Goal: Task Accomplishment & Management: Use online tool/utility

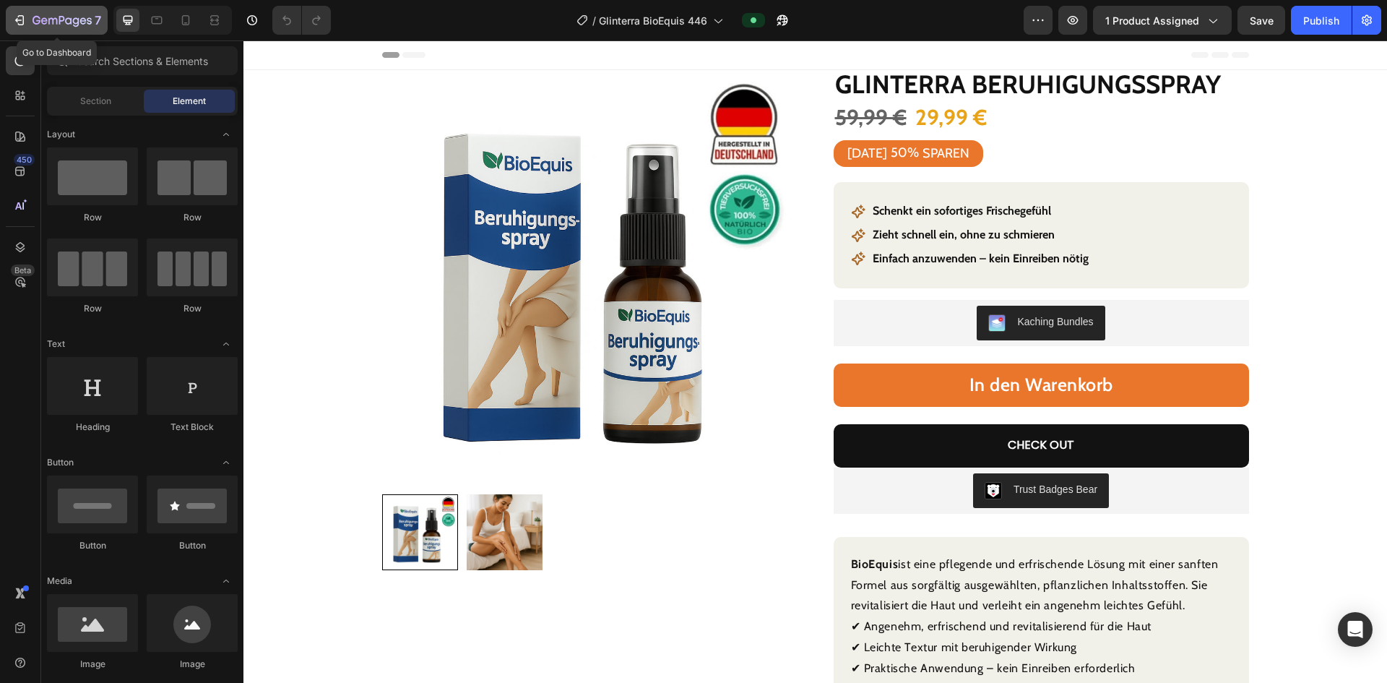
click at [16, 16] on icon "button" at bounding box center [19, 20] width 14 height 14
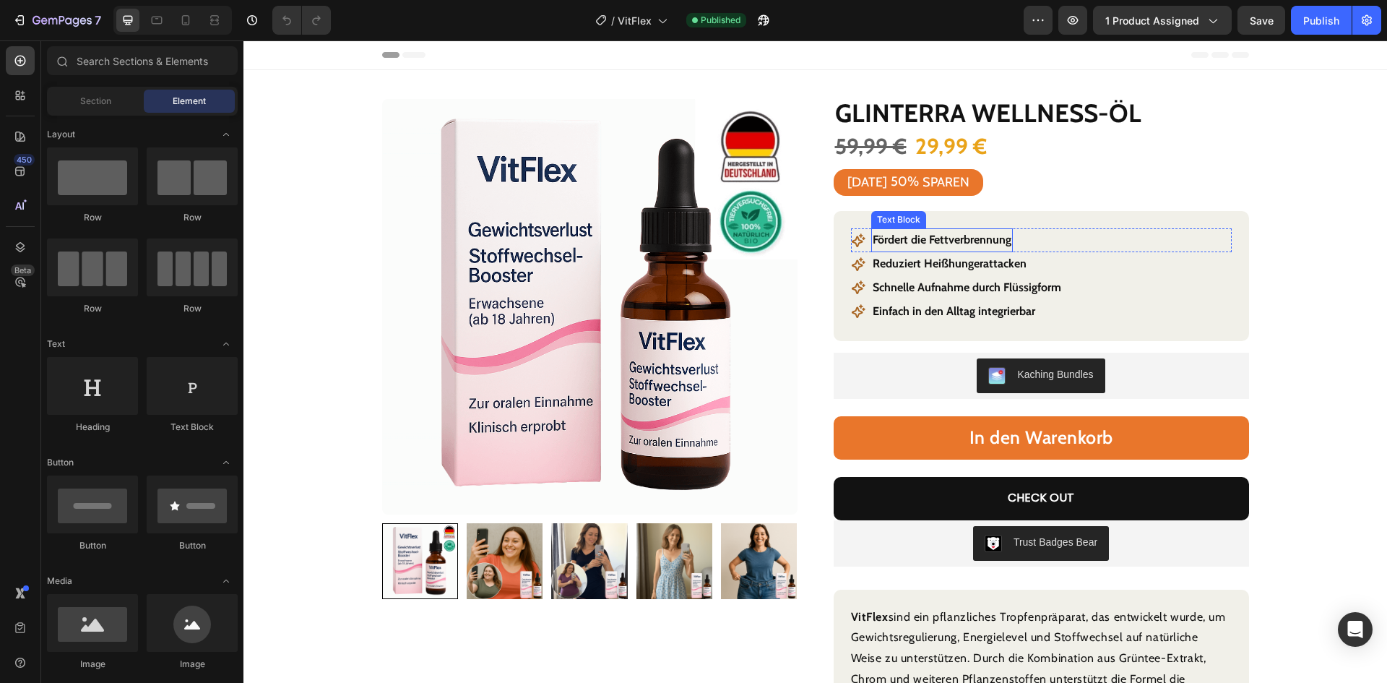
click at [958, 239] on p "Fördert die Fettverbrennung" at bounding box center [942, 240] width 139 height 21
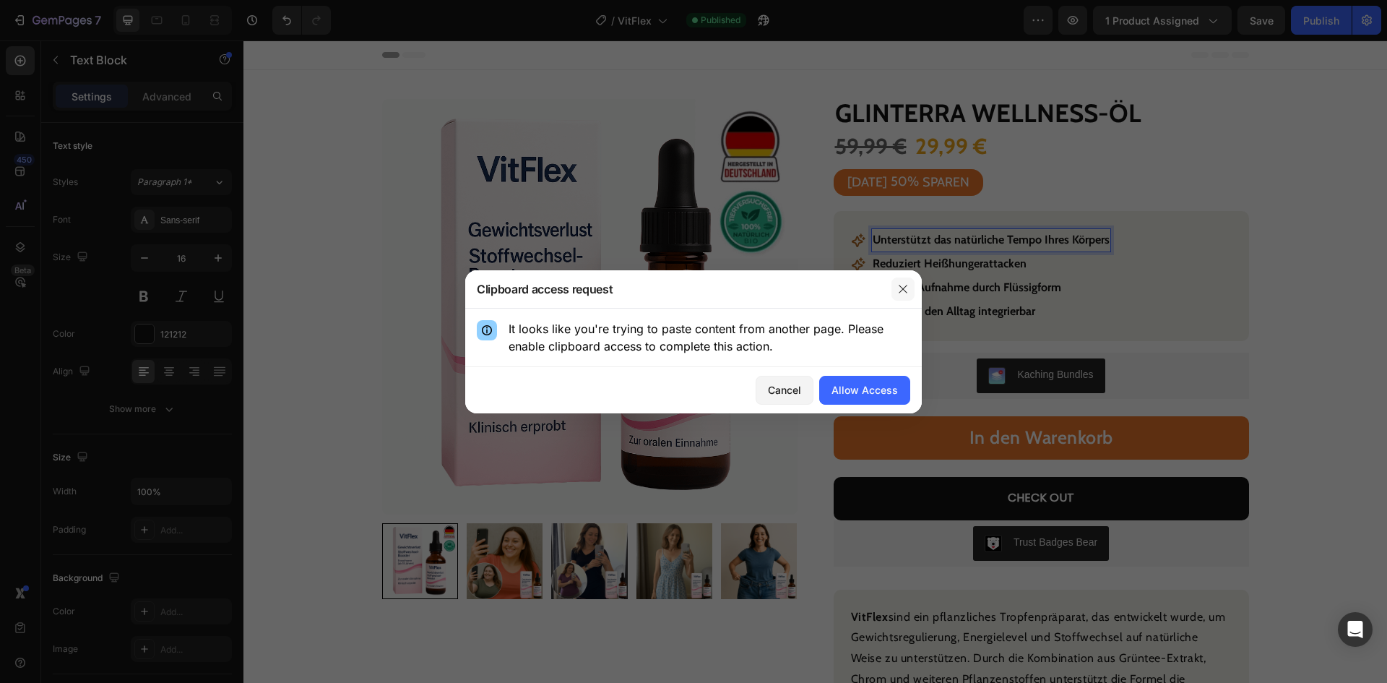
click at [905, 284] on icon "button" at bounding box center [903, 289] width 12 height 12
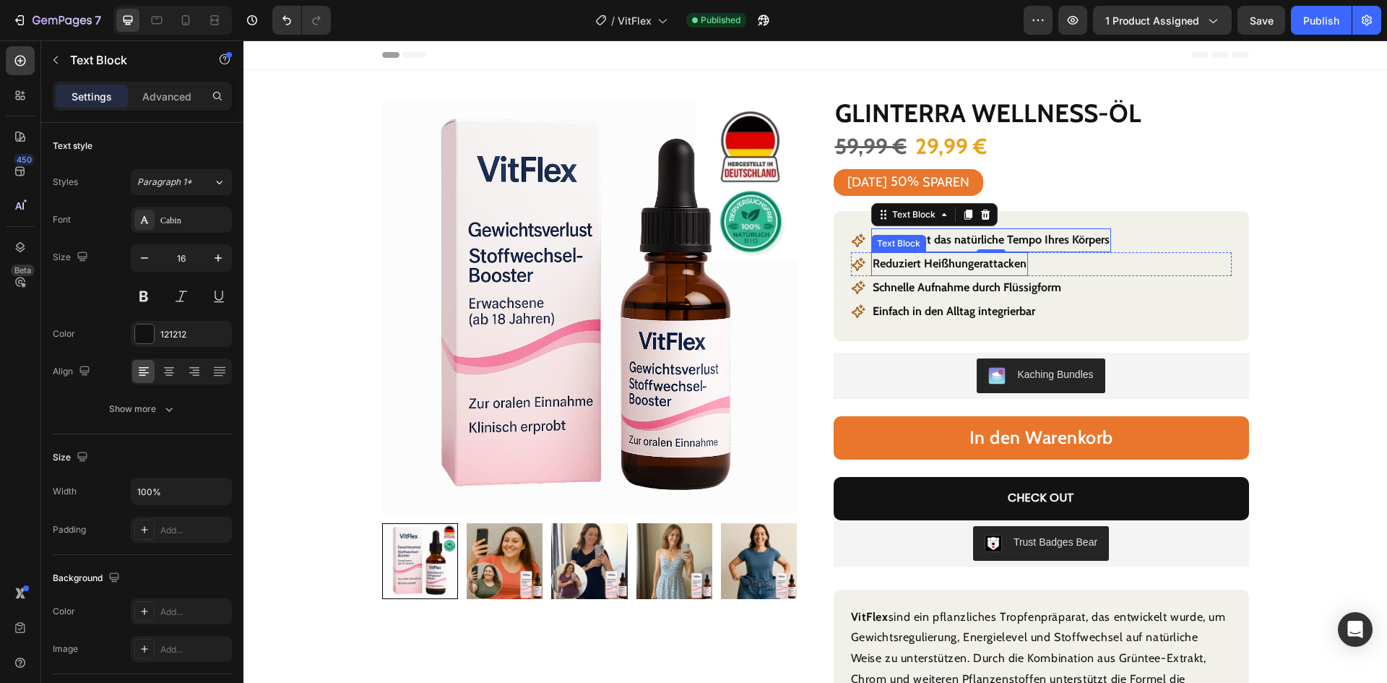
click at [972, 264] on p "Reduziert Heißhungerattacken" at bounding box center [950, 264] width 154 height 21
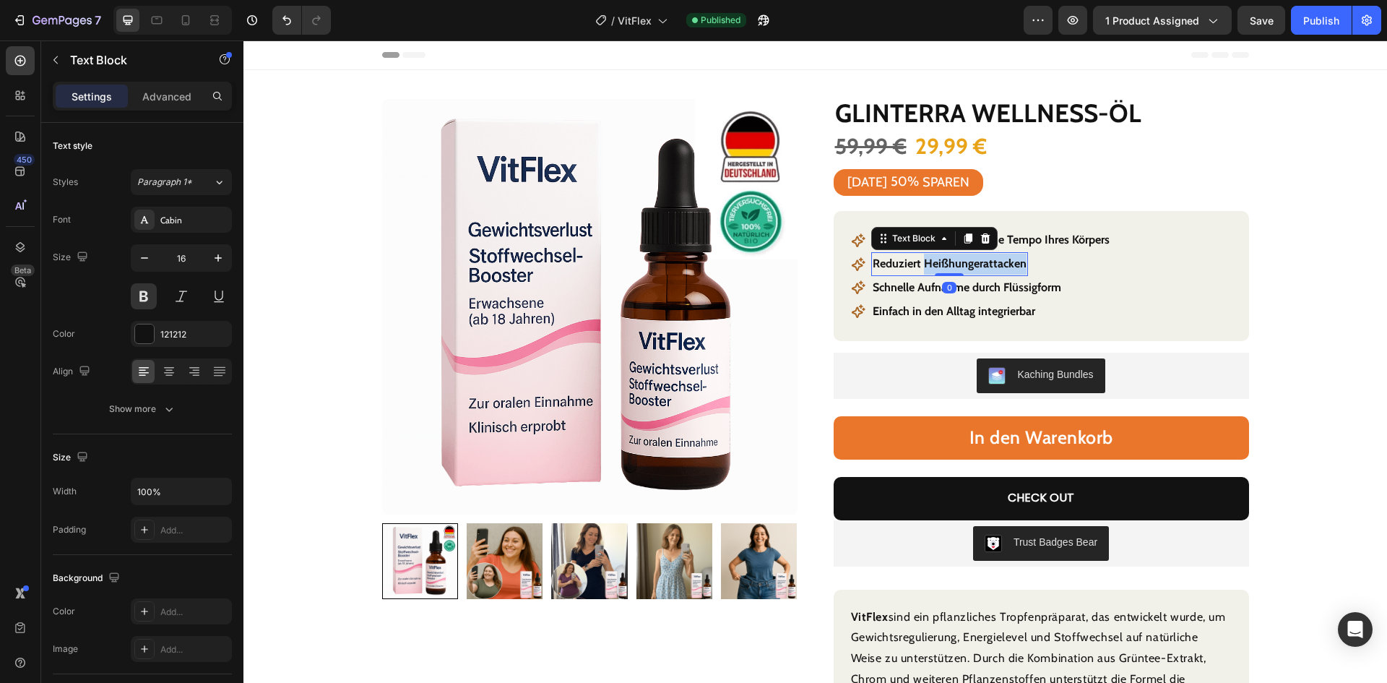
click at [972, 264] on p "Reduziert Heißhungerattacken" at bounding box center [950, 264] width 154 height 21
click at [971, 262] on p "Reduziert Heißhungerattacken" at bounding box center [950, 264] width 154 height 21
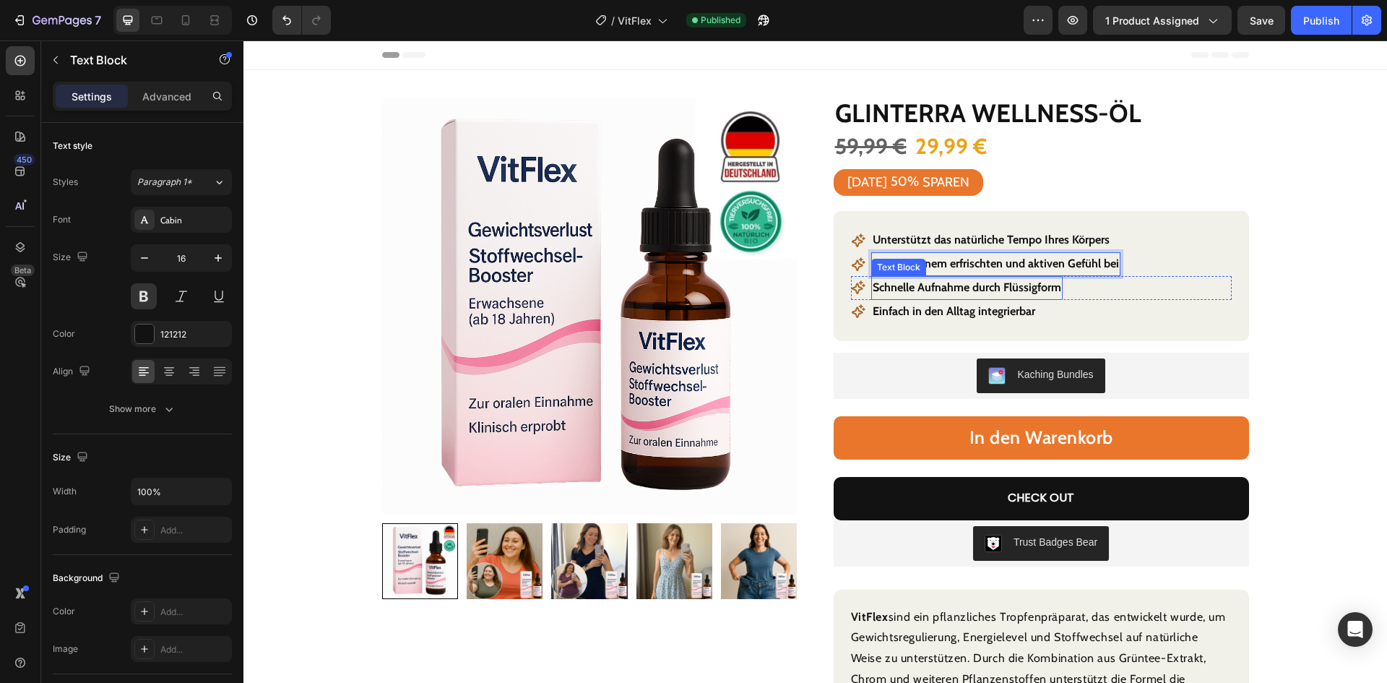
click at [1005, 288] on strong "Schnelle Aufnahme durch Flüssigform" at bounding box center [967, 287] width 189 height 14
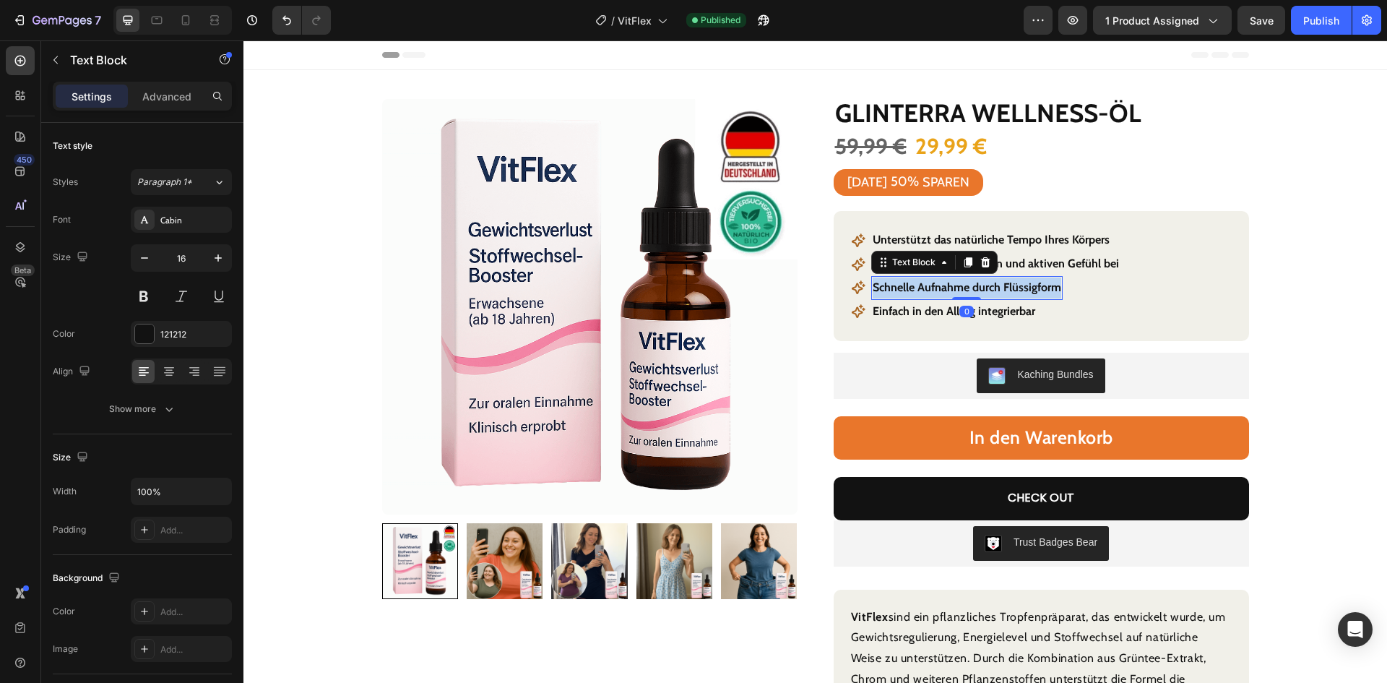
click at [1005, 288] on strong "Schnelle Aufnahme durch Flüssigform" at bounding box center [967, 287] width 189 height 14
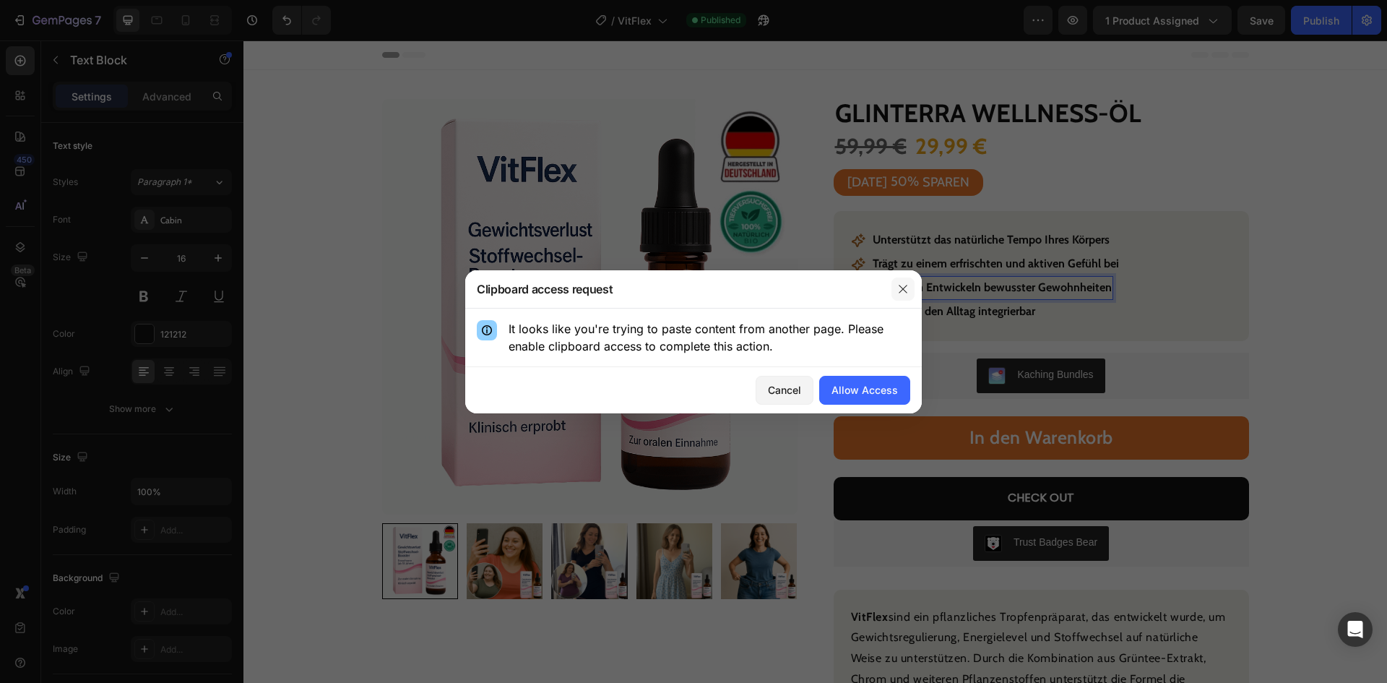
click at [907, 291] on icon "button" at bounding box center [903, 289] width 12 height 12
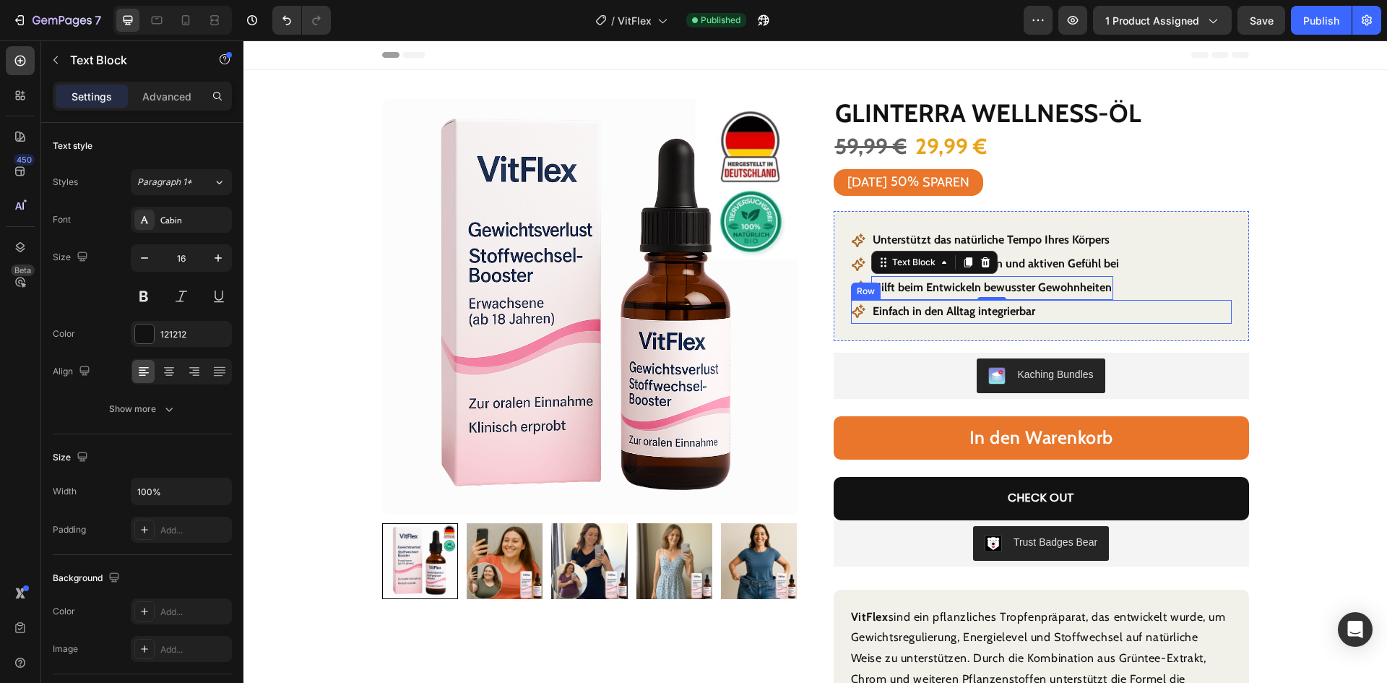
click at [1091, 309] on div "Icon Einfach in den Alltag integrierbar Text Block Row" at bounding box center [1041, 312] width 381 height 24
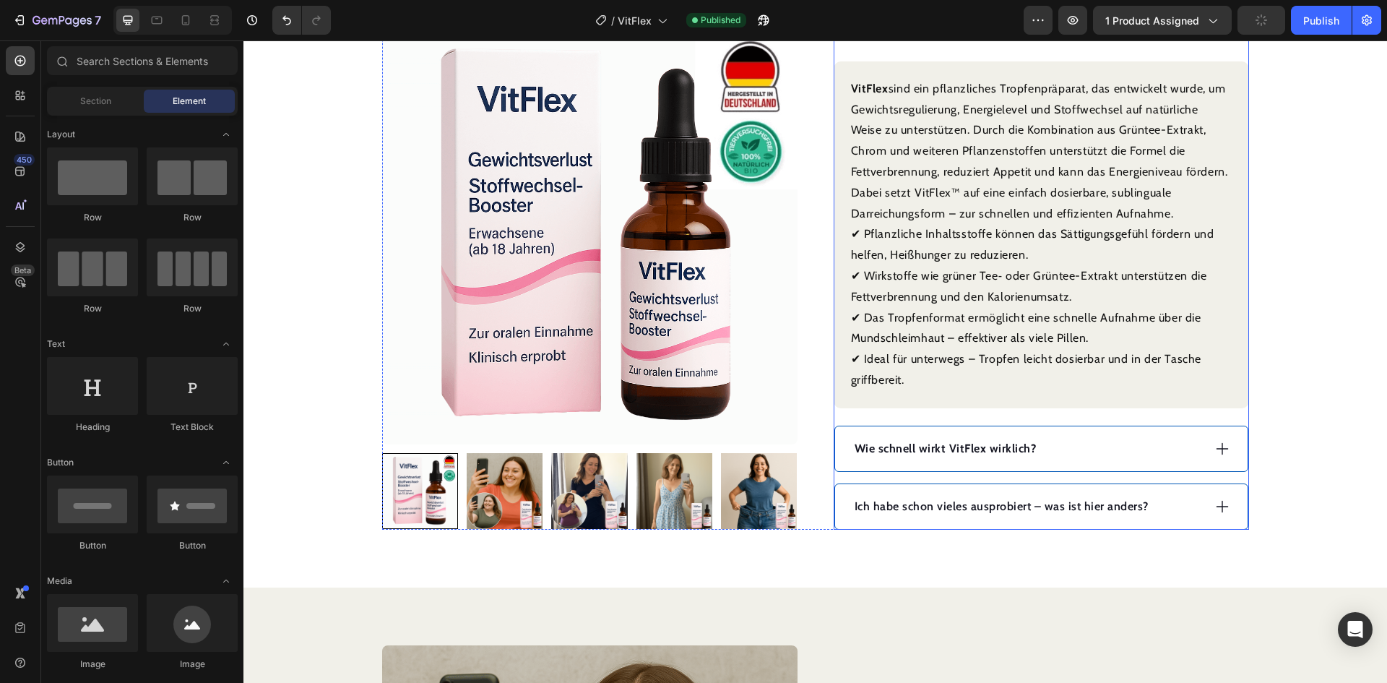
scroll to position [506, 0]
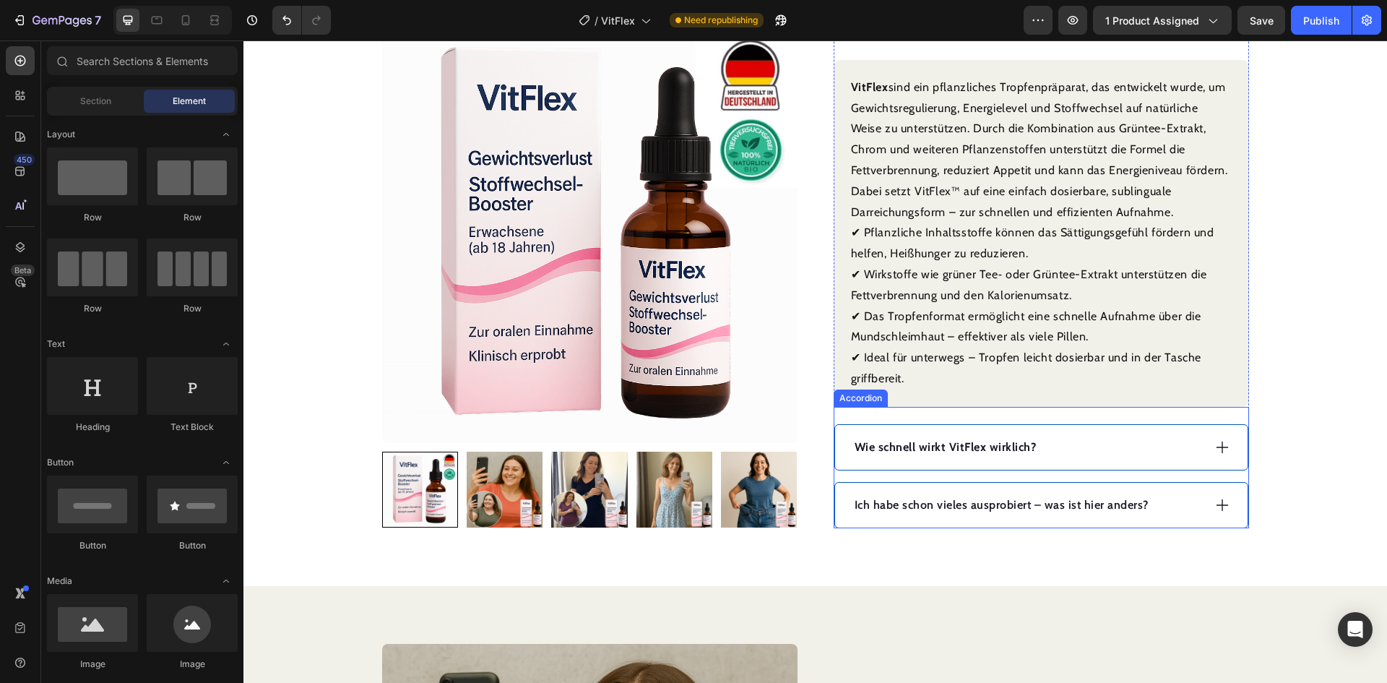
click at [980, 442] on strong "Wie schnell wirkt VitFlex wirklich?" at bounding box center [946, 447] width 182 height 14
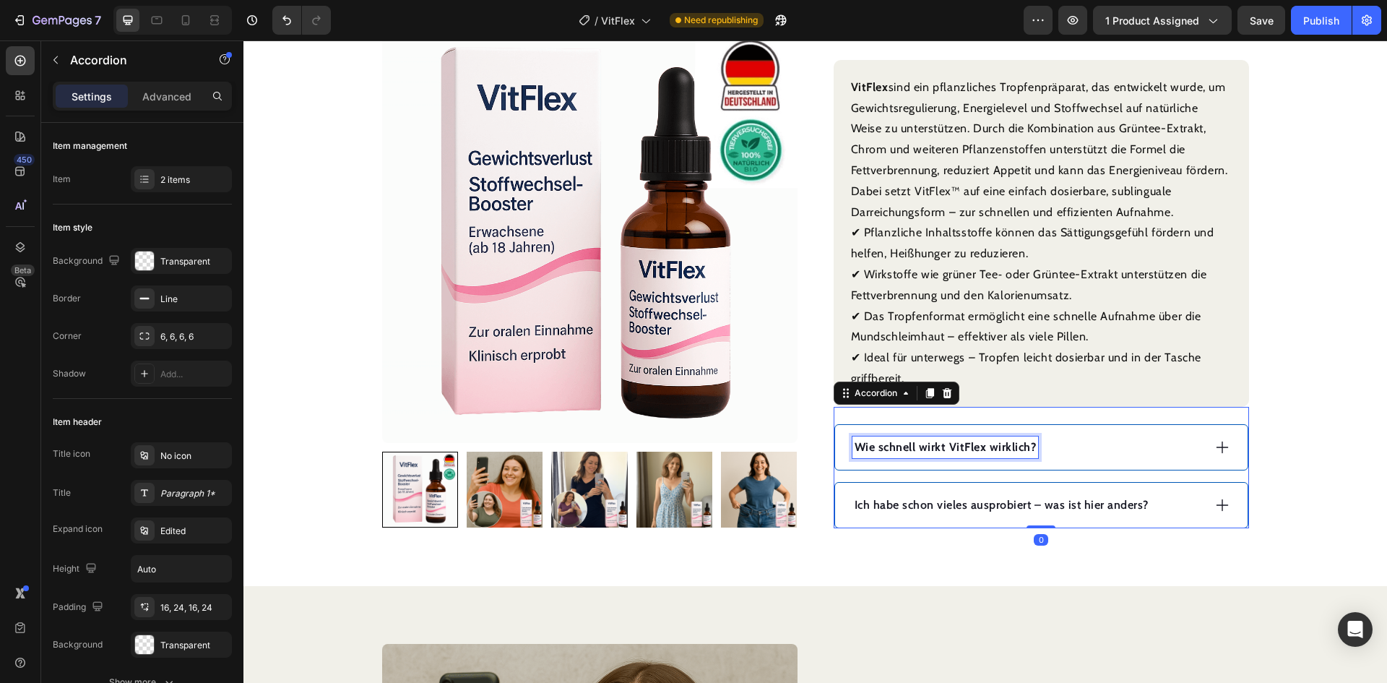
click at [975, 447] on strong "Wie schnell wirkt VitFlex wirklich?" at bounding box center [946, 447] width 182 height 14
click at [1121, 447] on div "Wie verwende ich es?" at bounding box center [1028, 447] width 350 height 22
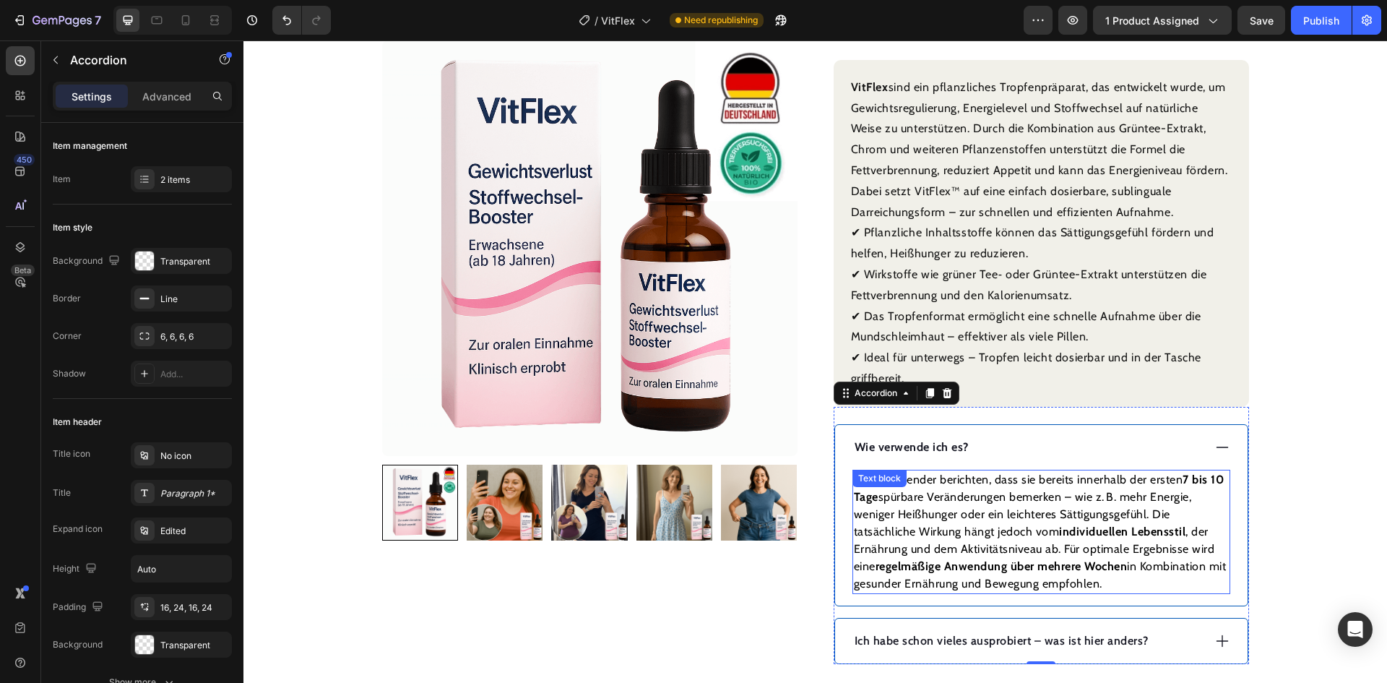
click at [1055, 513] on p "Viele Anwender berichten, dass sie bereits innerhalb der ersten 7 bis 10 Tage s…" at bounding box center [1041, 531] width 375 height 121
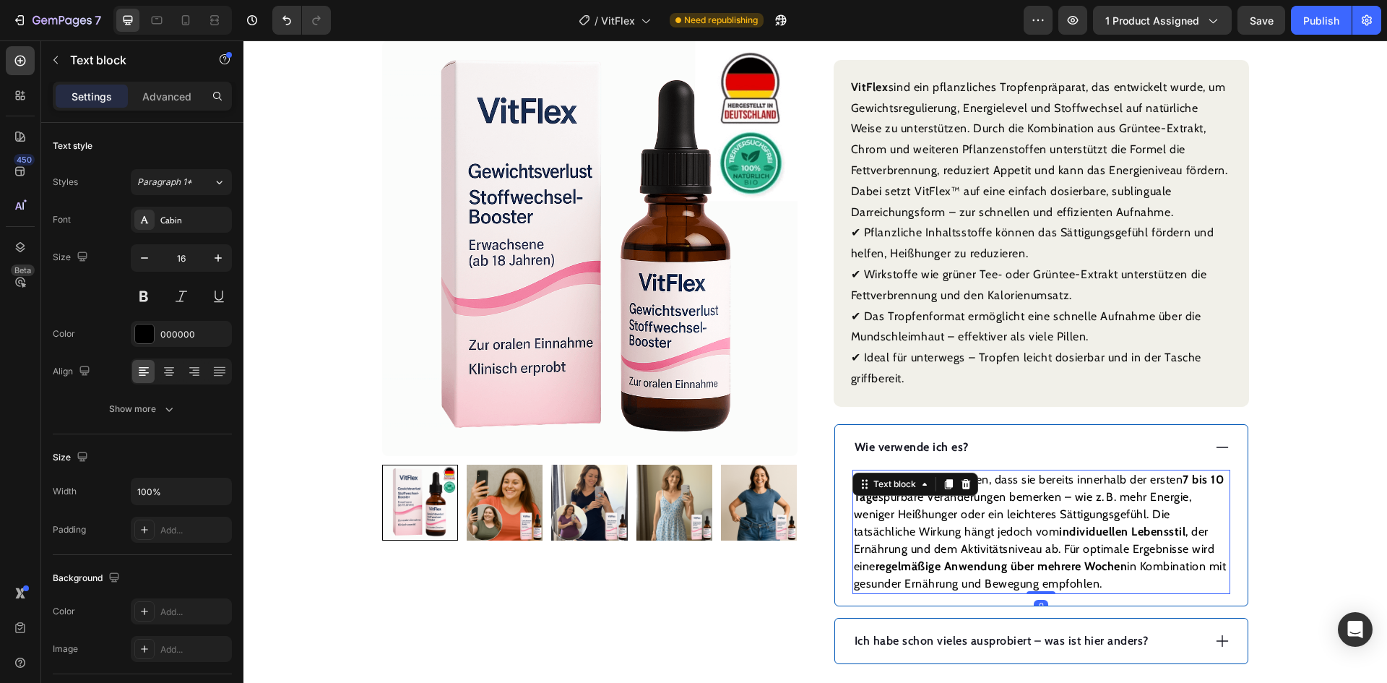
click at [1055, 513] on p "Viele Anwender berichten, dass sie bereits innerhalb der ersten 7 bis 10 Tage s…" at bounding box center [1041, 531] width 375 height 121
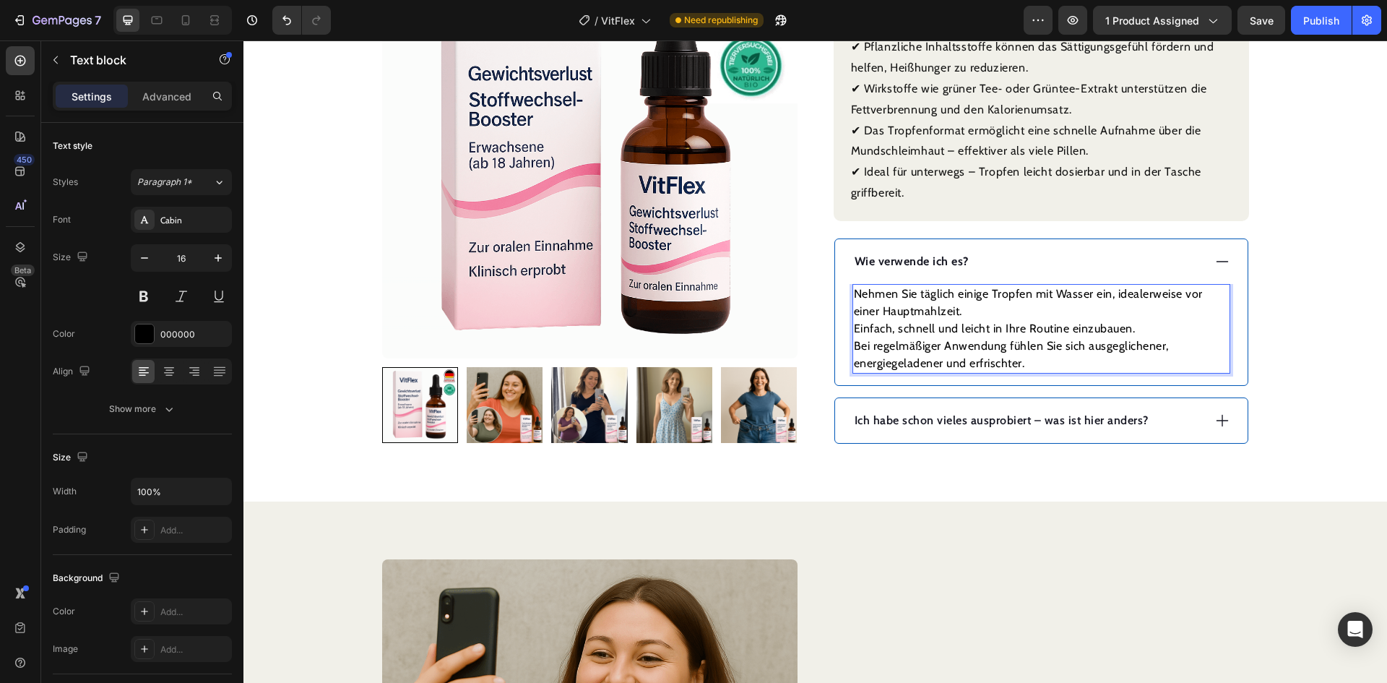
scroll to position [722, 0]
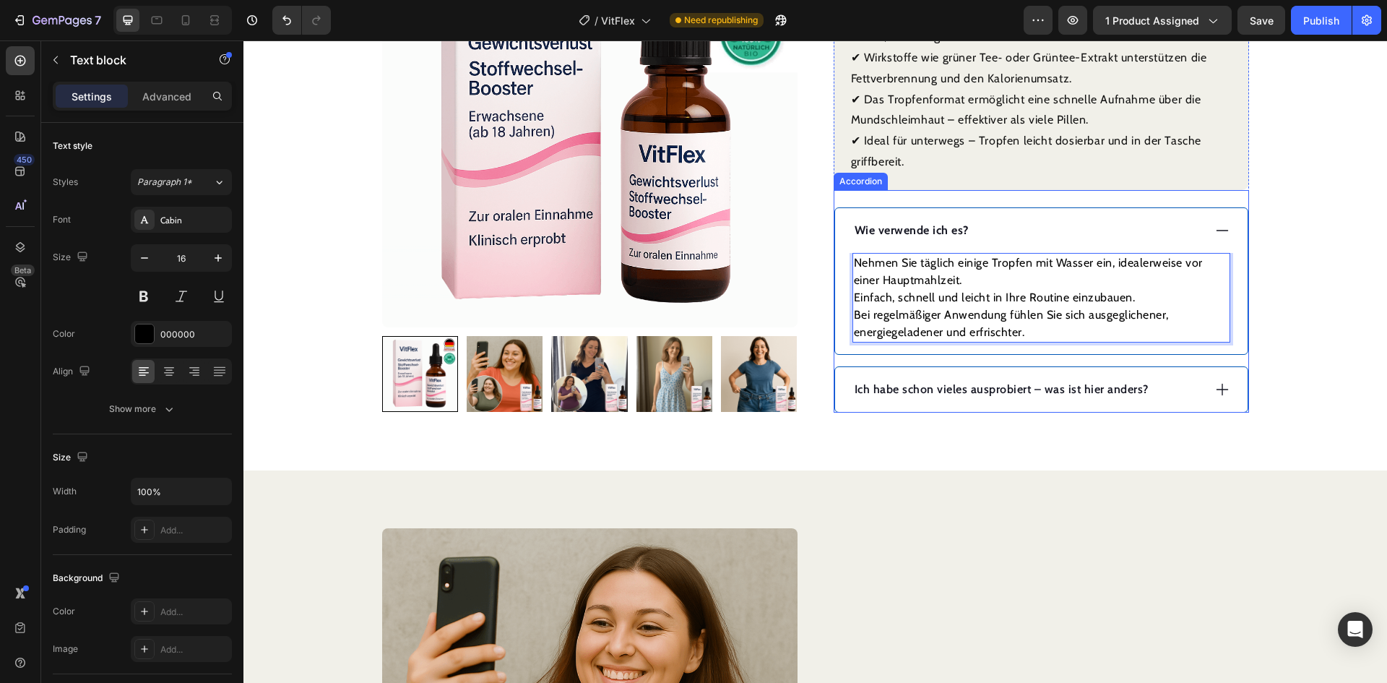
click at [906, 387] on p "Ich habe schon vieles ausprobiert – was ist hier anders?" at bounding box center [1002, 389] width 294 height 17
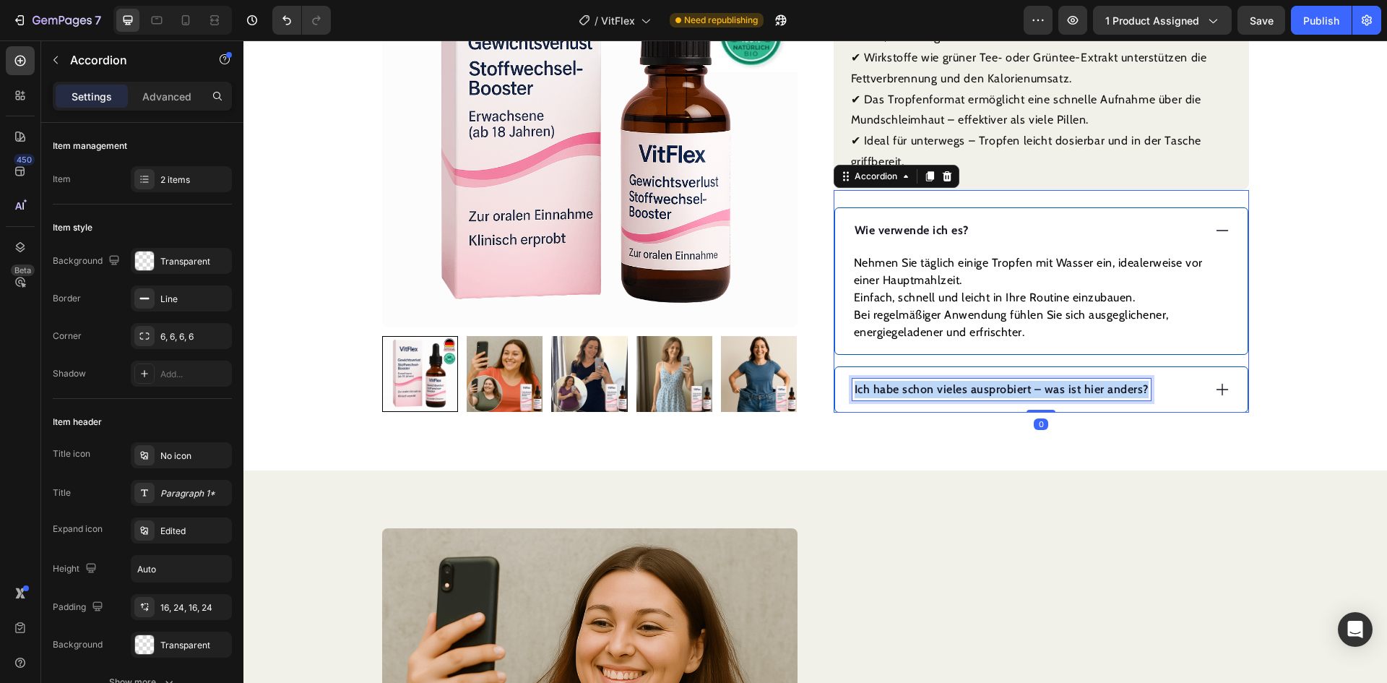
click at [906, 387] on p "Ich habe schon vieles ausprobiert – was ist hier anders?" at bounding box center [1002, 389] width 294 height 17
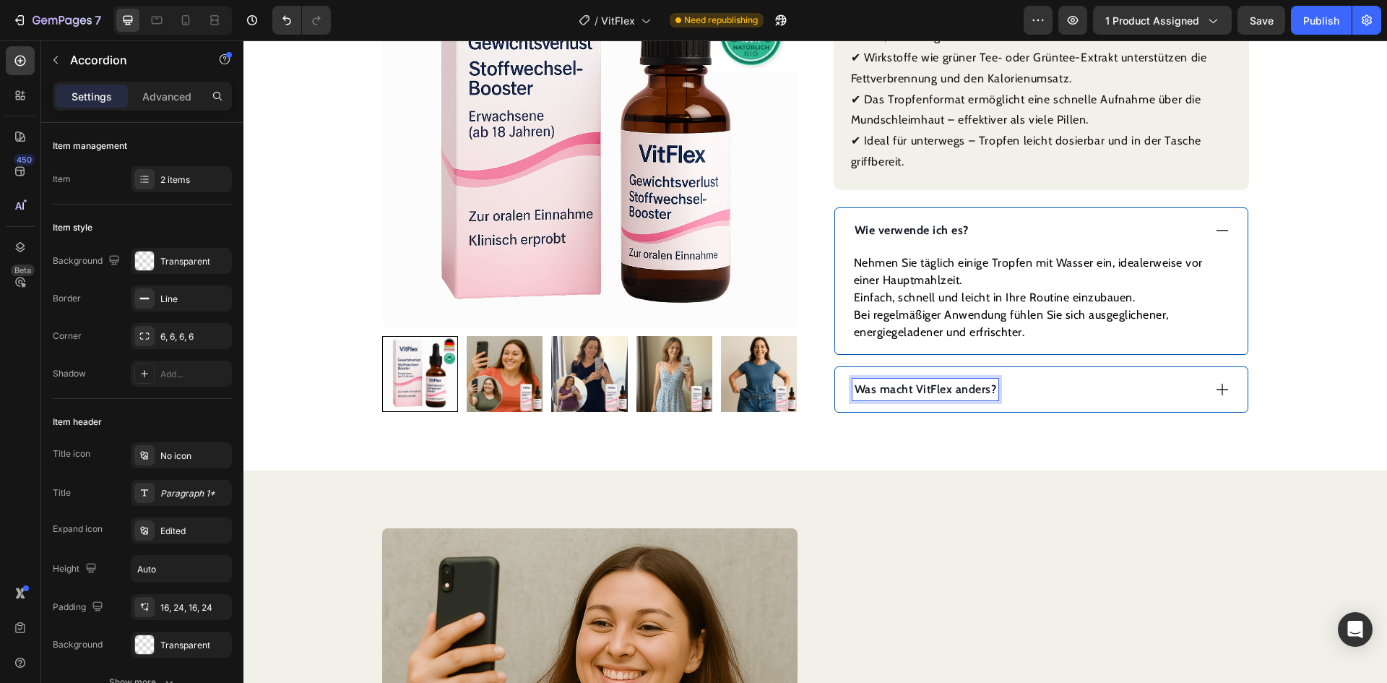
click at [1060, 387] on div "Was macht VitFlex anders?" at bounding box center [1028, 390] width 350 height 22
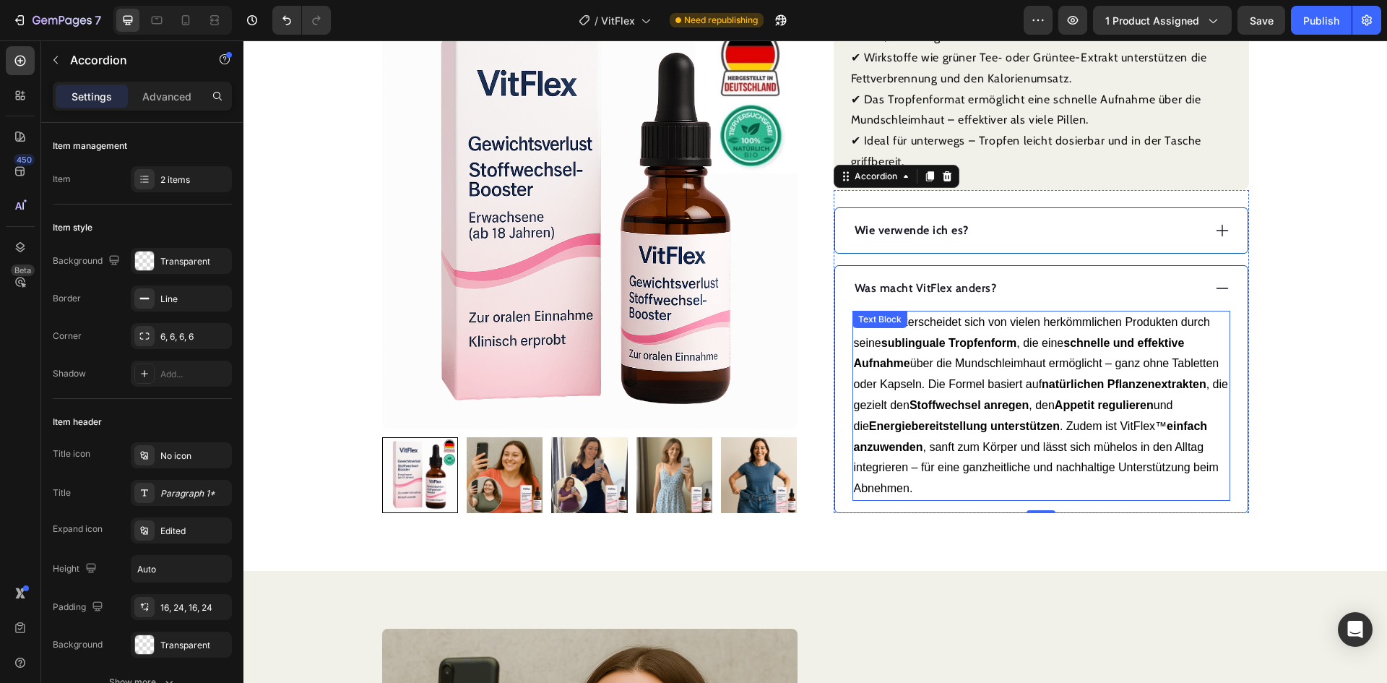
click at [944, 447] on p "VitFlex unterscheidet sich von vielen herkömmlichen Produkten durch seine subli…" at bounding box center [1041, 405] width 375 height 187
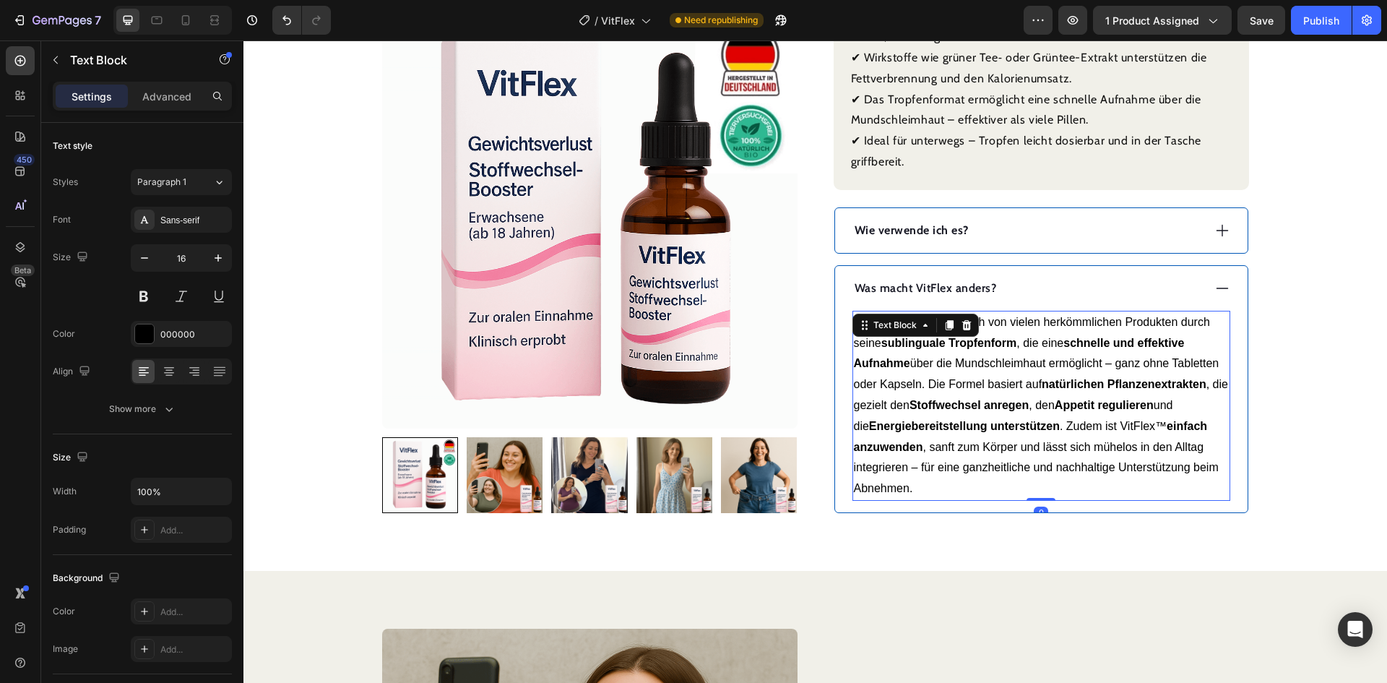
click at [944, 447] on p "VitFlex unterscheidet sich von vielen herkömmlichen Produkten durch seine subli…" at bounding box center [1041, 405] width 375 height 187
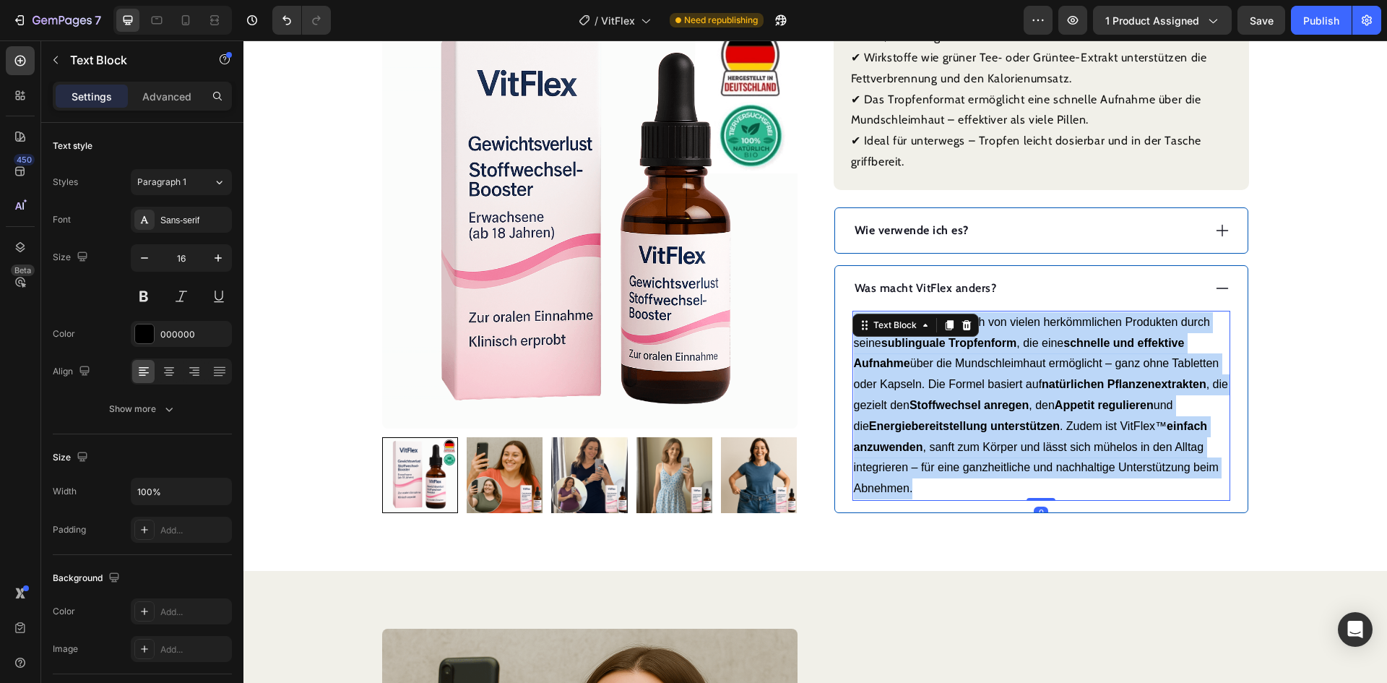
click at [944, 447] on p "VitFlex unterscheidet sich von vielen herkömmlichen Produkten durch seine subli…" at bounding box center [1041, 405] width 375 height 187
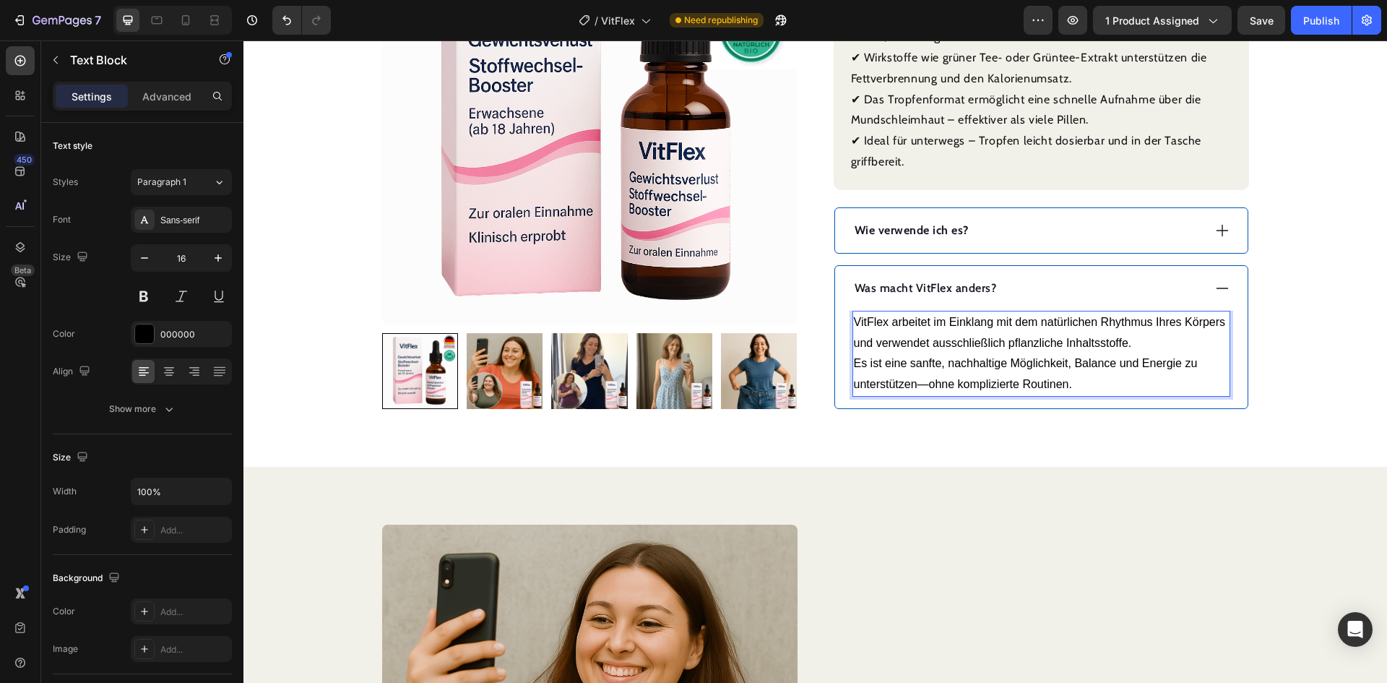
click at [854, 365] on p "VitFlex arbeitet im Einklang mit dem natürlichen Rhythmus Ihres Körpers und ver…" at bounding box center [1041, 353] width 375 height 83
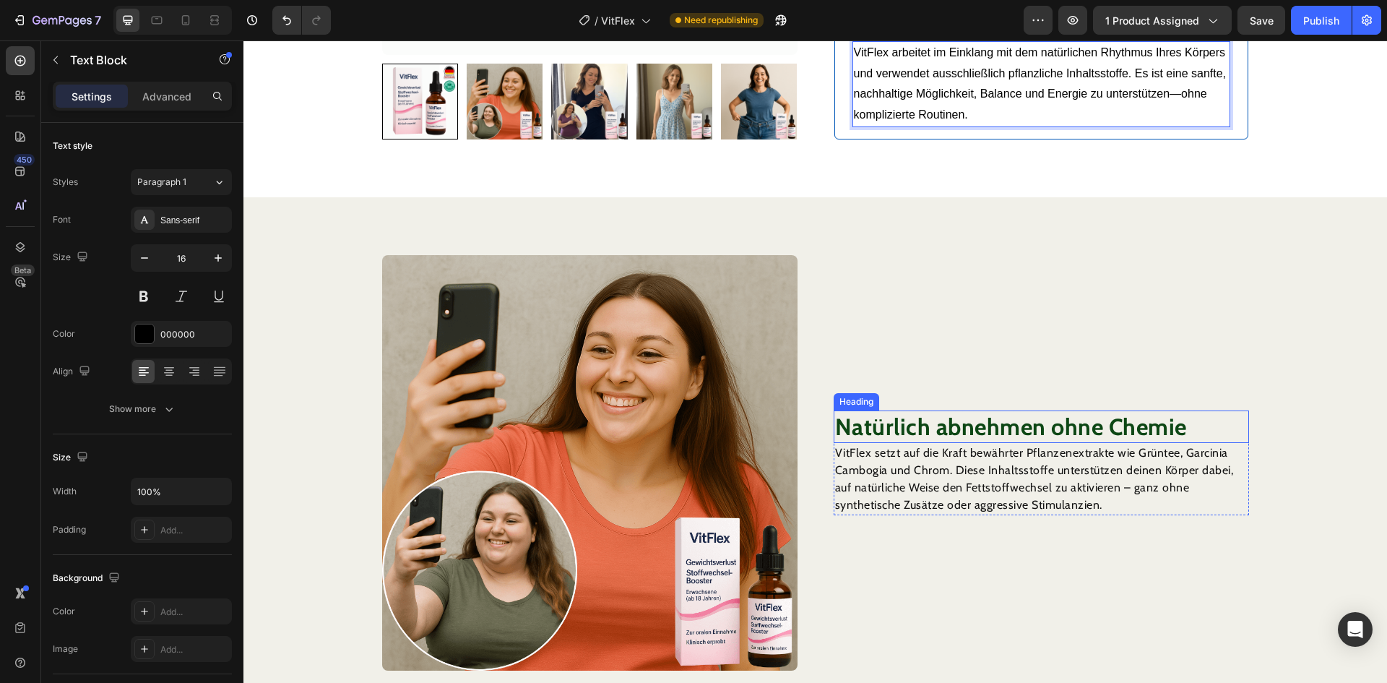
scroll to position [1084, 0]
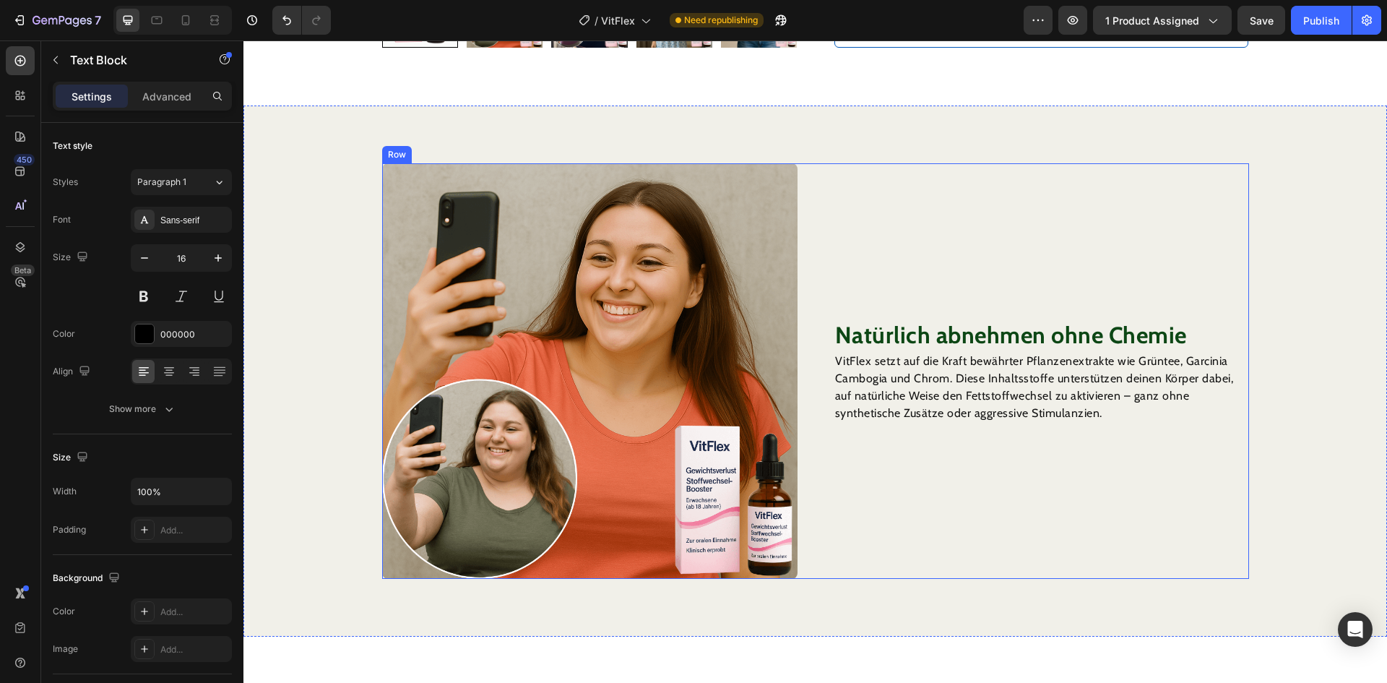
click at [954, 336] on strong "Natürlich abnehmen ohne Chemie" at bounding box center [1011, 335] width 352 height 28
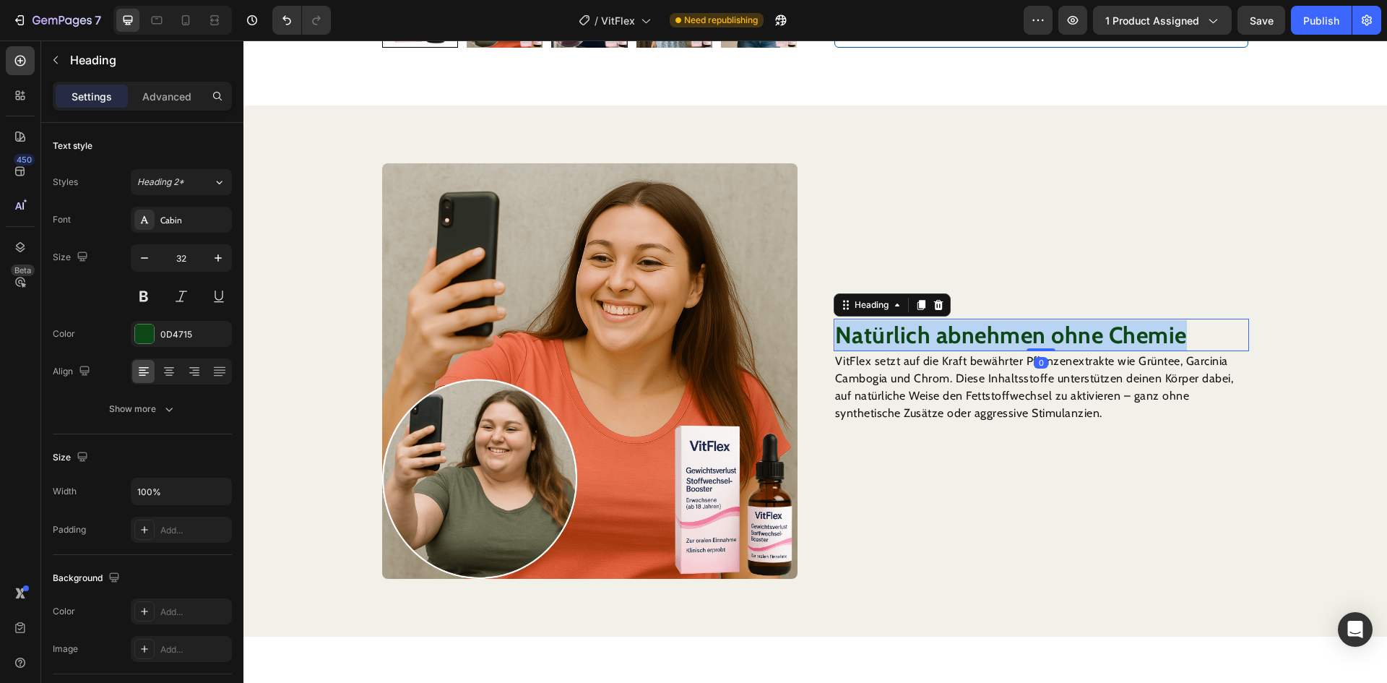
click at [954, 336] on strong "Natürlich abnehmen ohne Chemie" at bounding box center [1011, 335] width 352 height 28
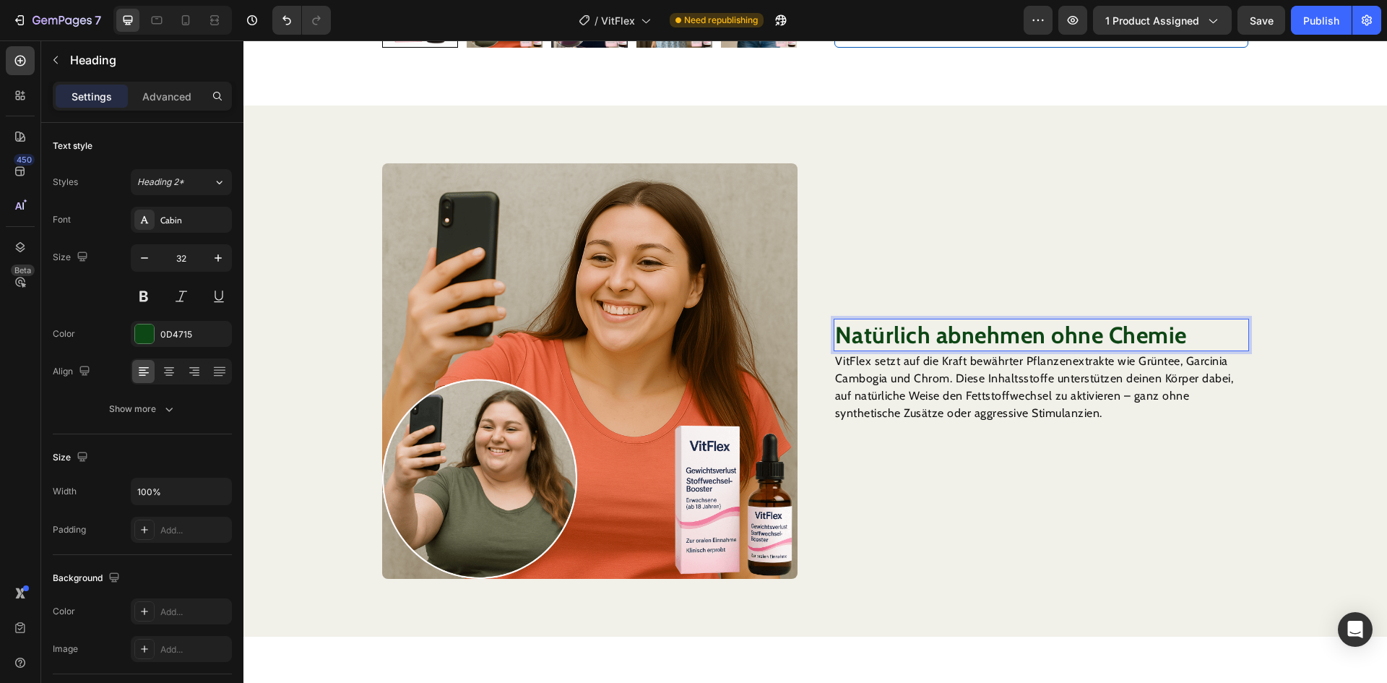
scroll to position [1069, 0]
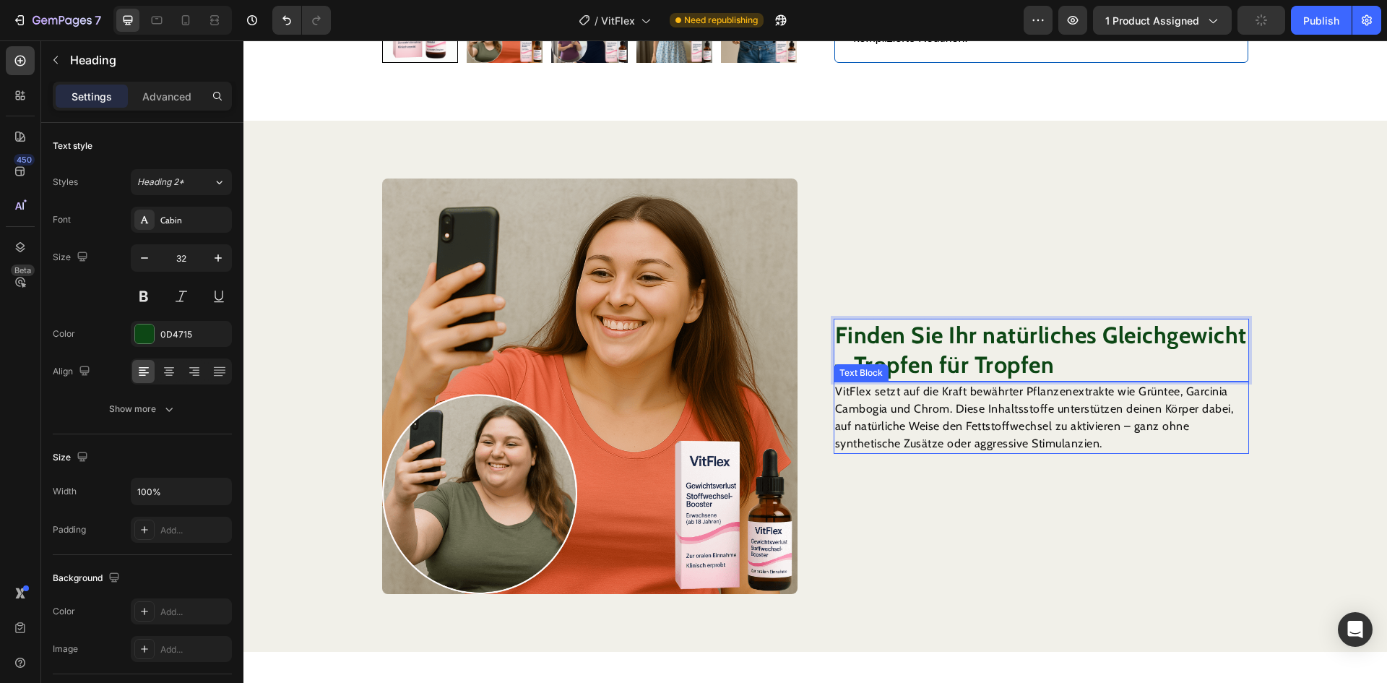
click at [992, 412] on p "VitFlex setzt auf die Kraft bewährter Pflanzenextrakte wie Grüntee, Garcinia Ca…" at bounding box center [1041, 417] width 413 height 69
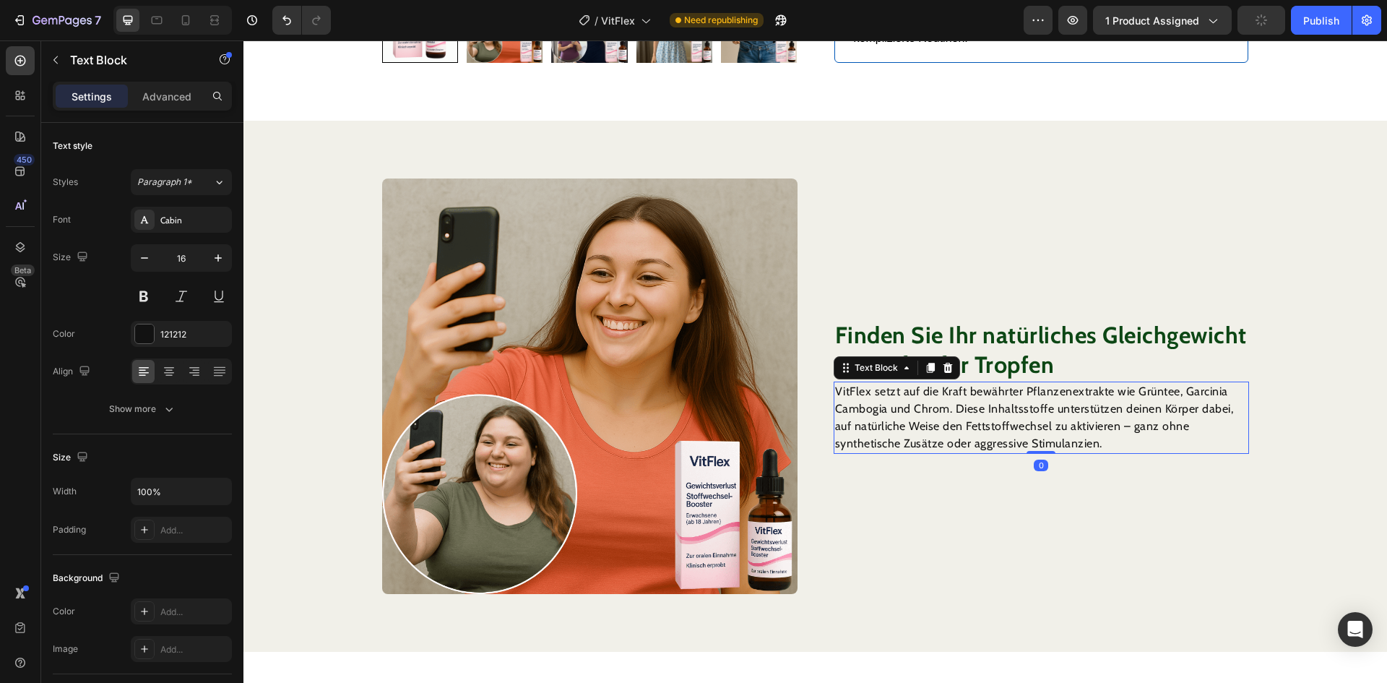
click at [992, 412] on p "VitFlex setzt auf die Kraft bewährter Pflanzenextrakte wie Grüntee, Garcinia Ca…" at bounding box center [1041, 417] width 413 height 69
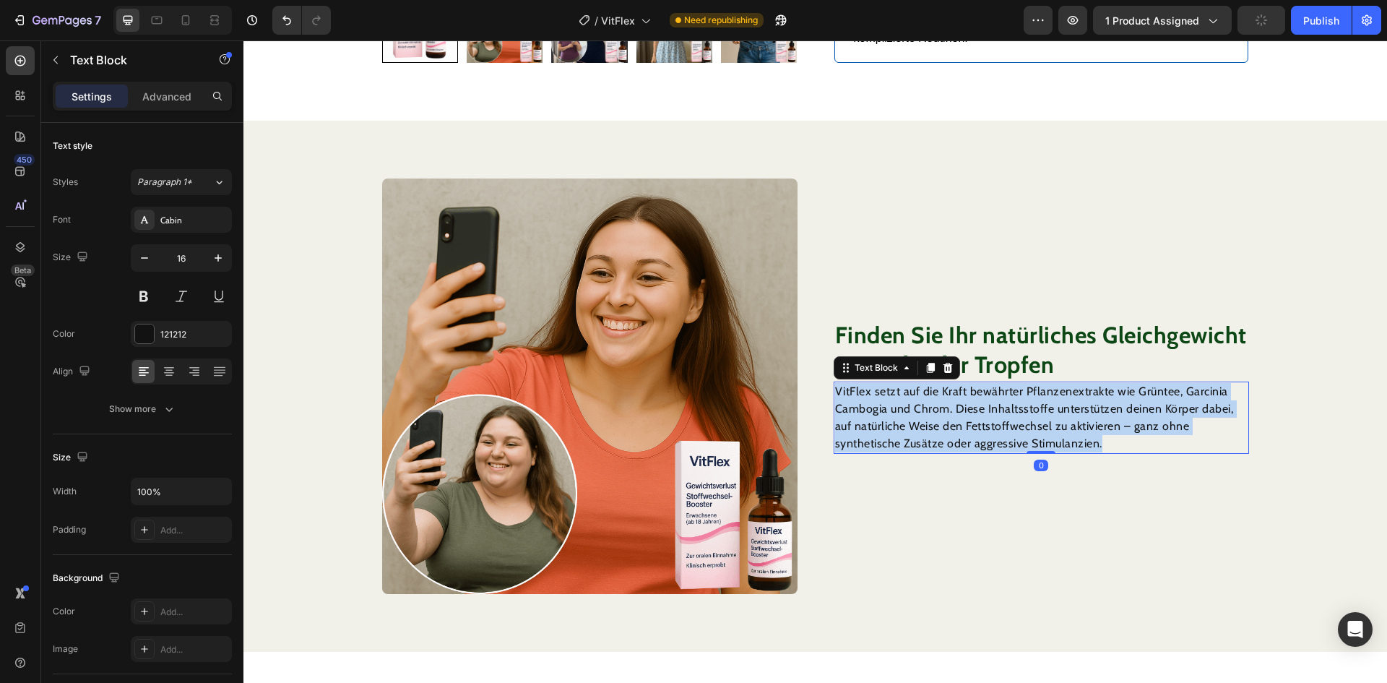
click at [992, 412] on p "VitFlex setzt auf die Kraft bewährter Pflanzenextrakte wie Grüntee, Garcinia Ca…" at bounding box center [1041, 417] width 413 height 69
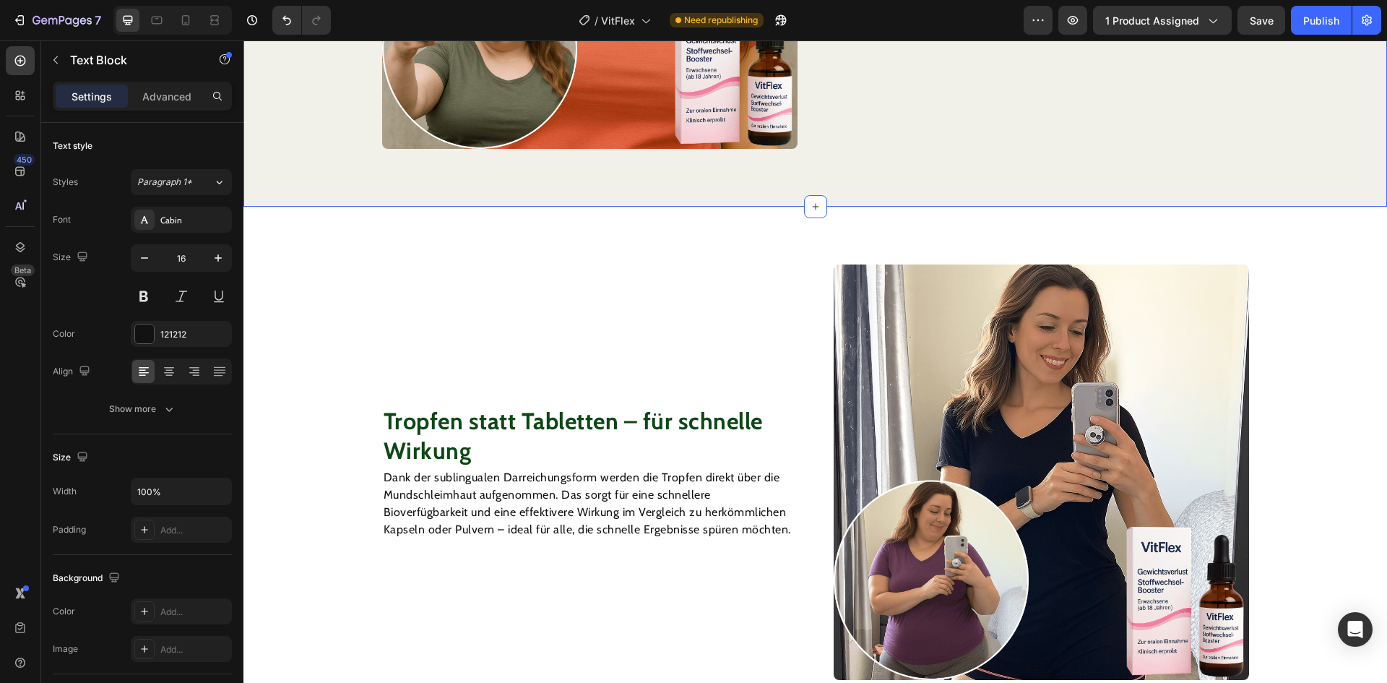
scroll to position [1583, 0]
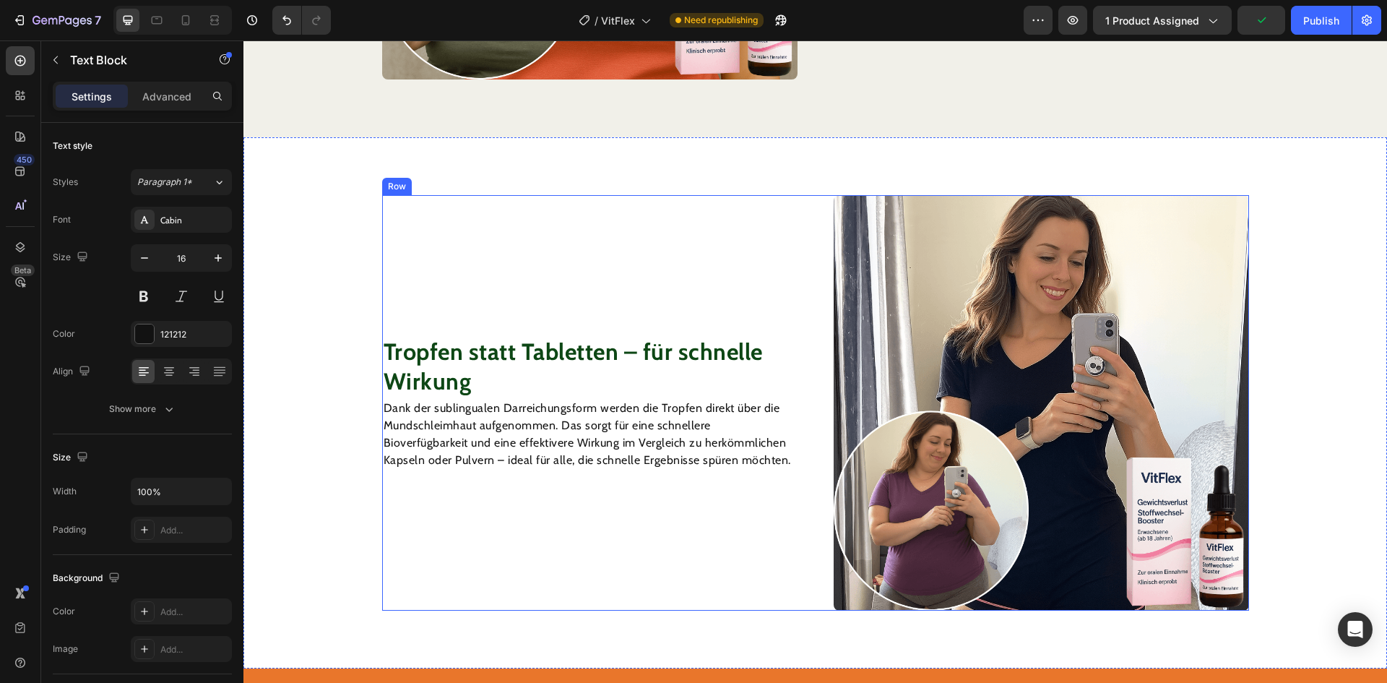
click at [558, 356] on strong "Tropfen statt Tabletten – für schnelle Wirkung" at bounding box center [573, 366] width 379 height 59
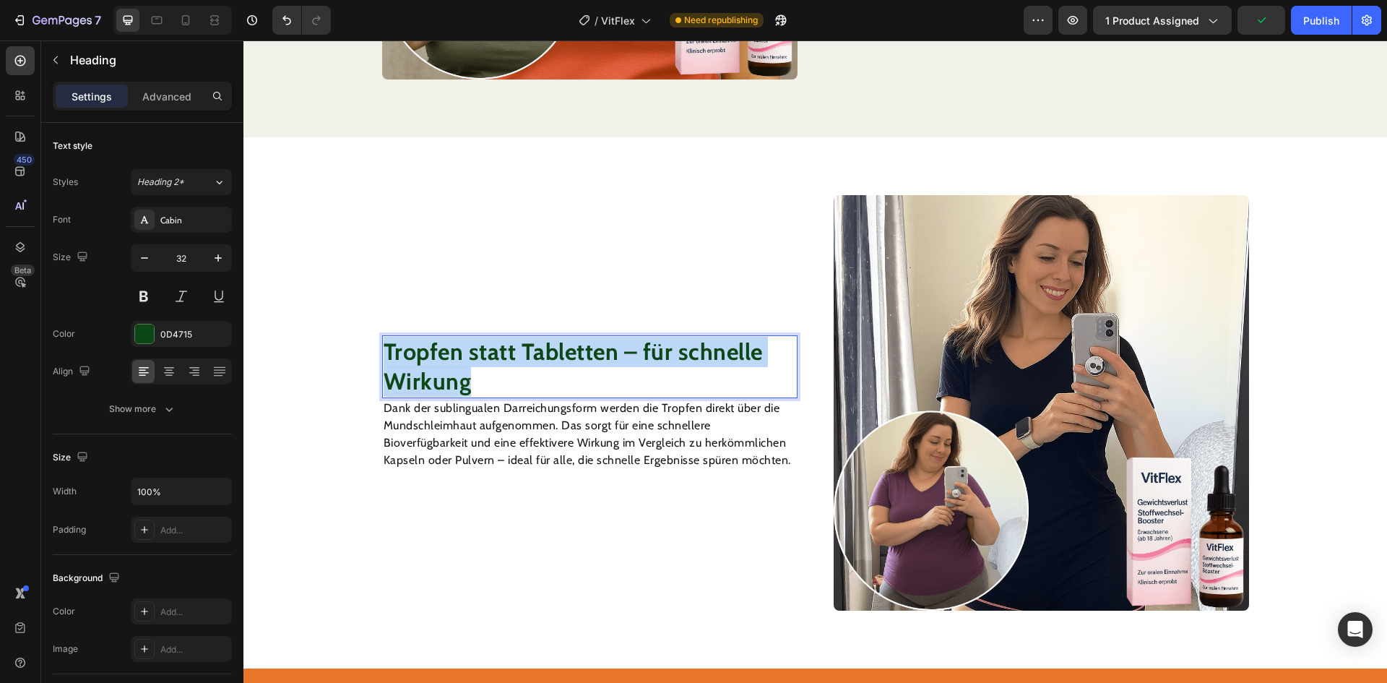
click at [558, 356] on strong "Tropfen statt Tabletten – für schnelle Wirkung" at bounding box center [573, 366] width 379 height 59
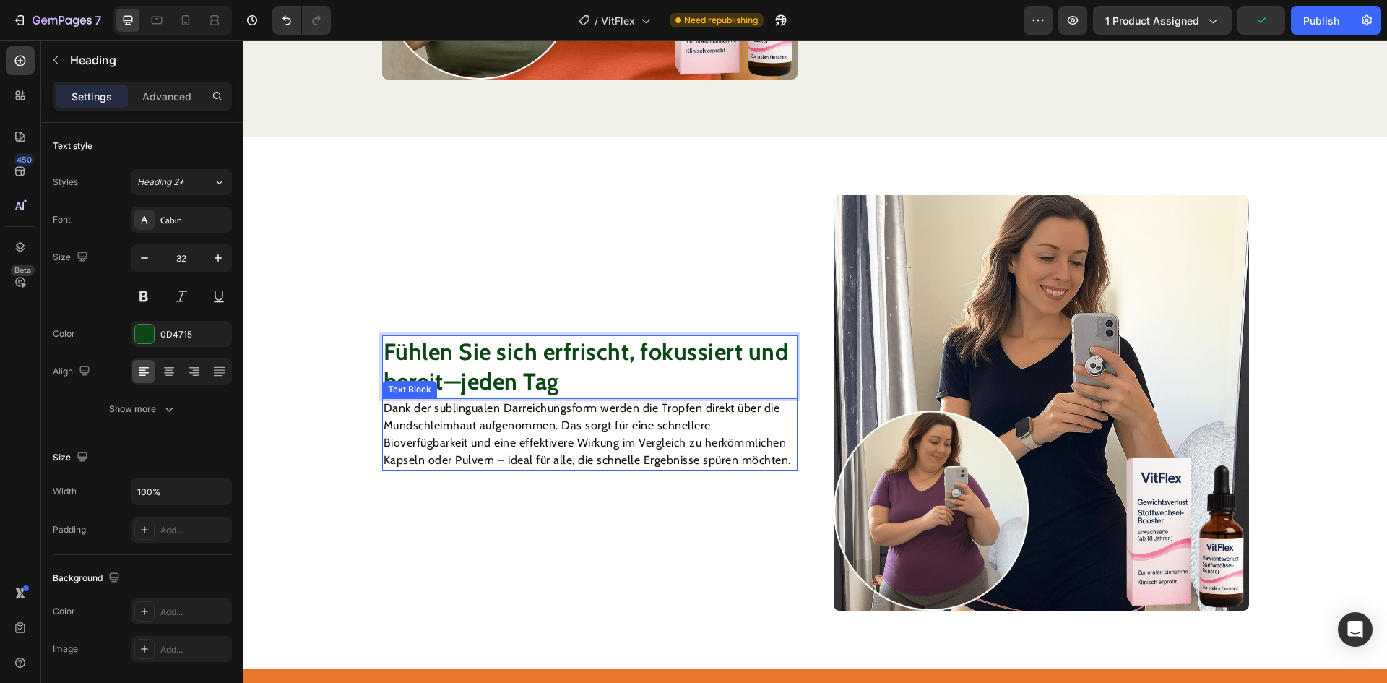
click at [652, 423] on p "Dank der sublingualen Darreichungsform werden die Tropfen direkt über die Munds…" at bounding box center [590, 434] width 413 height 69
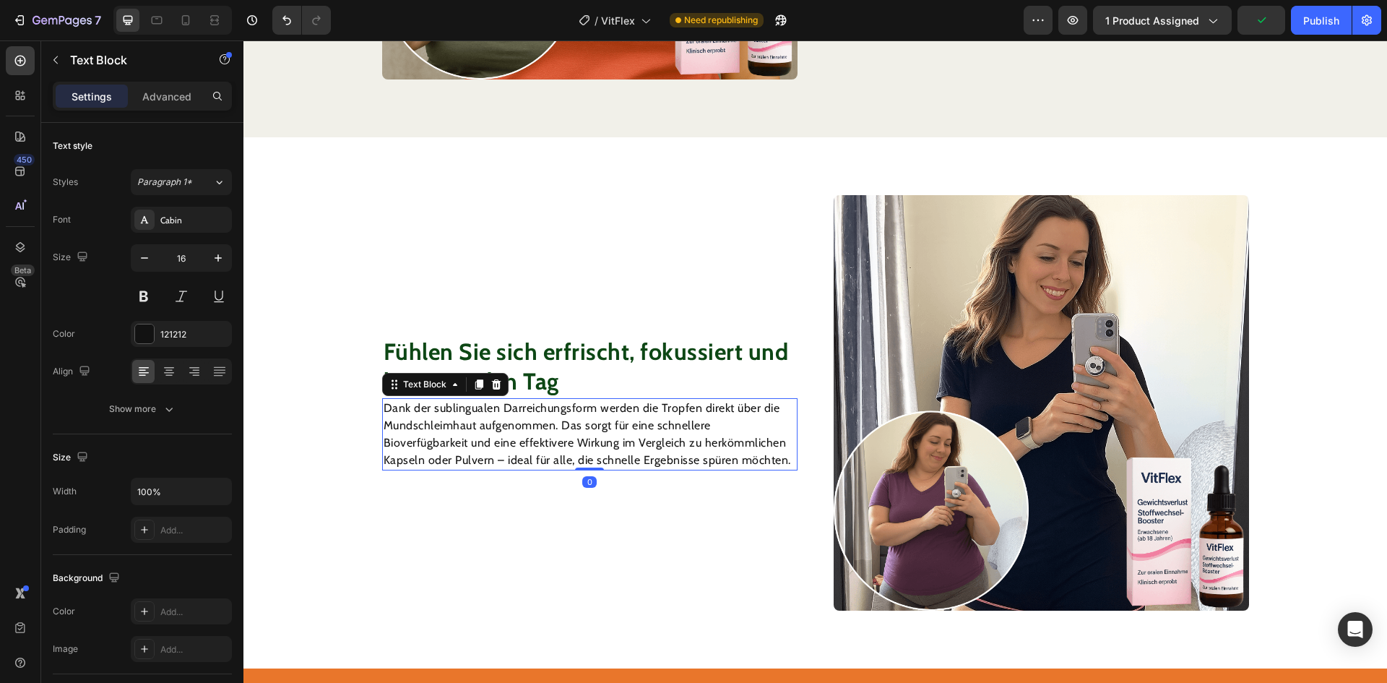
click at [652, 423] on p "Dank der sublingualen Darreichungsform werden die Tropfen direkt über die Munds…" at bounding box center [590, 434] width 413 height 69
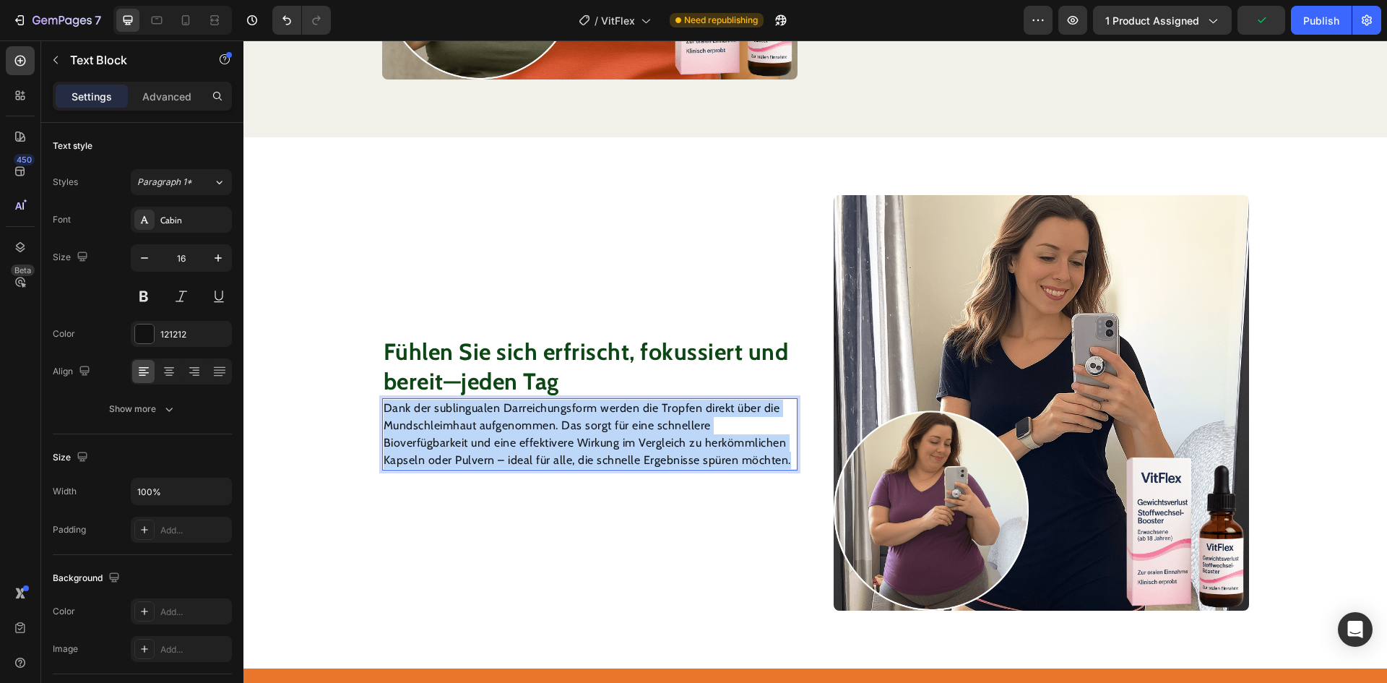
click at [652, 423] on p "Dank der sublingualen Darreichungsform werden die Tropfen direkt über die Munds…" at bounding box center [590, 434] width 413 height 69
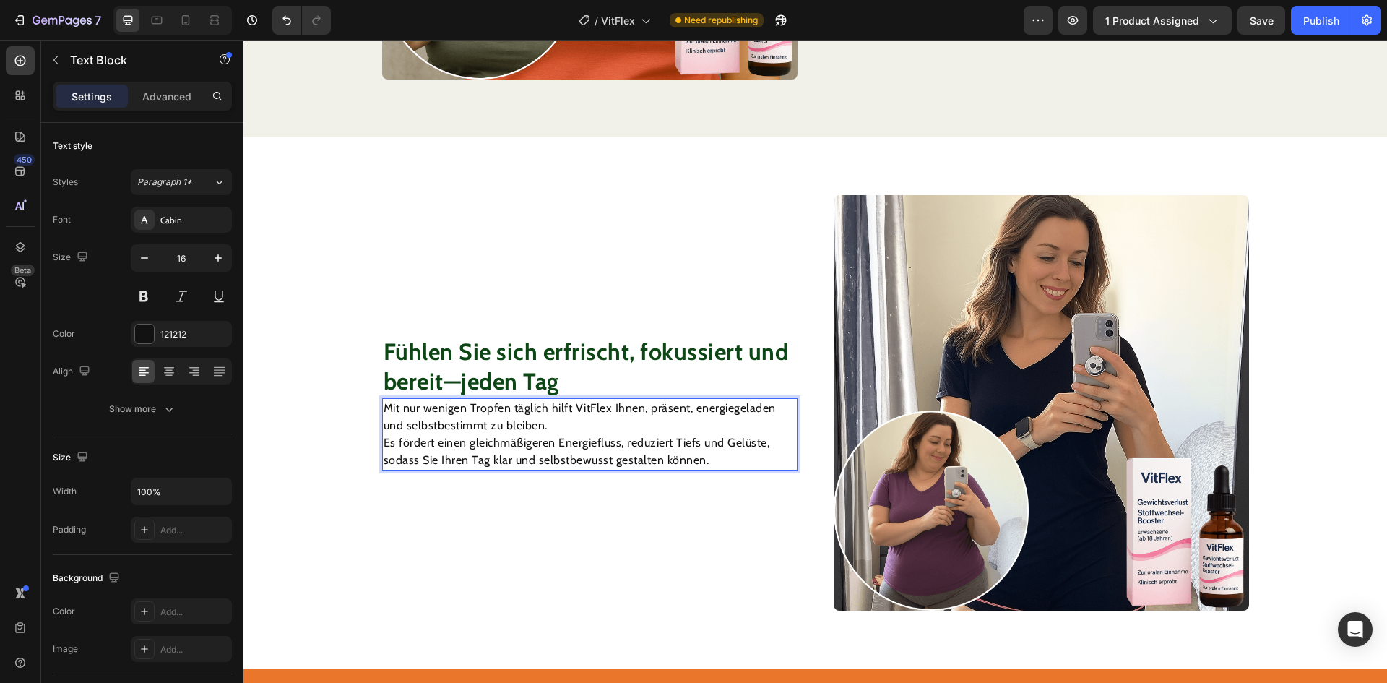
click at [382, 444] on div "Mit nur wenigen Tropfen täglich hilft VitFlex Ihnen, präsent, energiegeladen un…" at bounding box center [589, 434] width 415 height 72
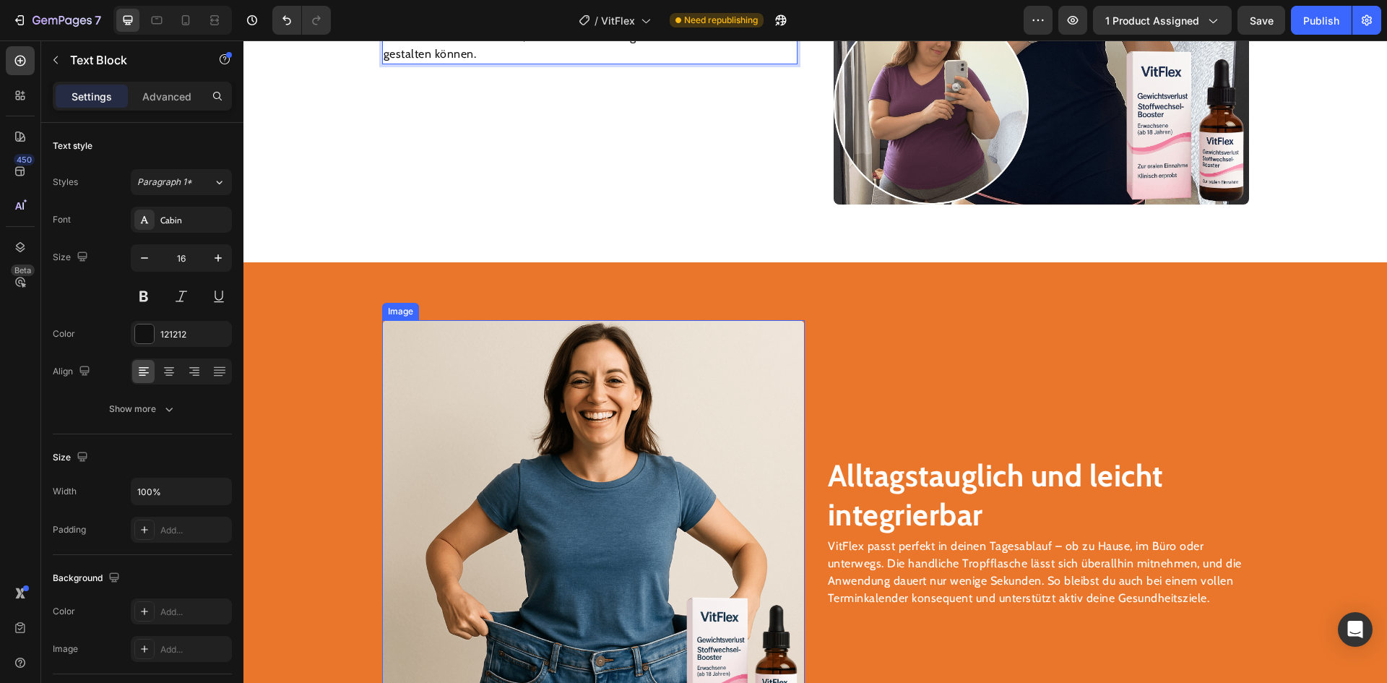
scroll to position [2161, 0]
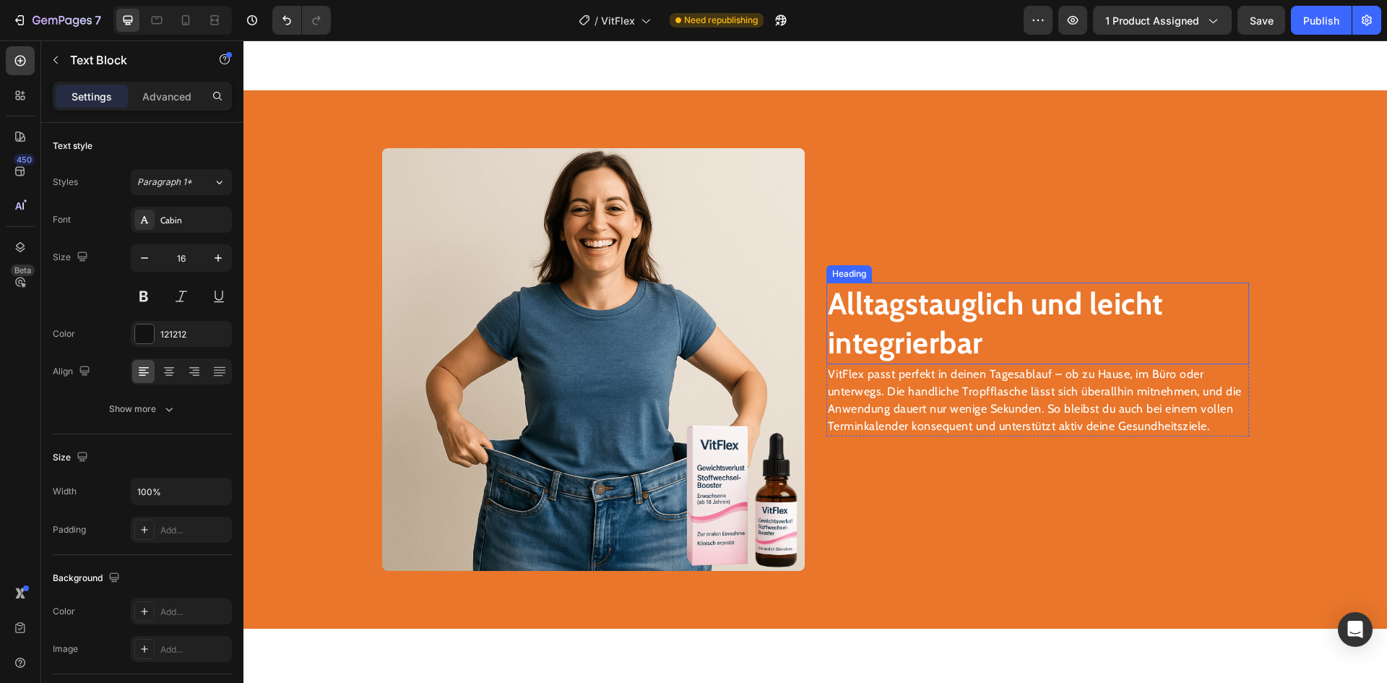
click at [920, 327] on strong "Alltagstauglich und leicht integrierbar" at bounding box center [995, 323] width 335 height 77
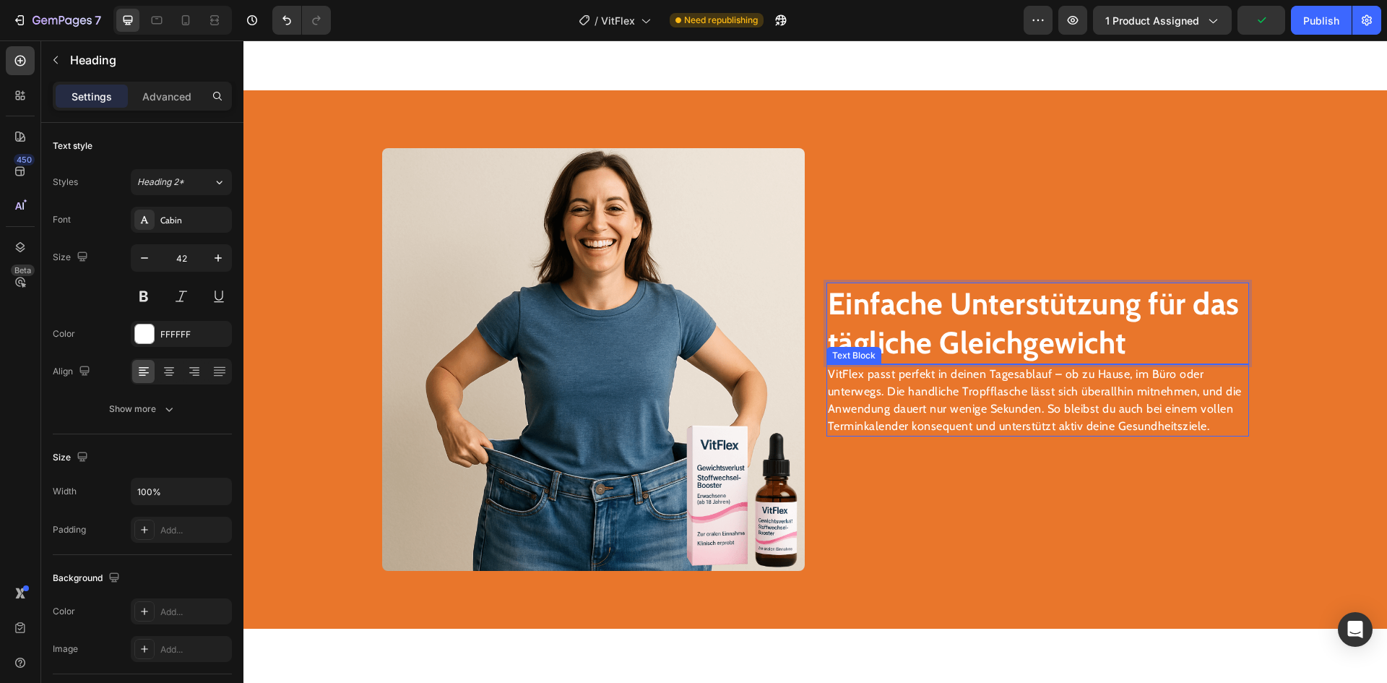
click at [974, 415] on p "VitFlex passt perfekt in deinen Tagesablauf – ob zu Hause, im Büro oder unterwe…" at bounding box center [1038, 400] width 420 height 69
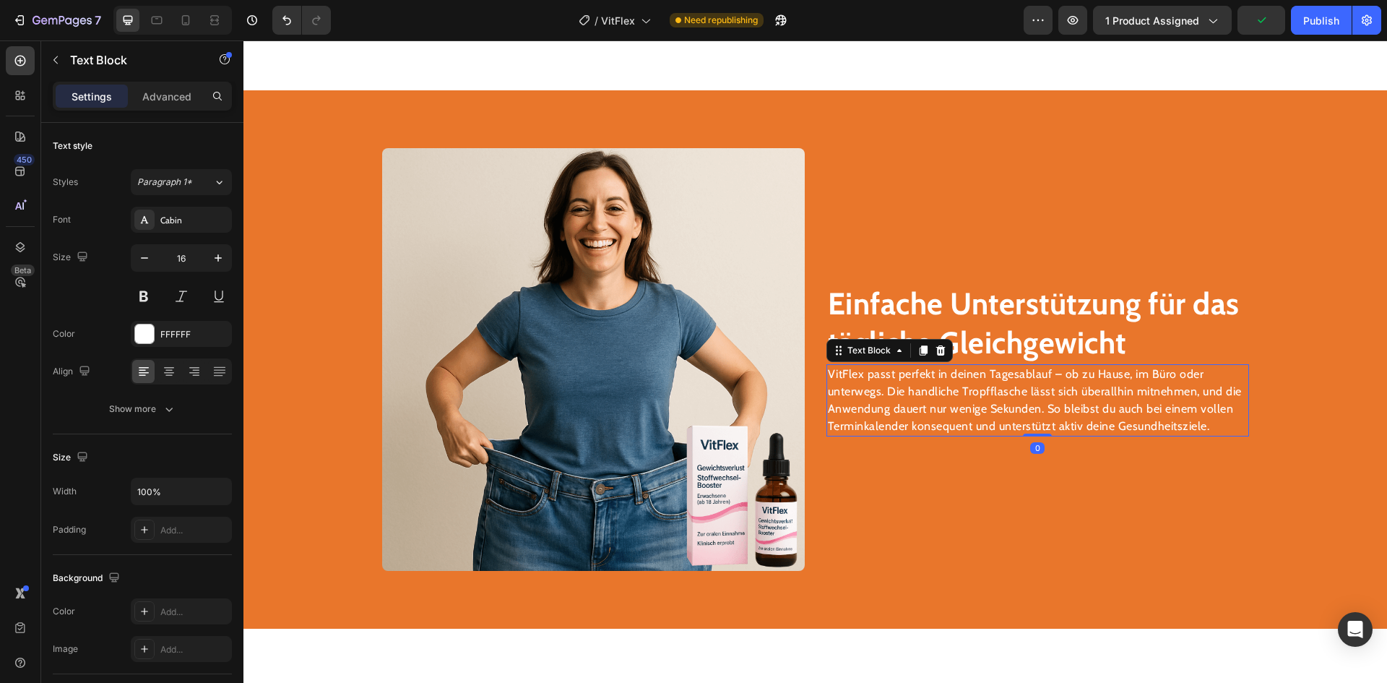
click at [974, 415] on p "VitFlex passt perfekt in deinen Tagesablauf – ob zu Hause, im Büro oder unterwe…" at bounding box center [1038, 400] width 420 height 69
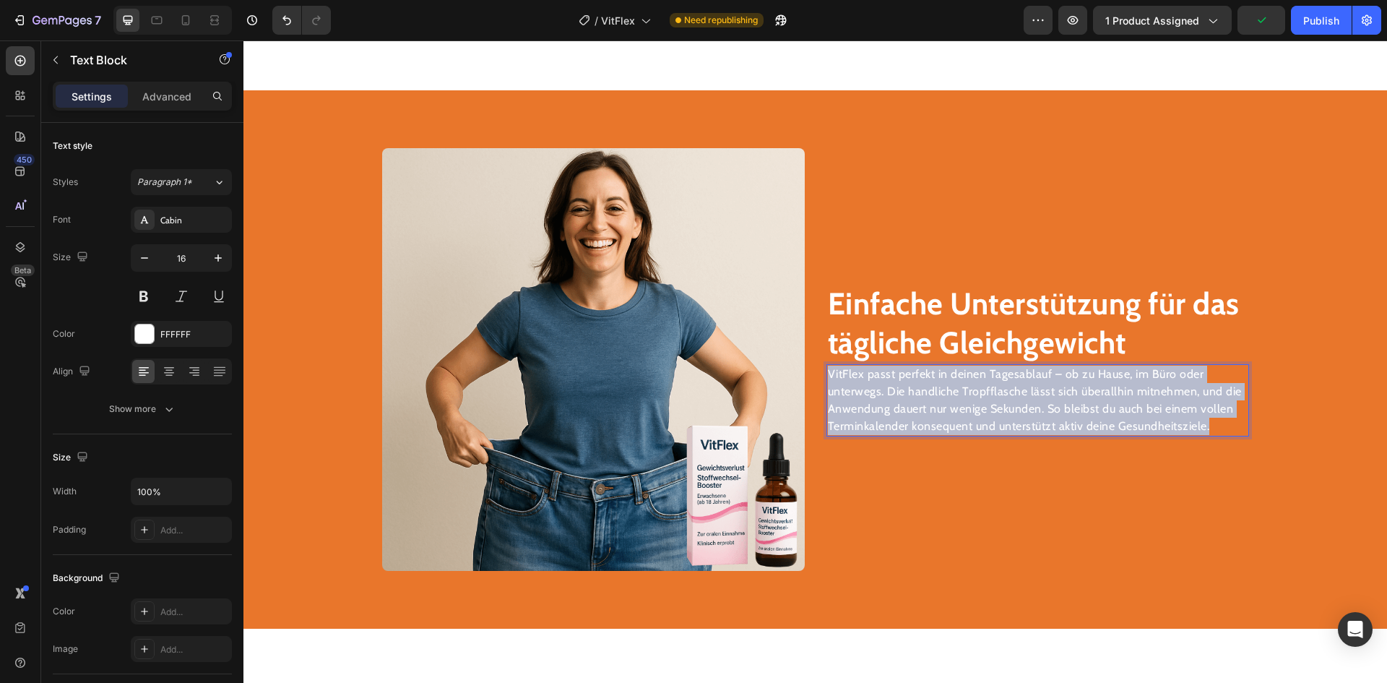
click at [974, 415] on p "VitFlex passt perfekt in deinen Tagesablauf – ob zu Hause, im Büro oder unterwe…" at bounding box center [1038, 400] width 420 height 69
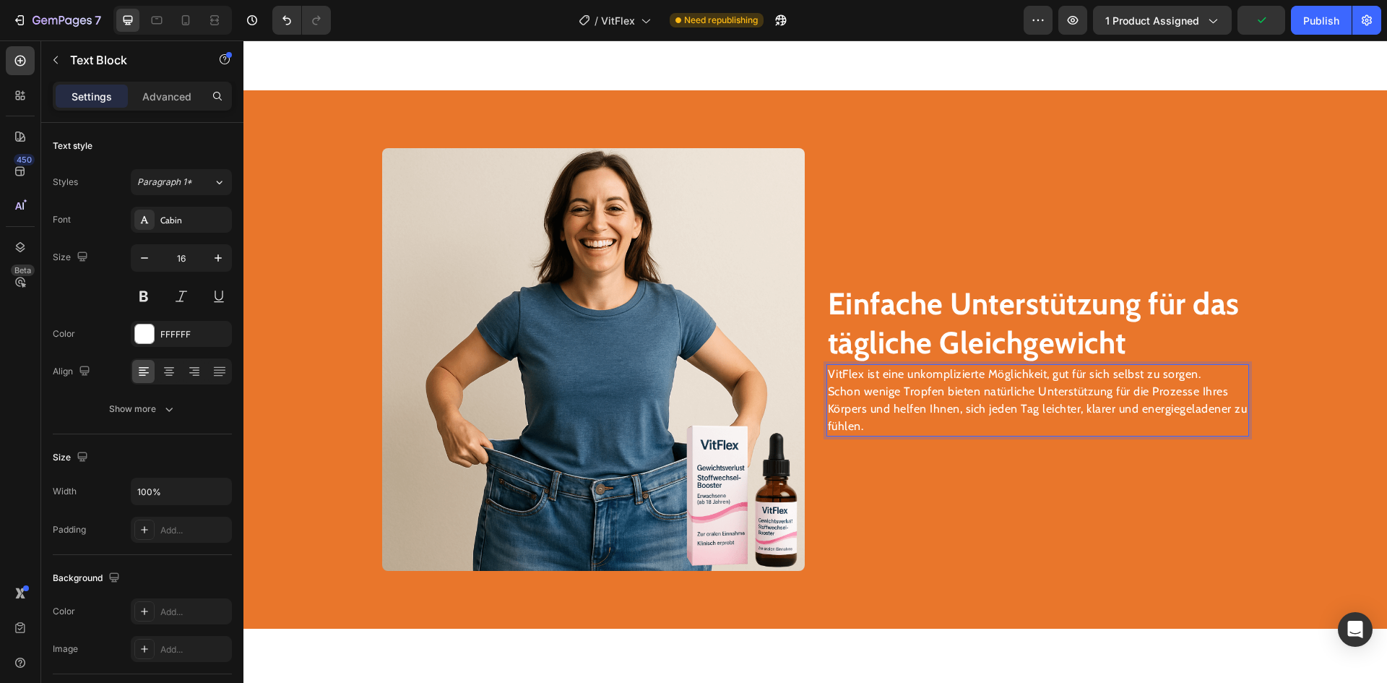
click at [828, 391] on p "VitFlex ist eine unkomplizierte Möglichkeit, gut für sich selbst zu sorgen. Sch…" at bounding box center [1038, 400] width 420 height 69
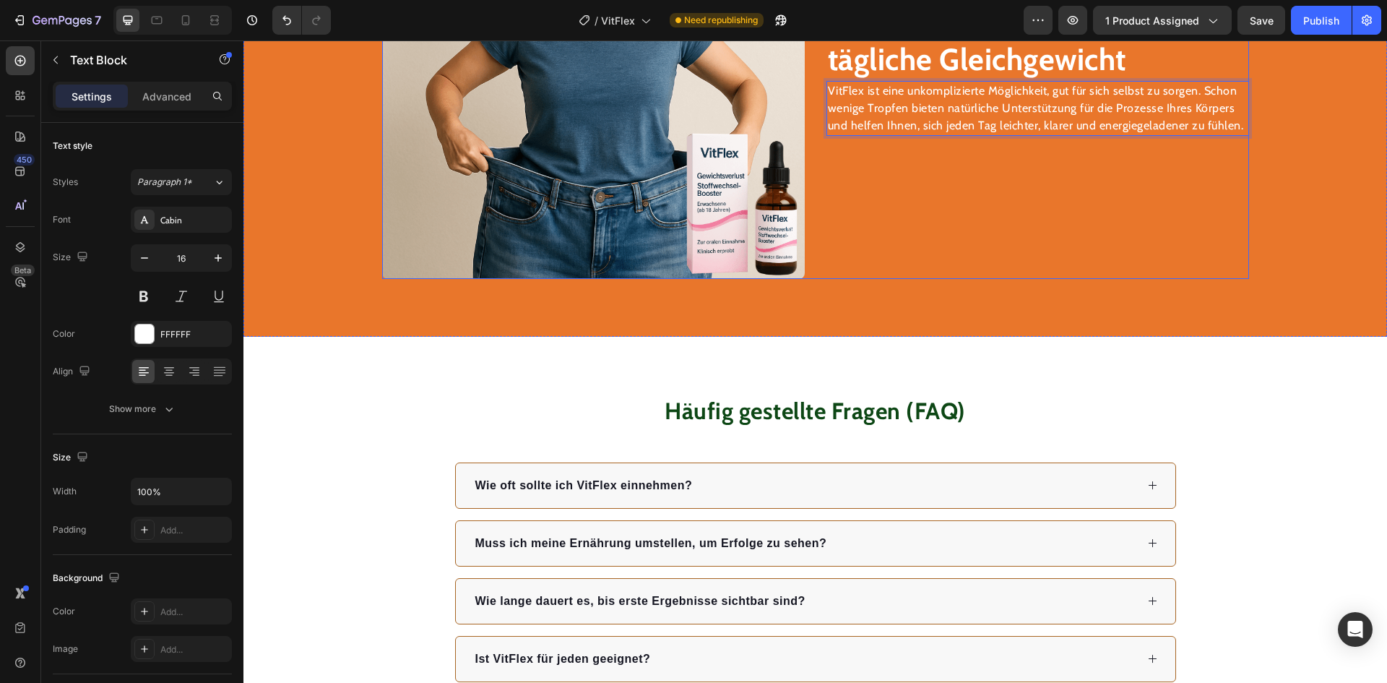
scroll to position [2459, 0]
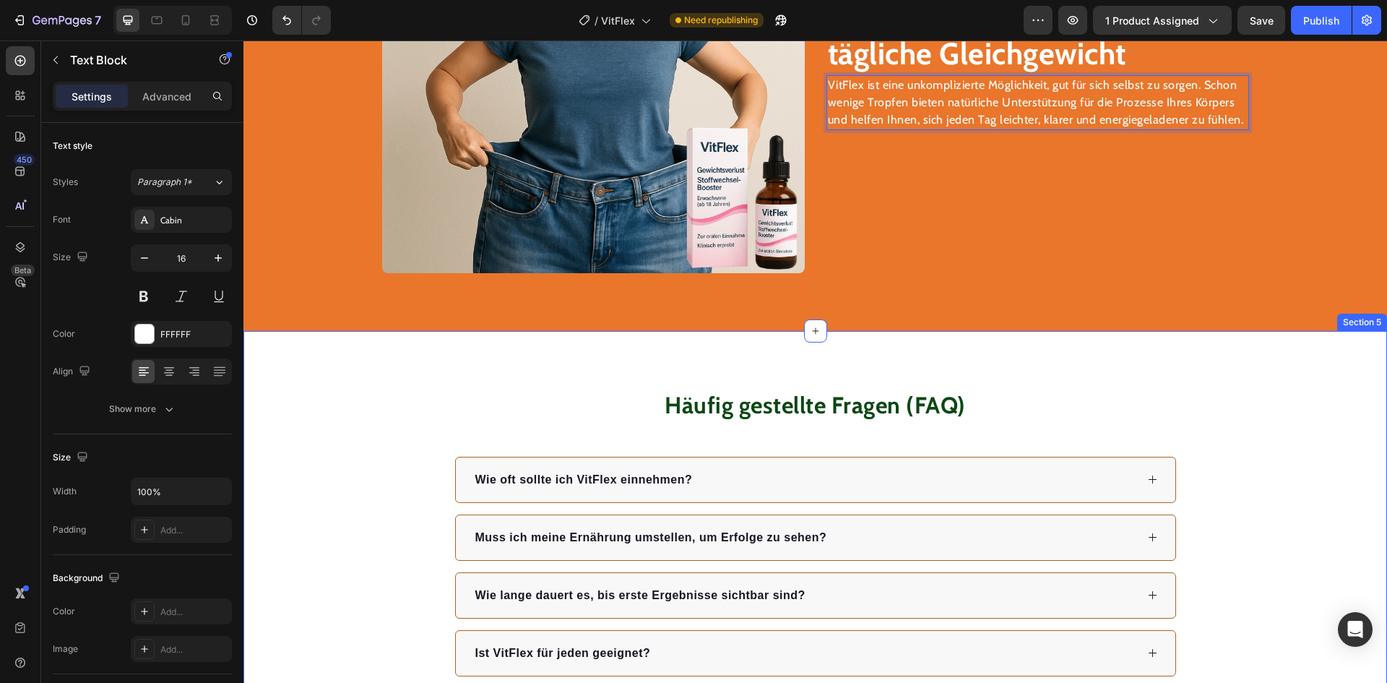
click at [1068, 375] on div "Häufig gestellte Fragen (FAQ) Heading Wie oft sollte ich VitFlex einnehmen? Mus…" at bounding box center [815, 532] width 1144 height 403
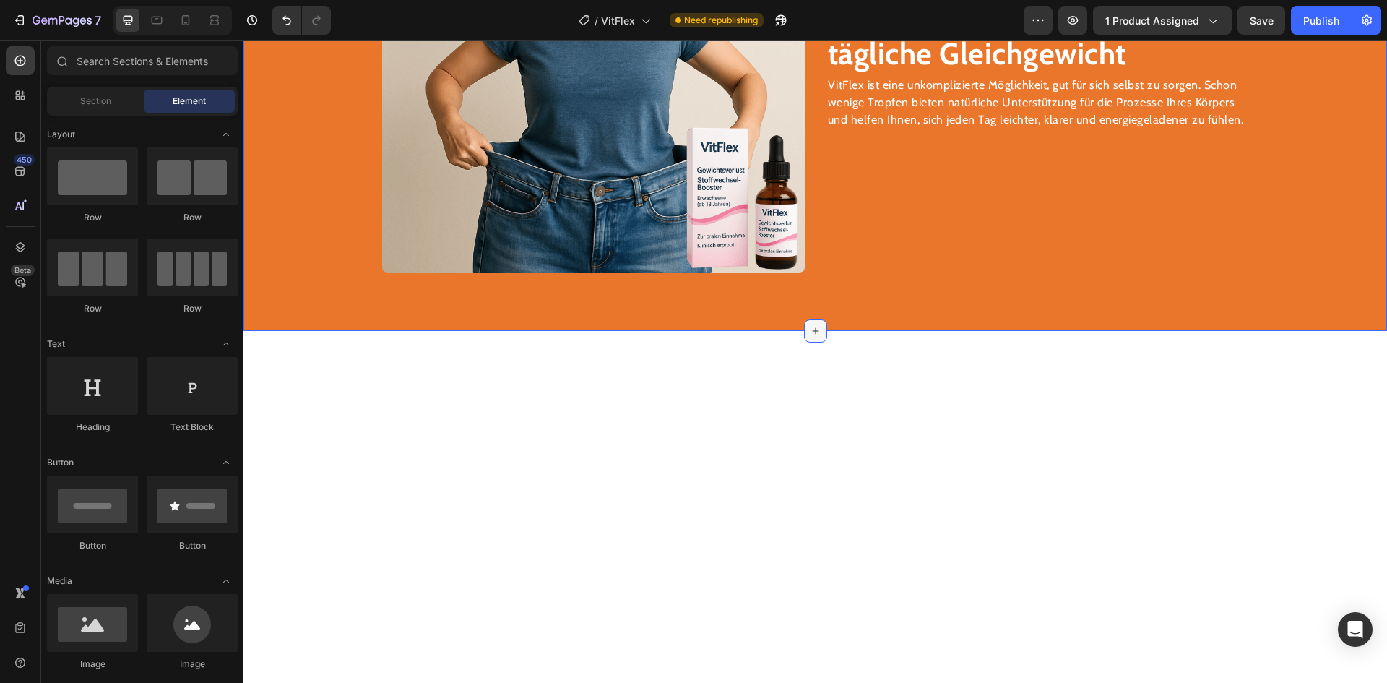
click at [814, 331] on icon at bounding box center [816, 331] width 12 height 12
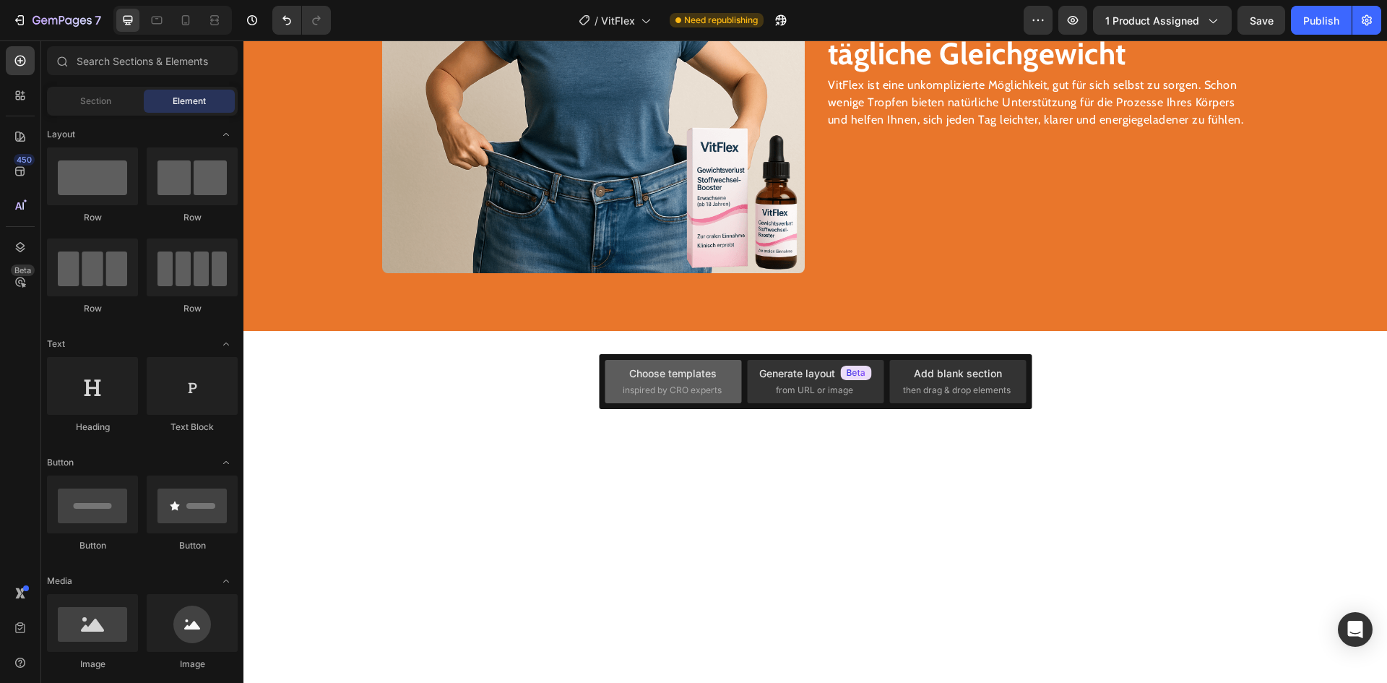
click at [694, 387] on span "inspired by CRO experts" at bounding box center [672, 390] width 99 height 13
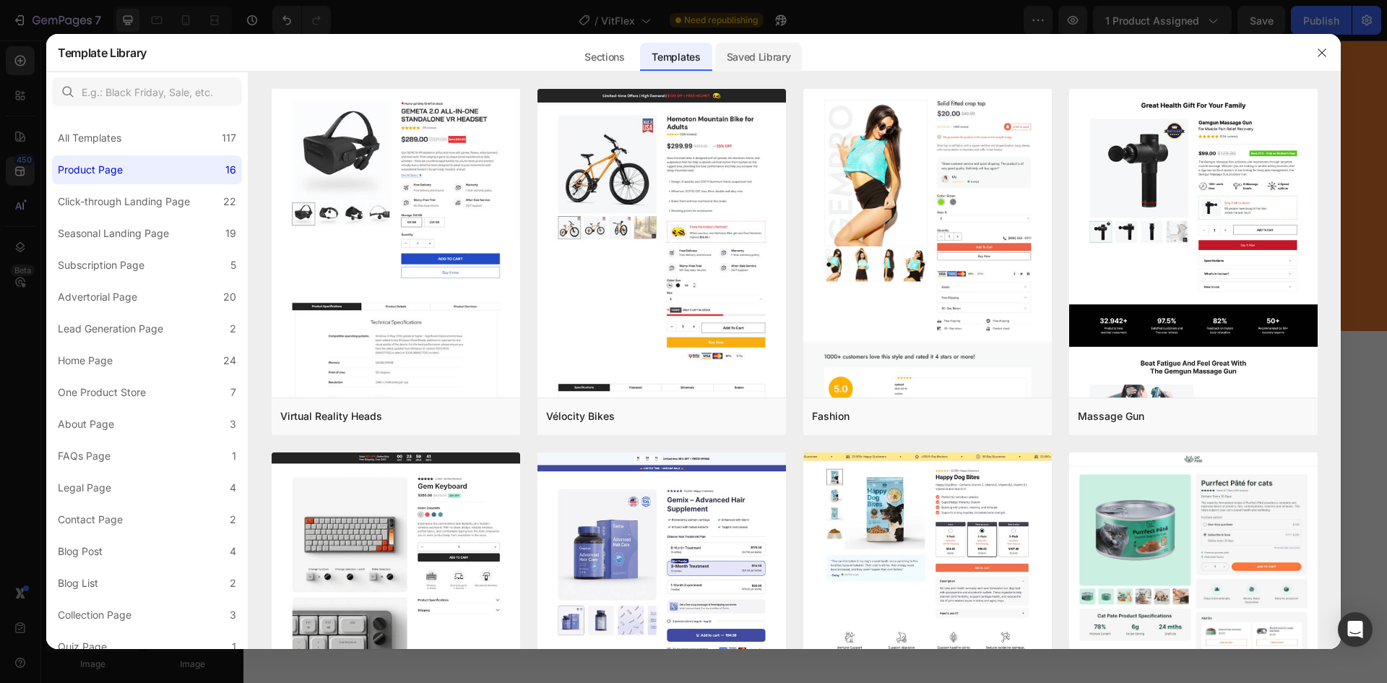
click at [769, 62] on div "Saved Library" at bounding box center [758, 57] width 87 height 29
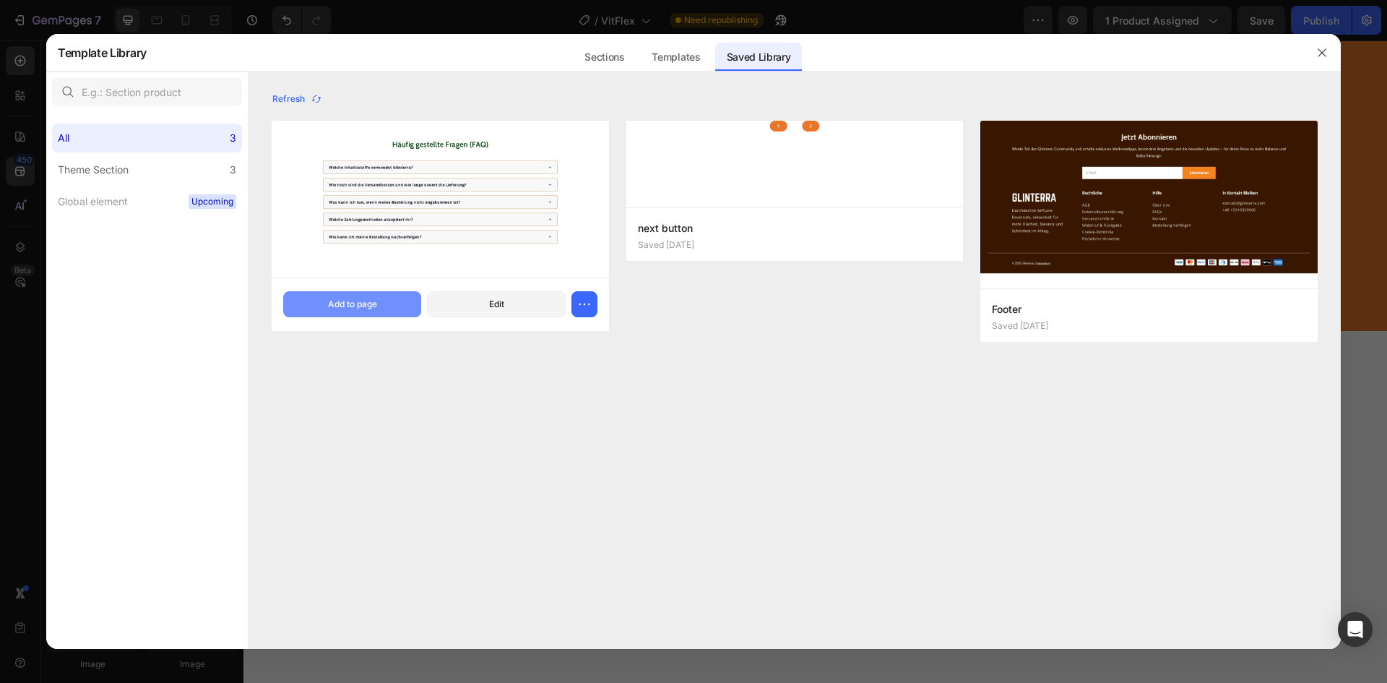
click at [363, 294] on button "Add to page" at bounding box center [352, 304] width 138 height 26
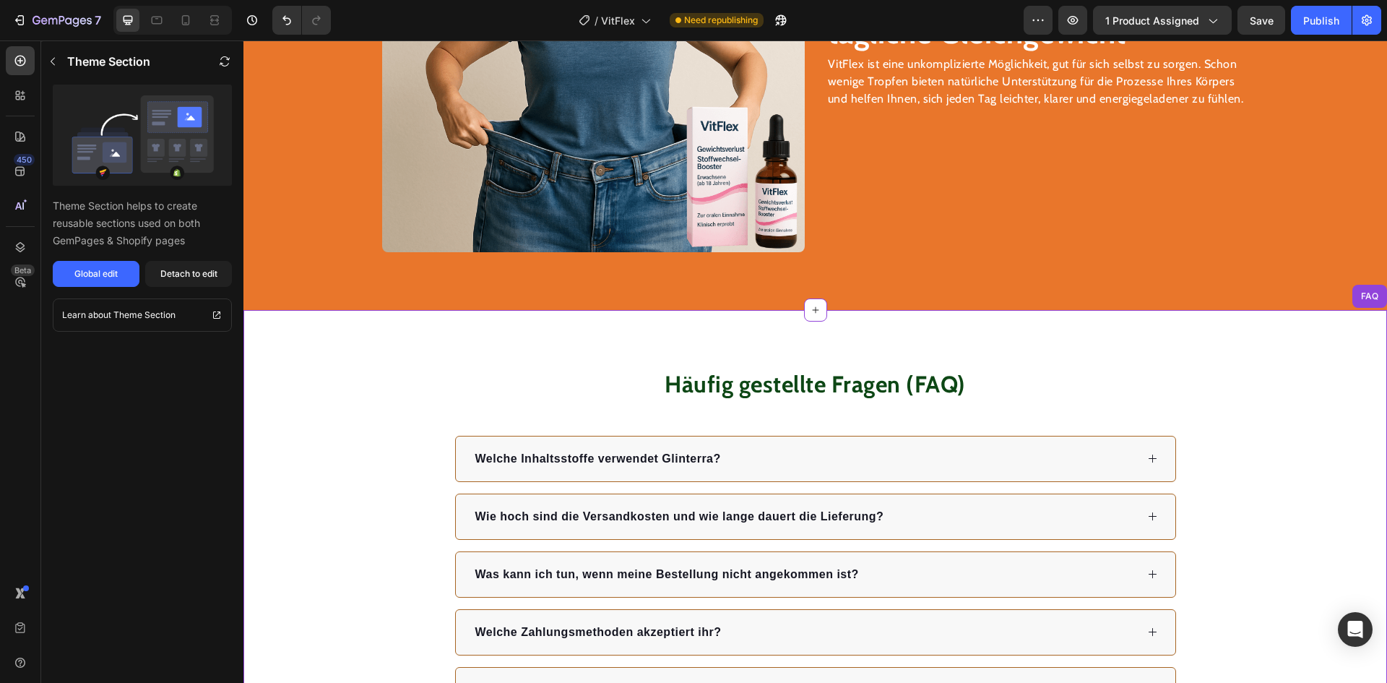
scroll to position [2388, 0]
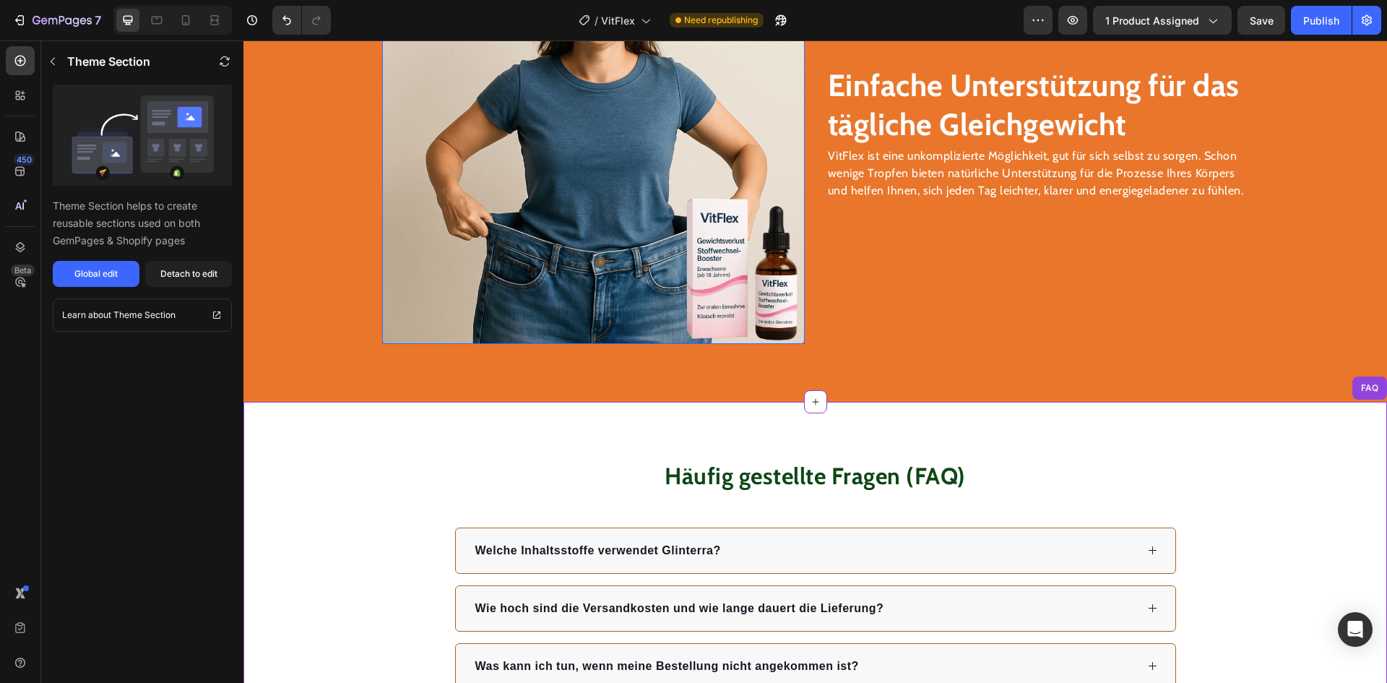
click at [624, 205] on img at bounding box center [593, 132] width 423 height 423
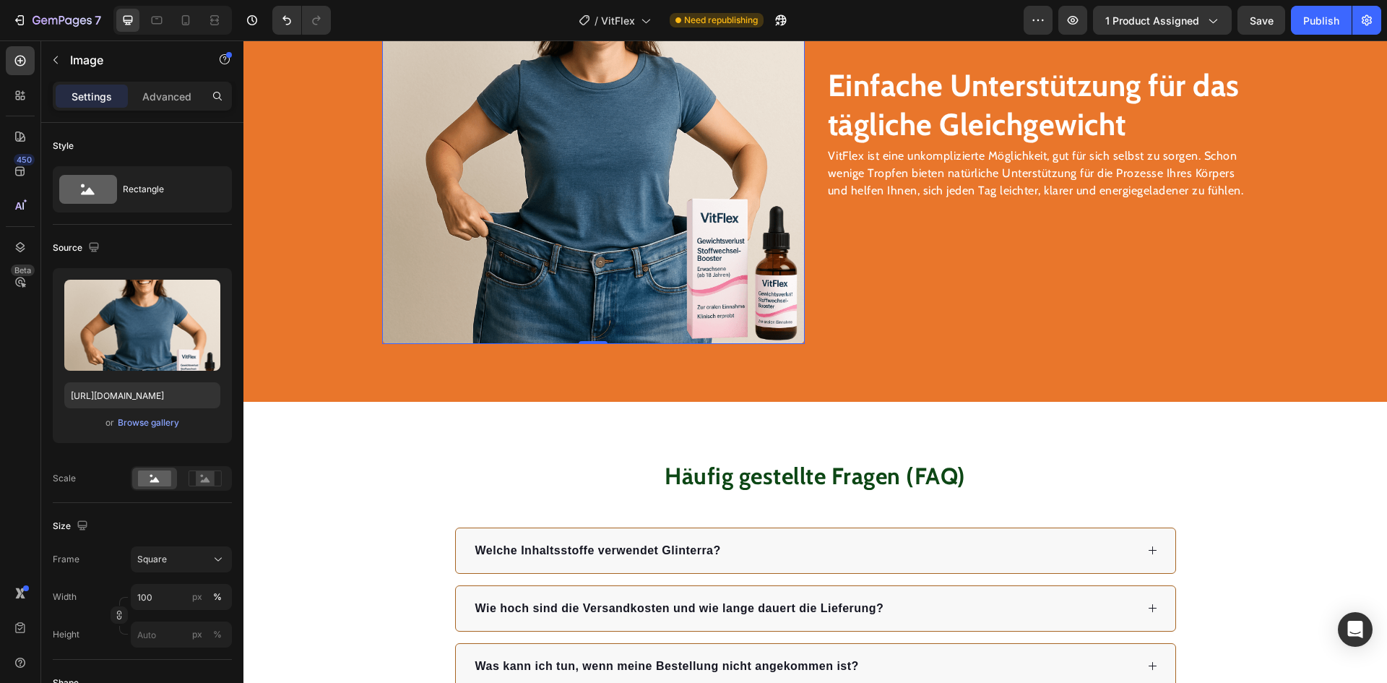
click at [612, 253] on img at bounding box center [593, 132] width 423 height 423
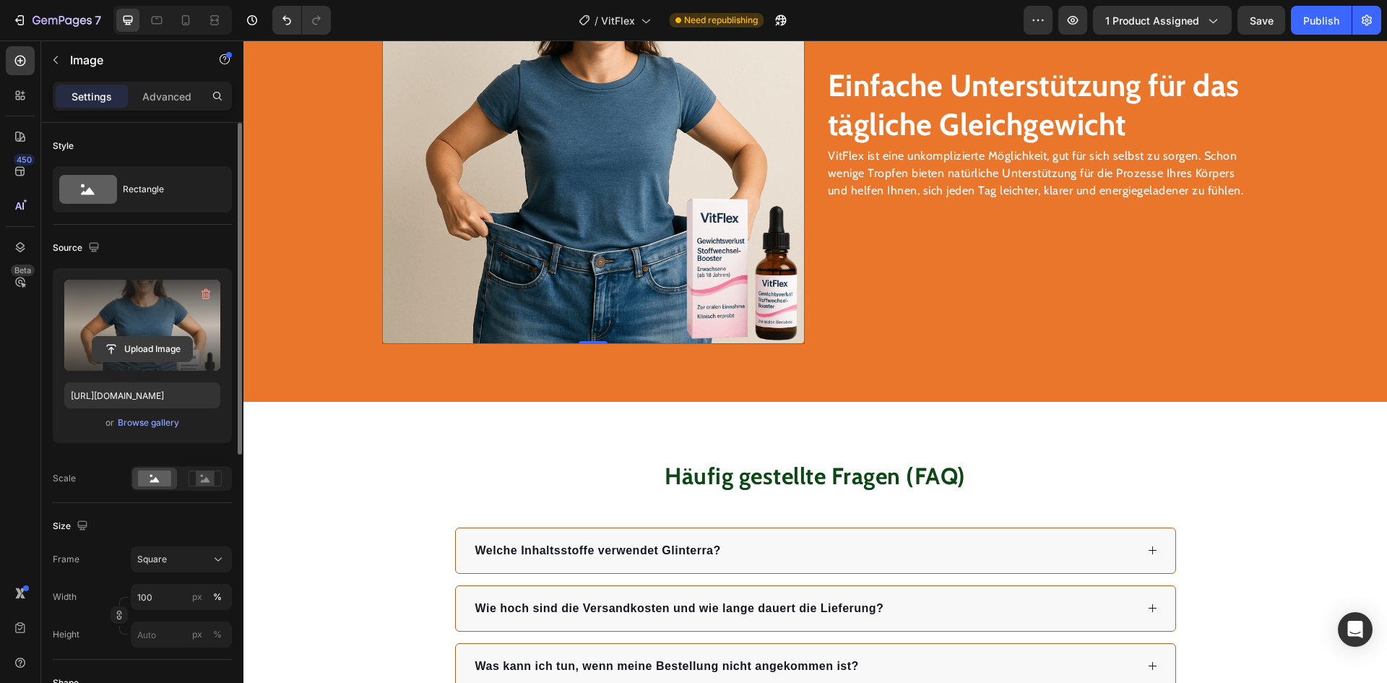
click at [169, 340] on input "file" at bounding box center [142, 349] width 100 height 25
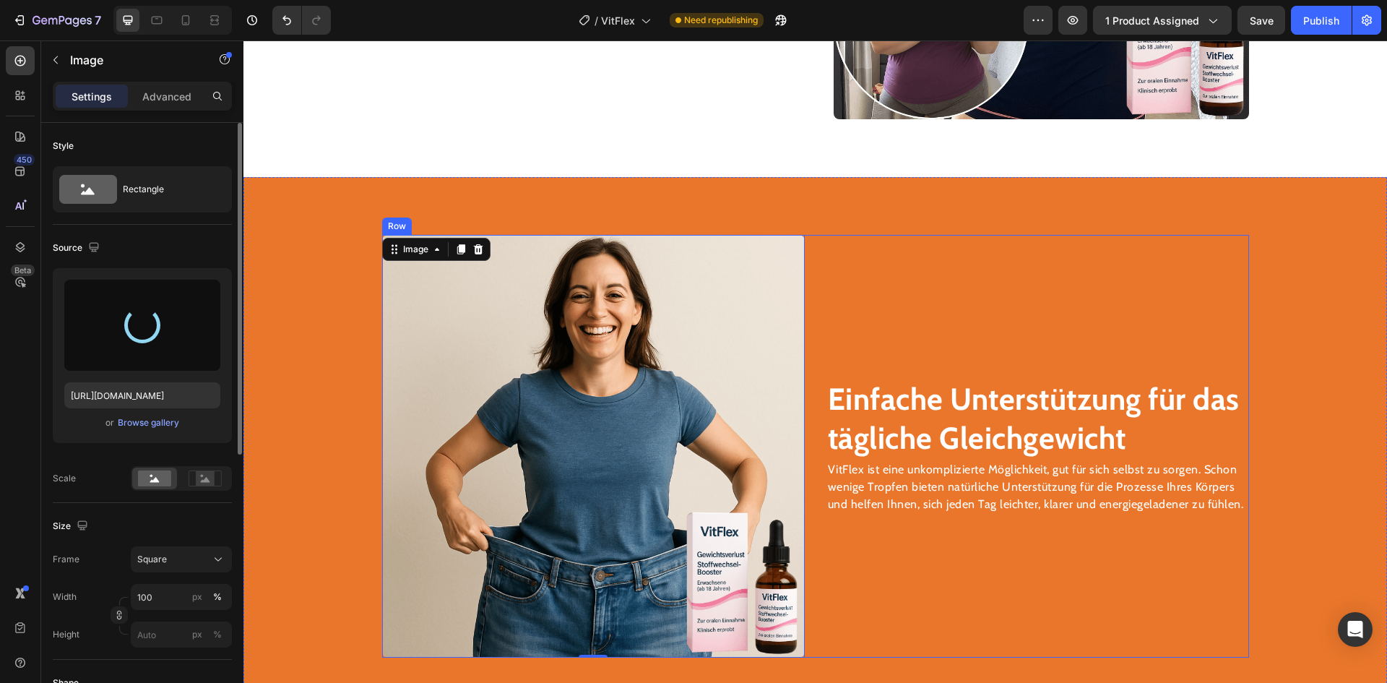
scroll to position [2027, 0]
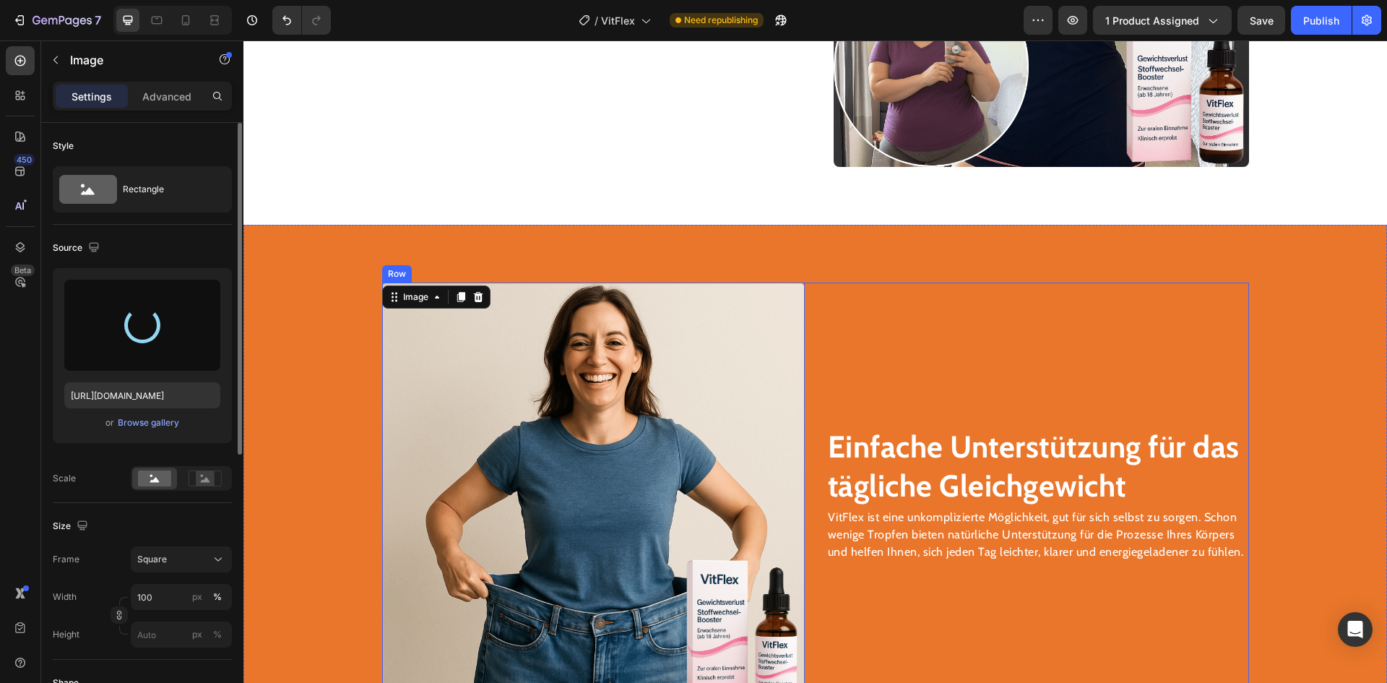
type input "[URL][DOMAIN_NAME]"
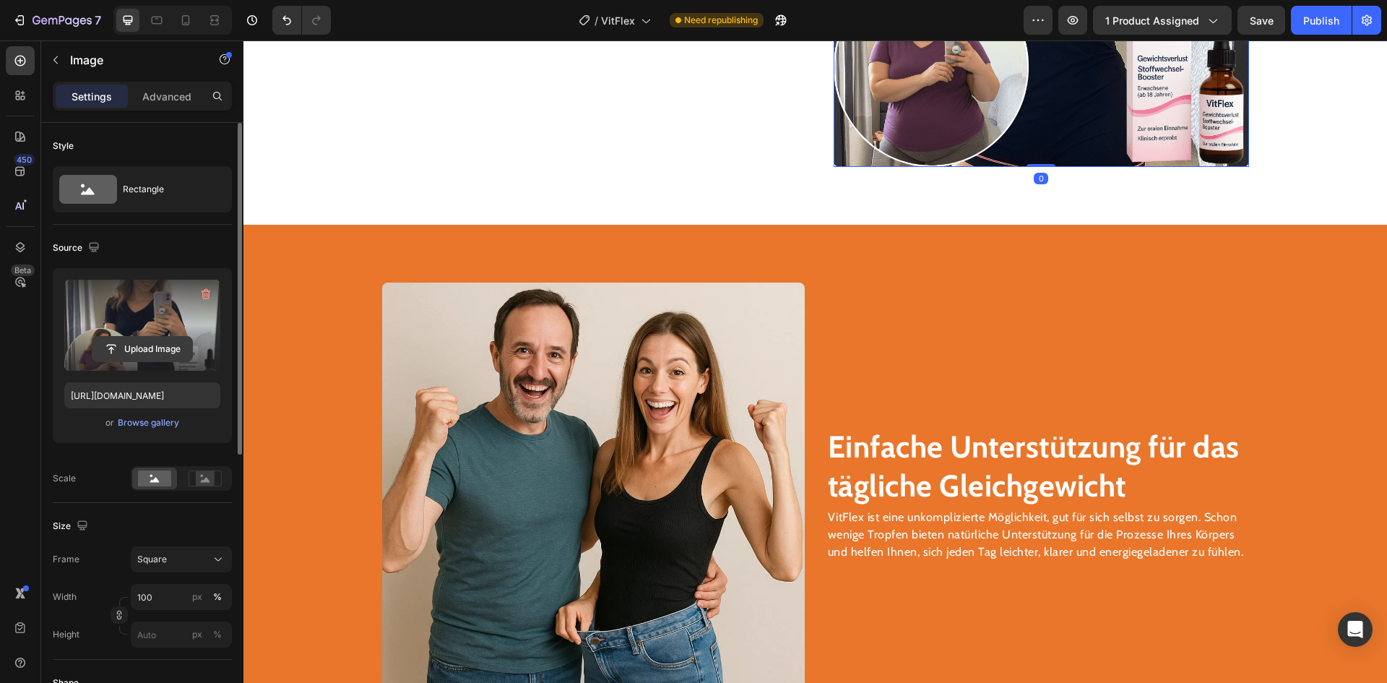
click at [136, 350] on input "file" at bounding box center [142, 349] width 100 height 25
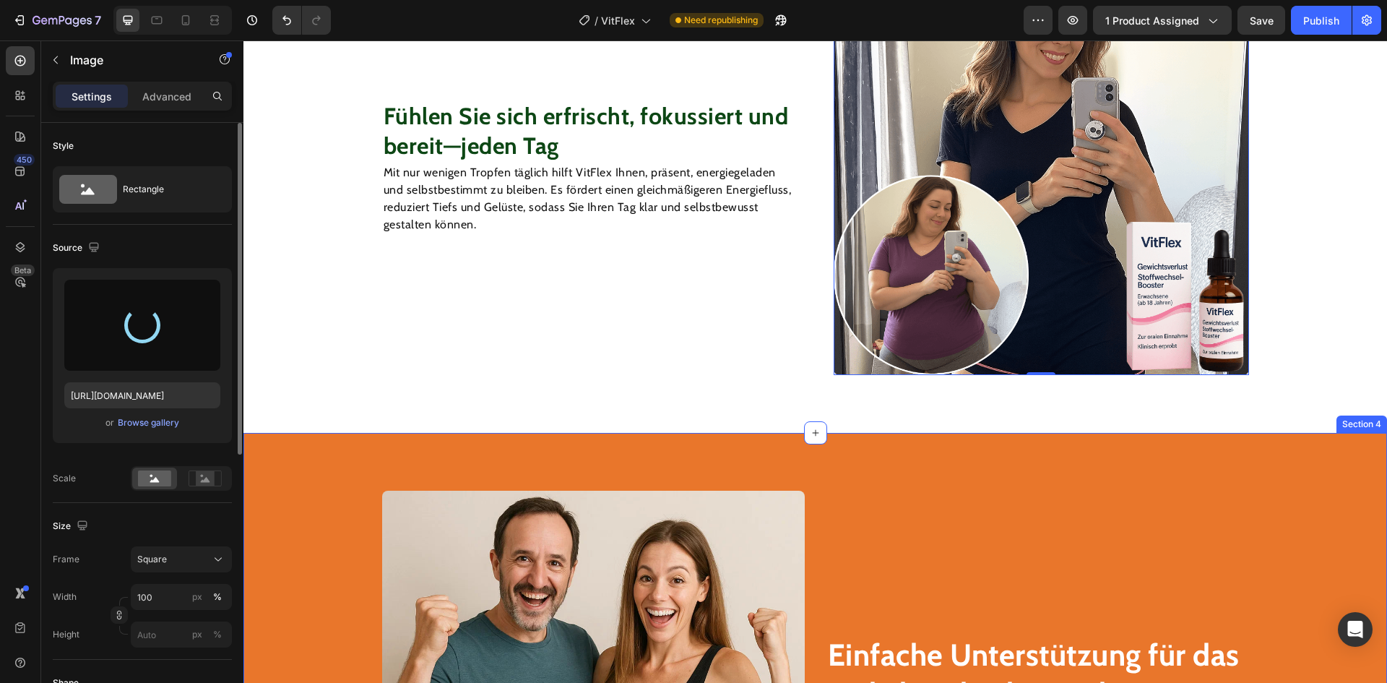
scroll to position [1810, 0]
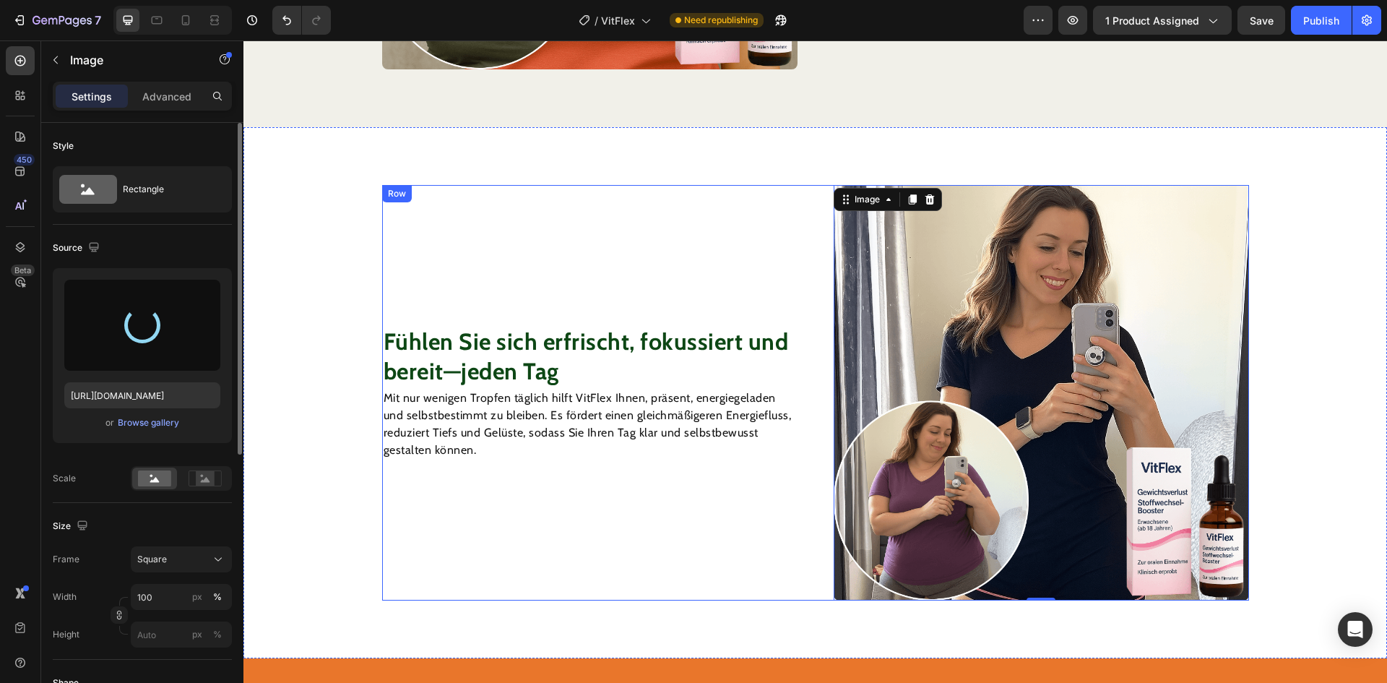
type input "[URL][DOMAIN_NAME]"
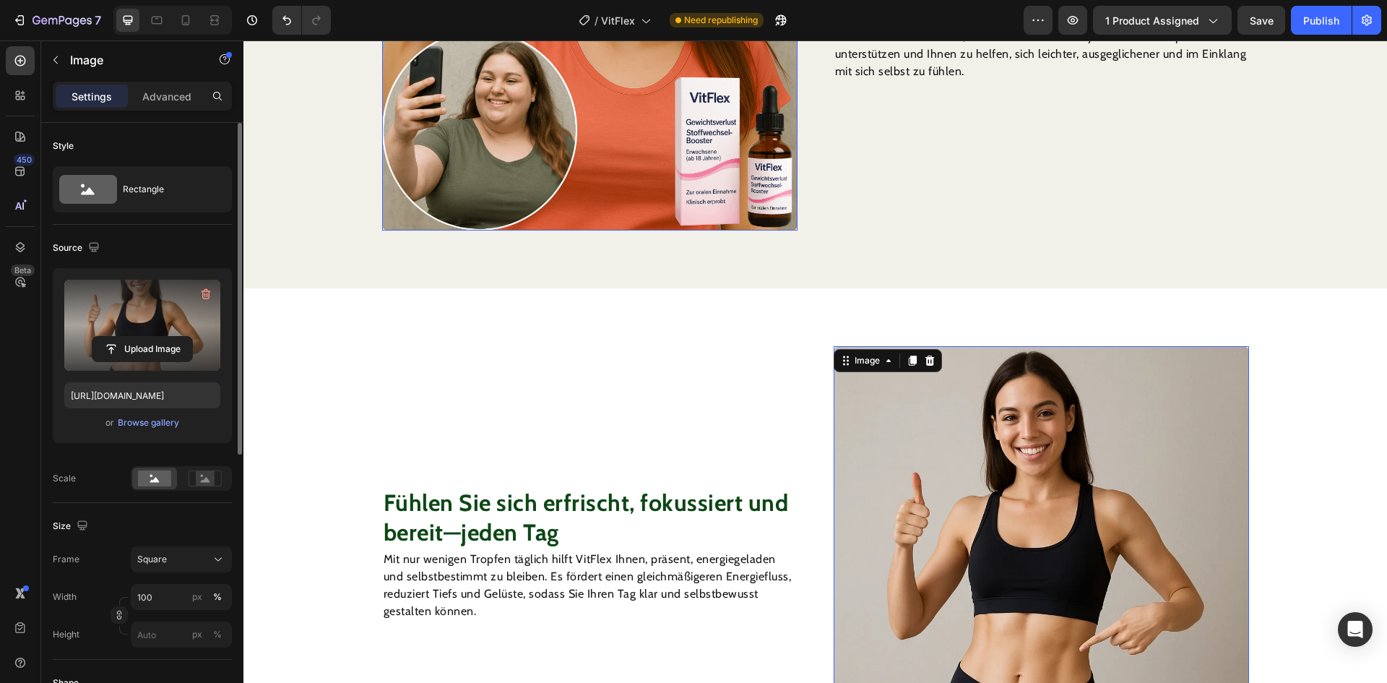
scroll to position [1376, 0]
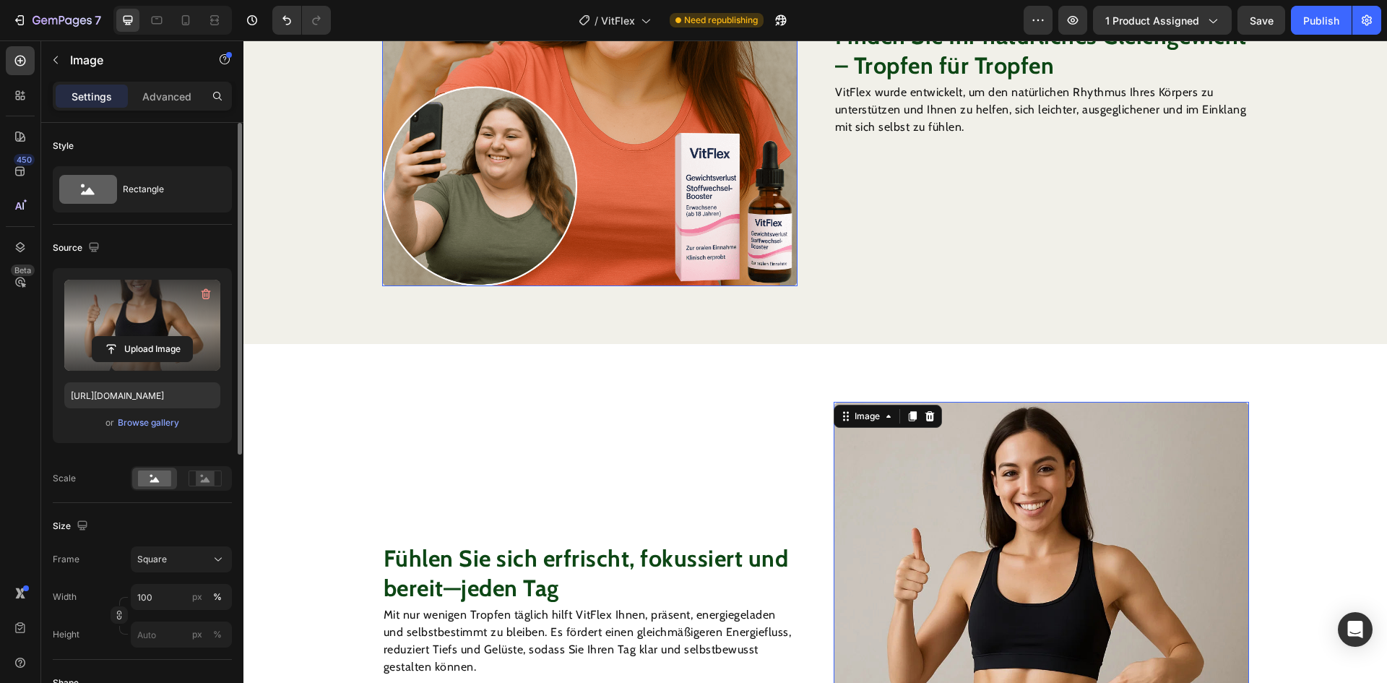
click at [567, 134] on img at bounding box center [589, 78] width 415 height 415
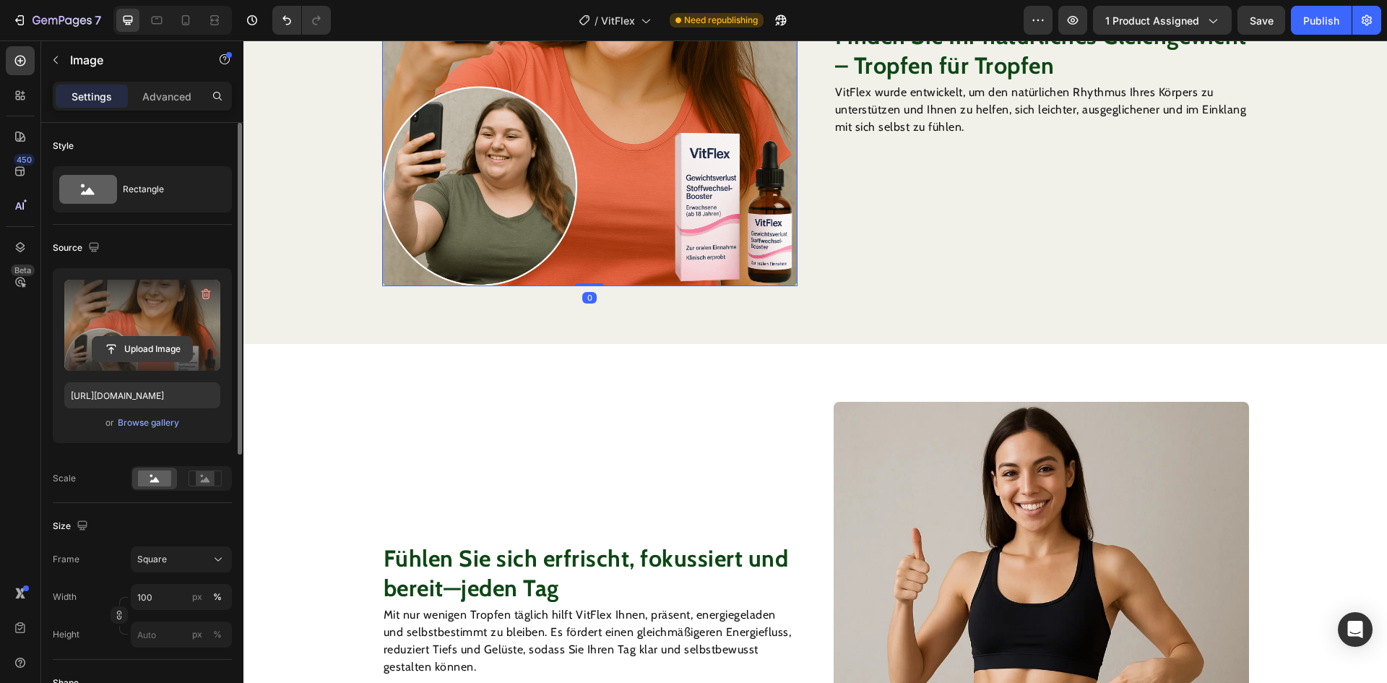
click at [168, 345] on input "file" at bounding box center [142, 349] width 100 height 25
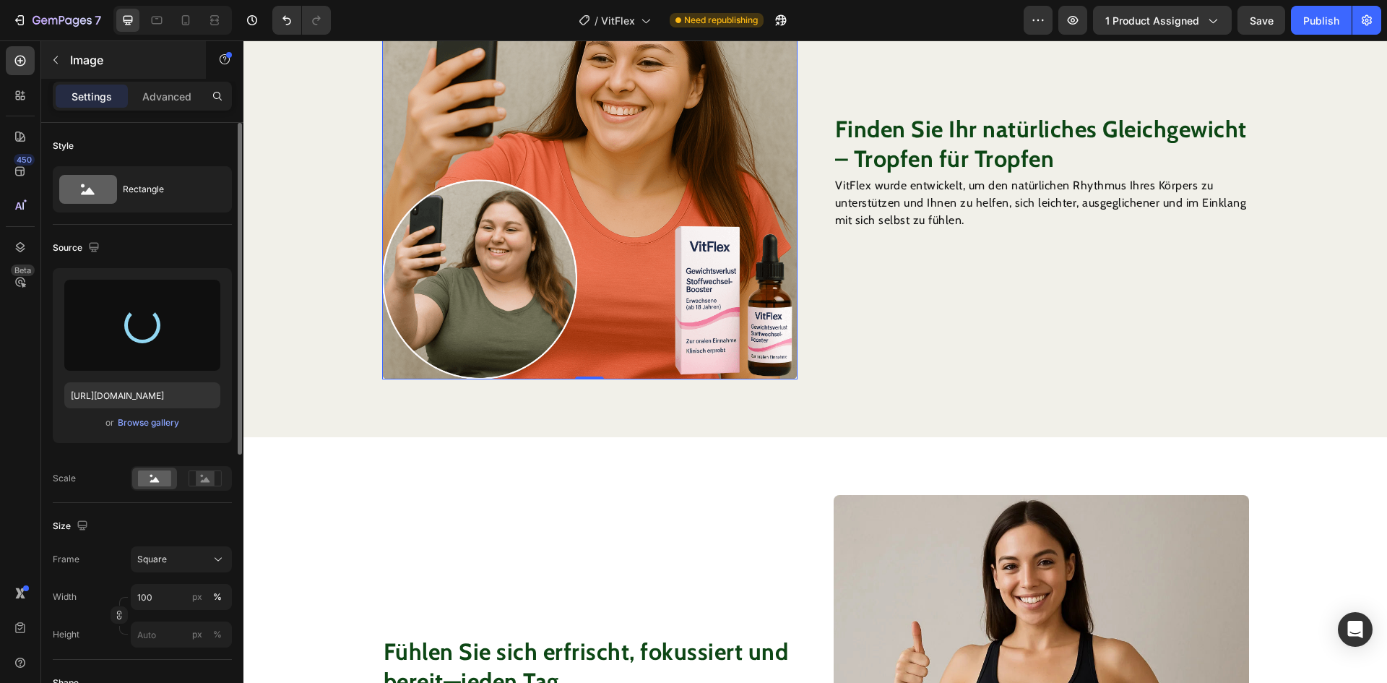
scroll to position [1087, 0]
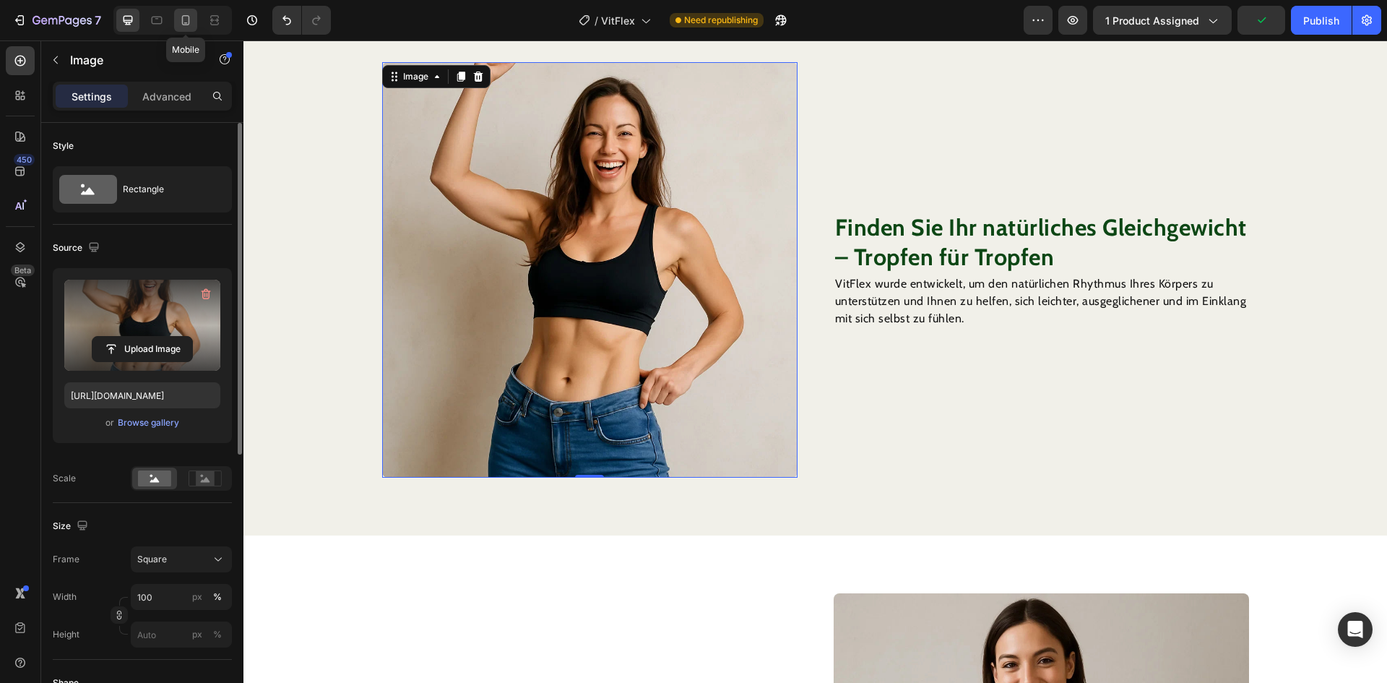
click at [190, 20] on icon at bounding box center [185, 20] width 14 height 14
type input "[URL][DOMAIN_NAME]"
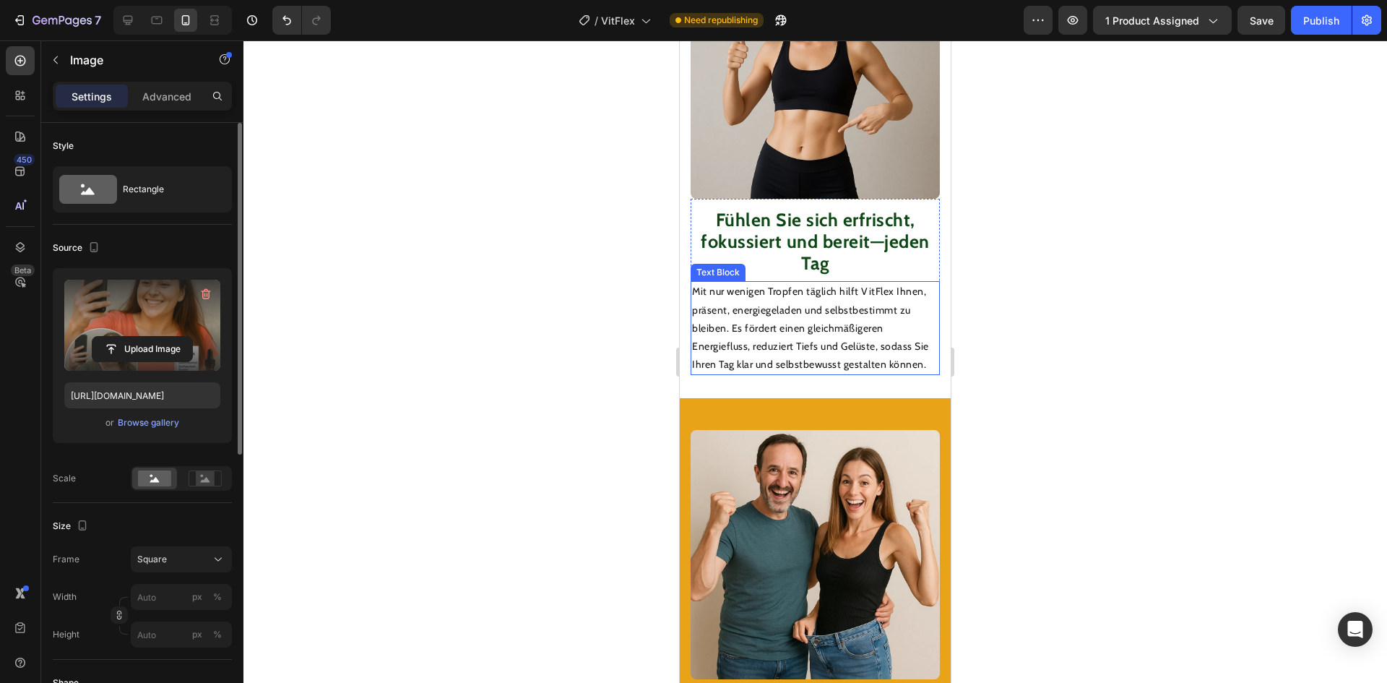
scroll to position [2090, 0]
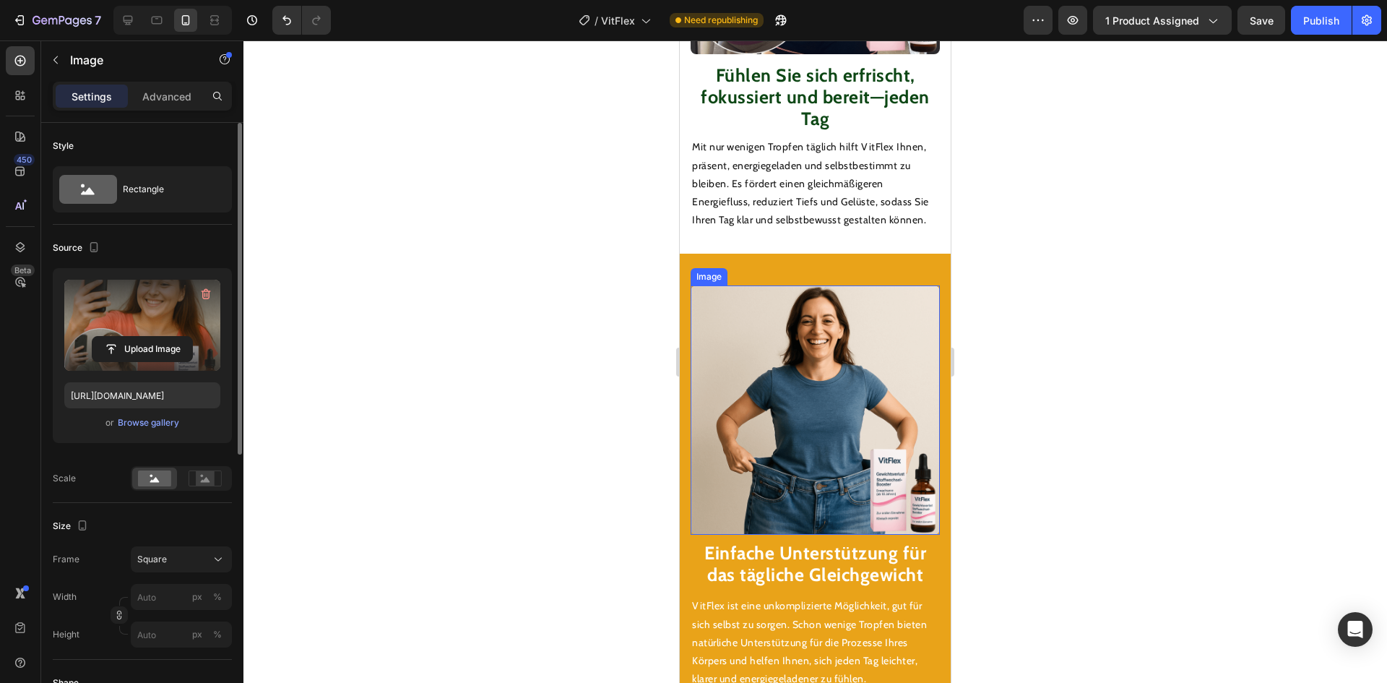
click at [823, 439] on img at bounding box center [815, 409] width 249 height 249
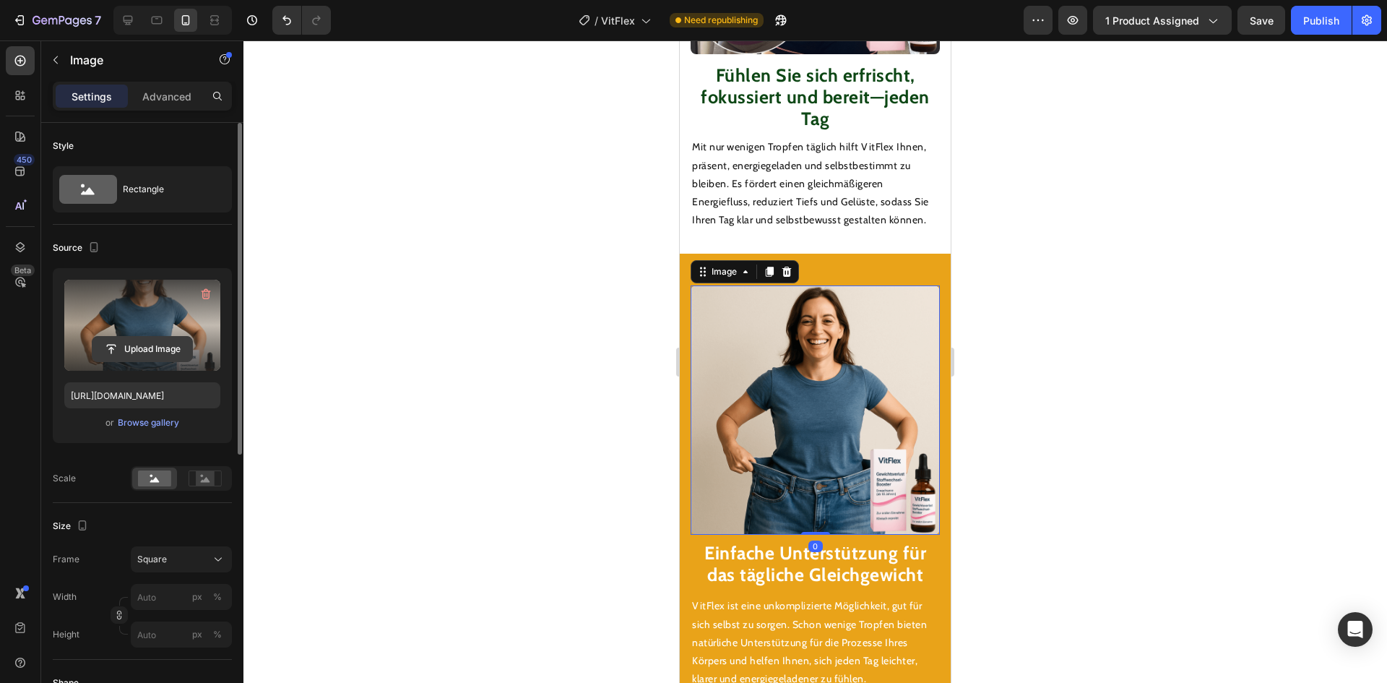
click at [122, 355] on input "file" at bounding box center [142, 349] width 100 height 25
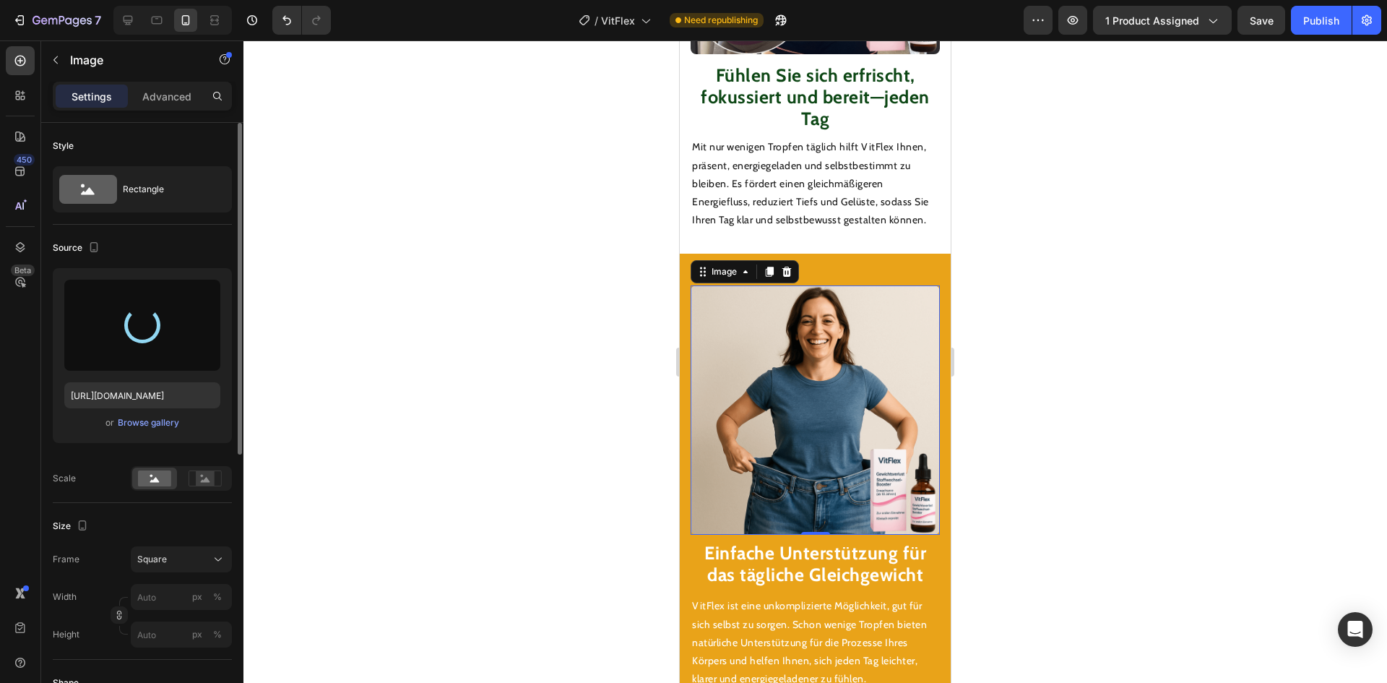
type input "[URL][DOMAIN_NAME]"
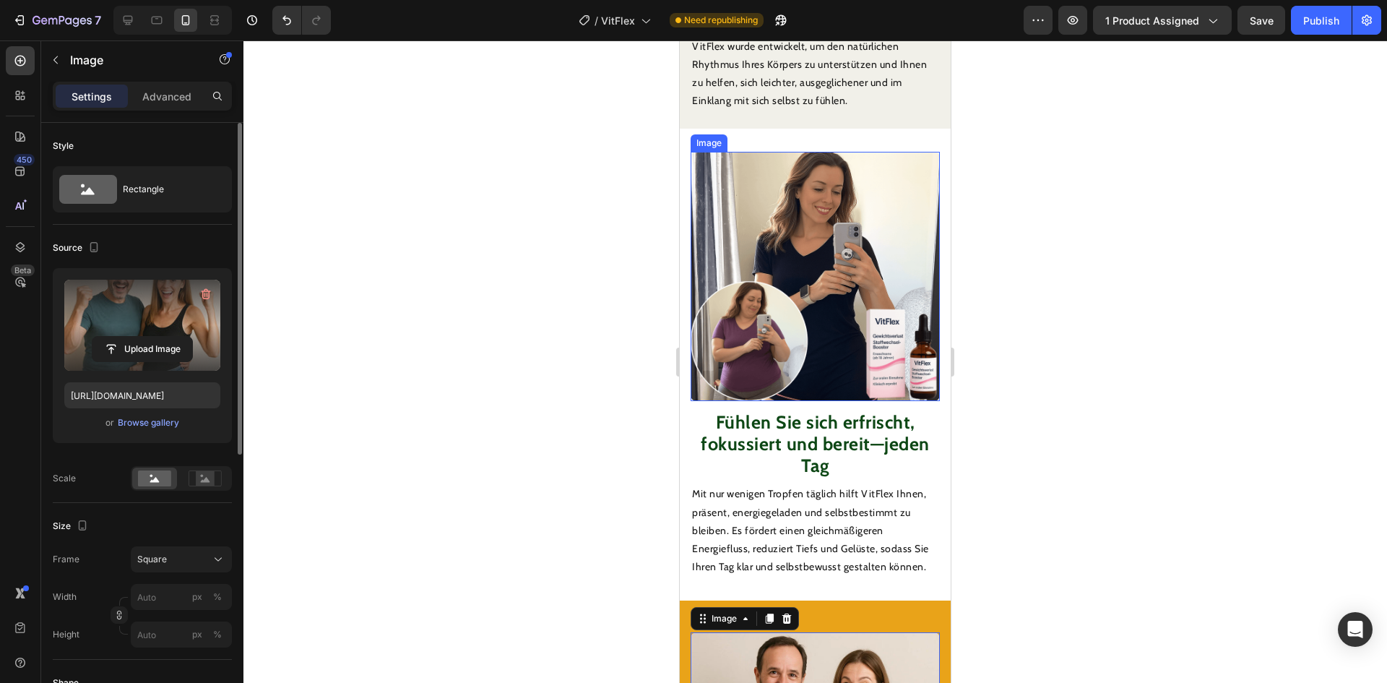
scroll to position [1729, 0]
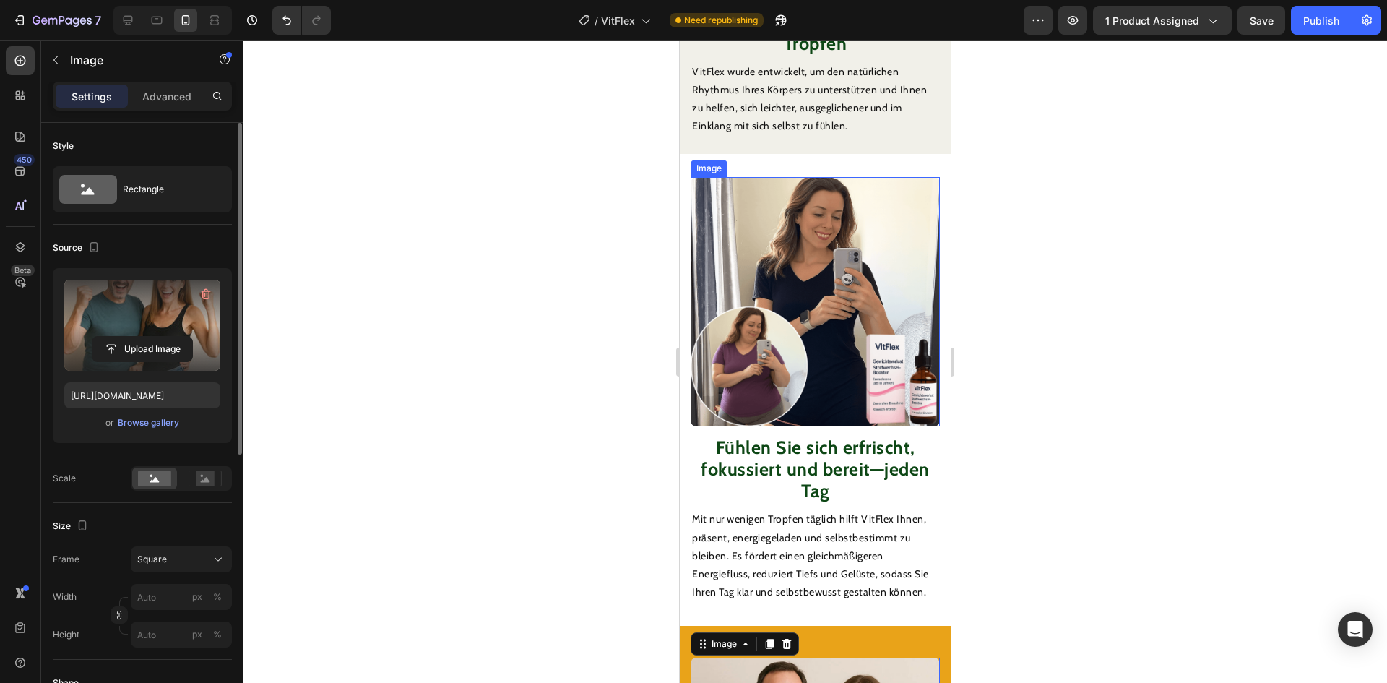
click at [824, 286] on img at bounding box center [815, 301] width 249 height 249
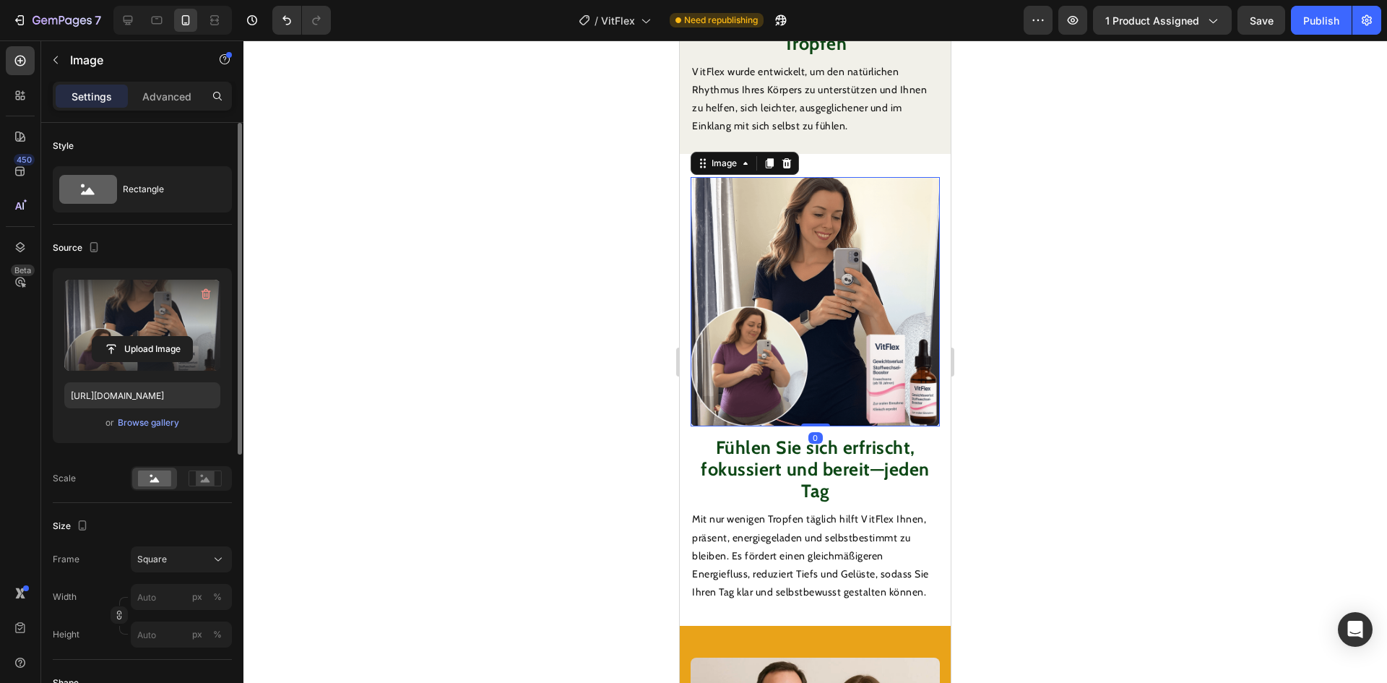
click at [146, 332] on label at bounding box center [142, 325] width 156 height 91
click at [146, 337] on input "file" at bounding box center [142, 349] width 100 height 25
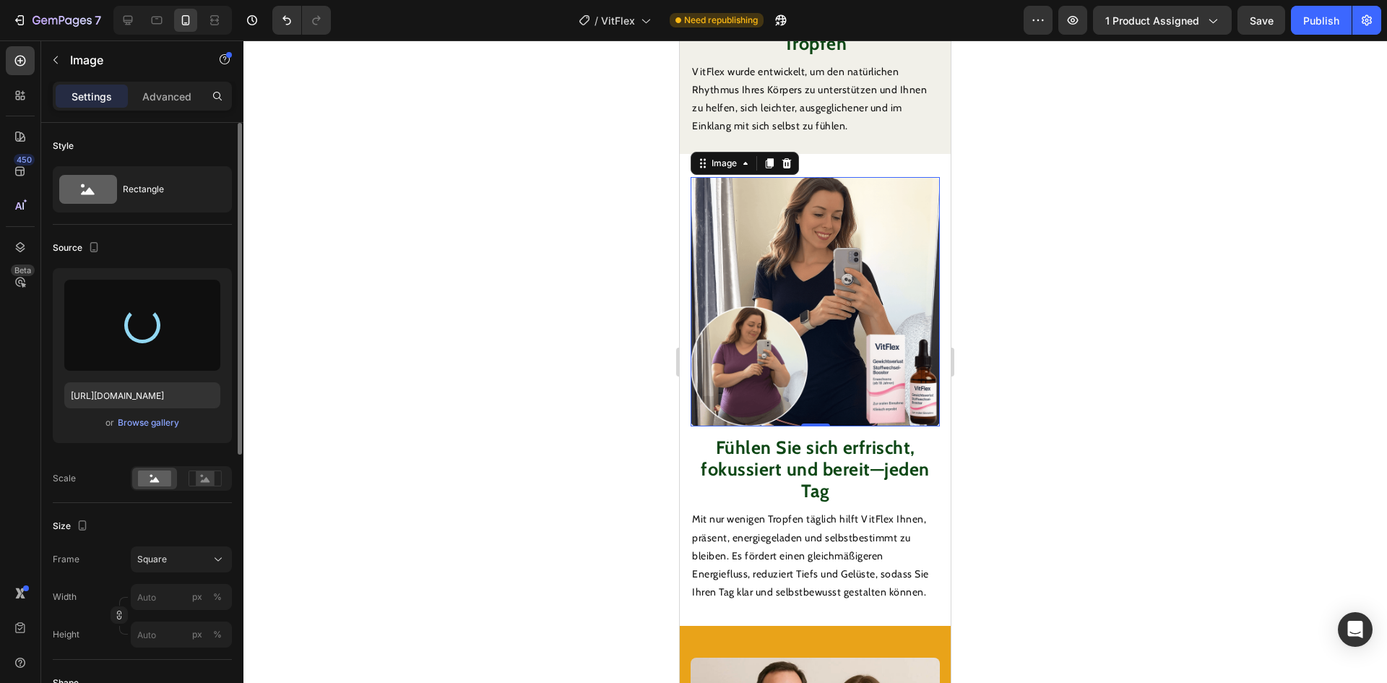
type input "[URL][DOMAIN_NAME]"
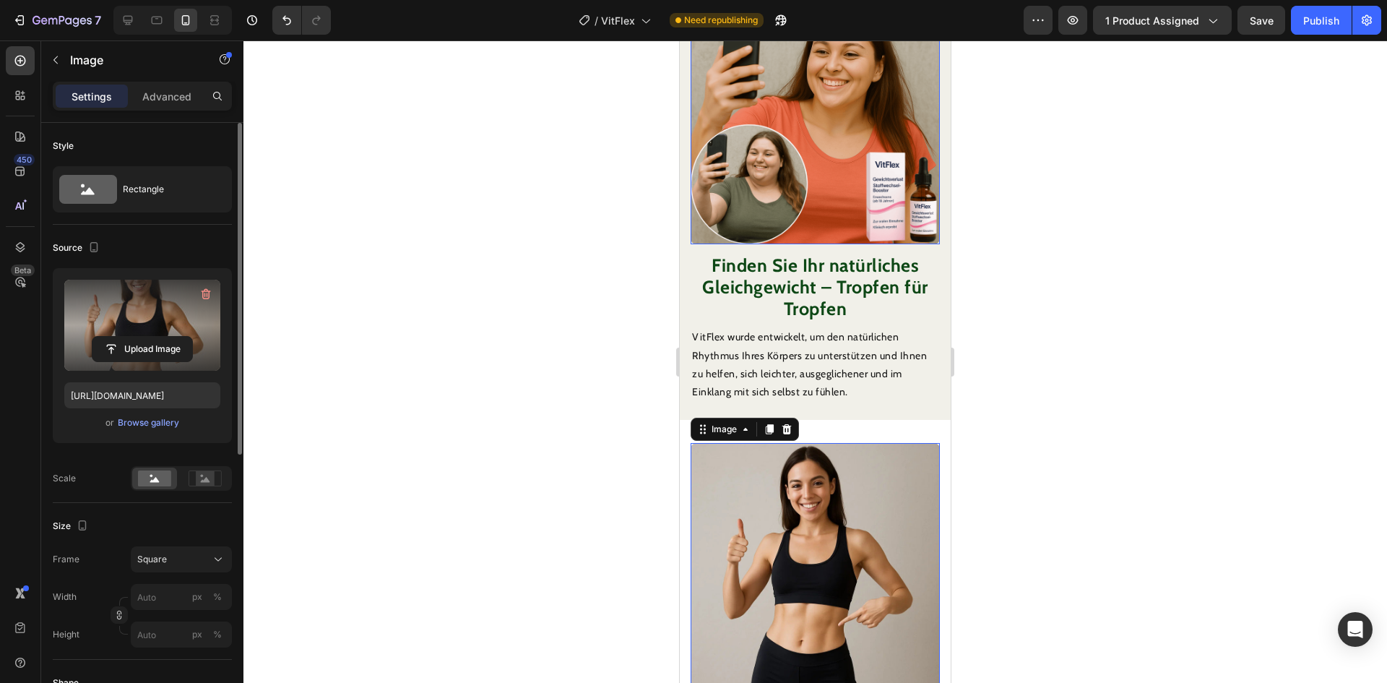
scroll to position [1368, 0]
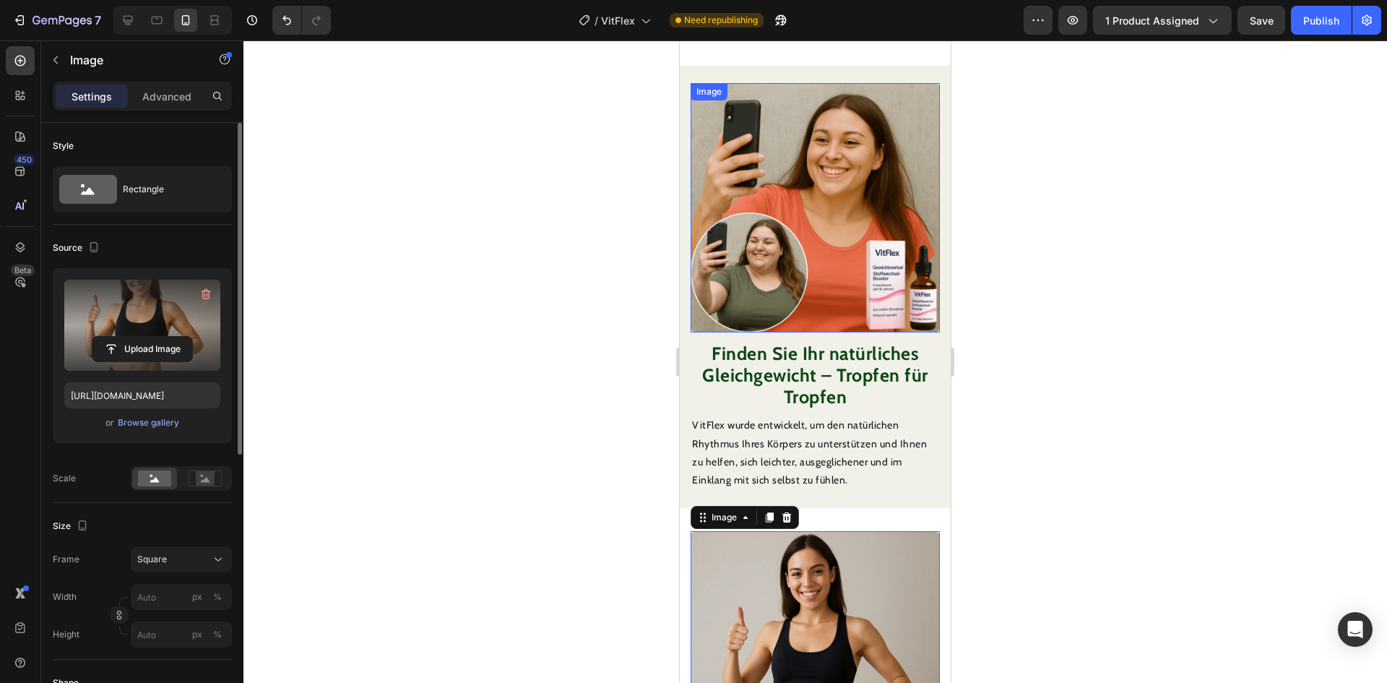
click at [834, 238] on img at bounding box center [815, 207] width 249 height 249
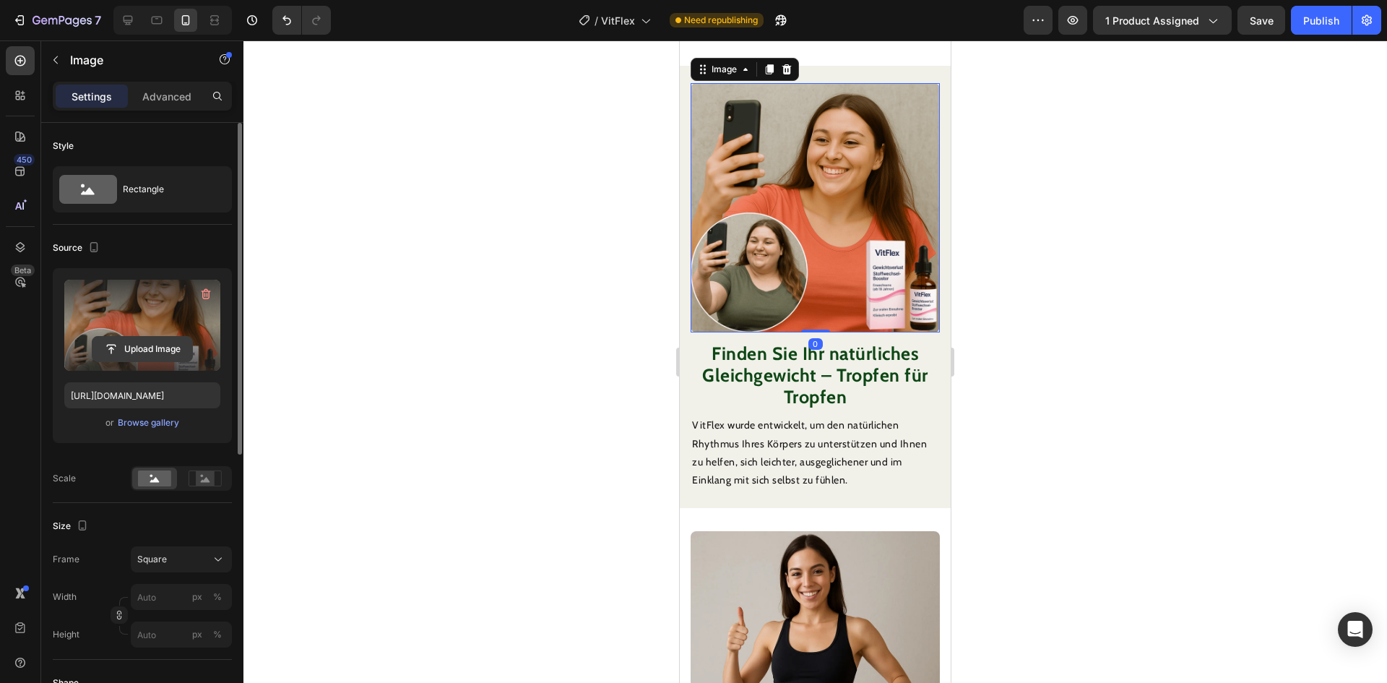
click at [148, 355] on input "file" at bounding box center [142, 349] width 100 height 25
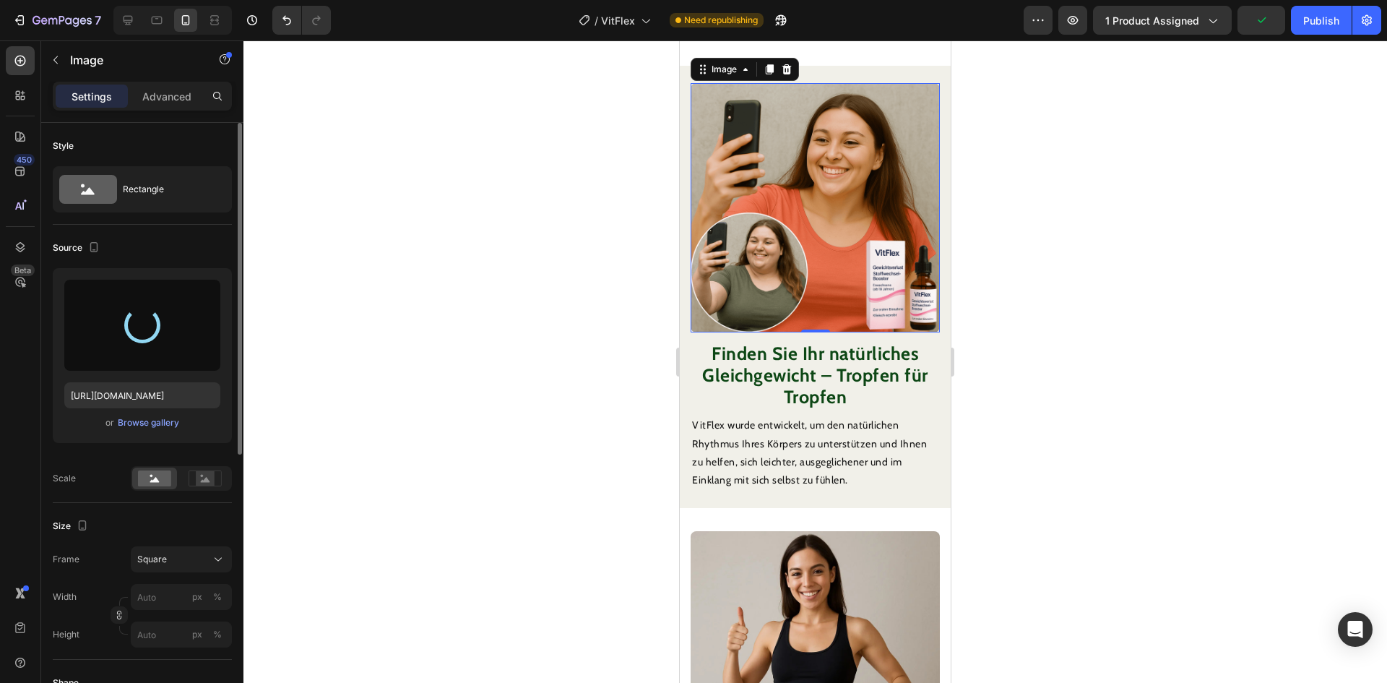
type input "[URL][DOMAIN_NAME]"
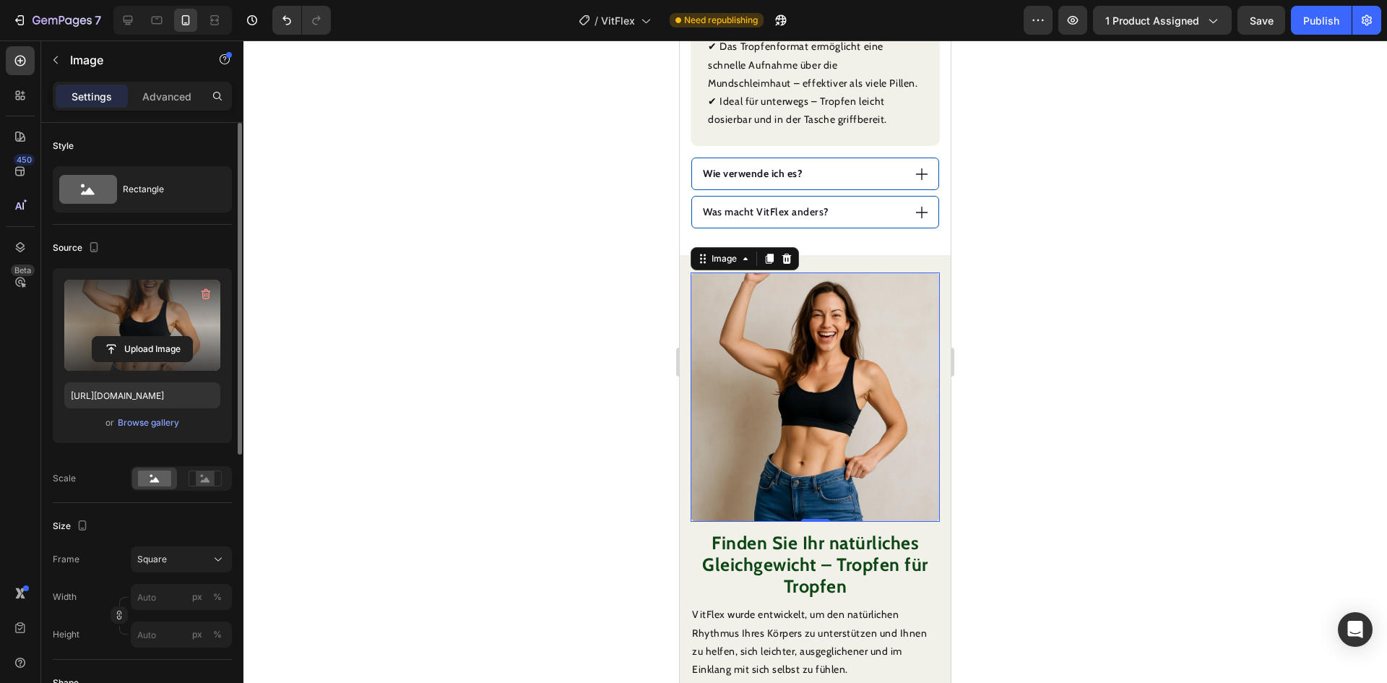
scroll to position [1151, 0]
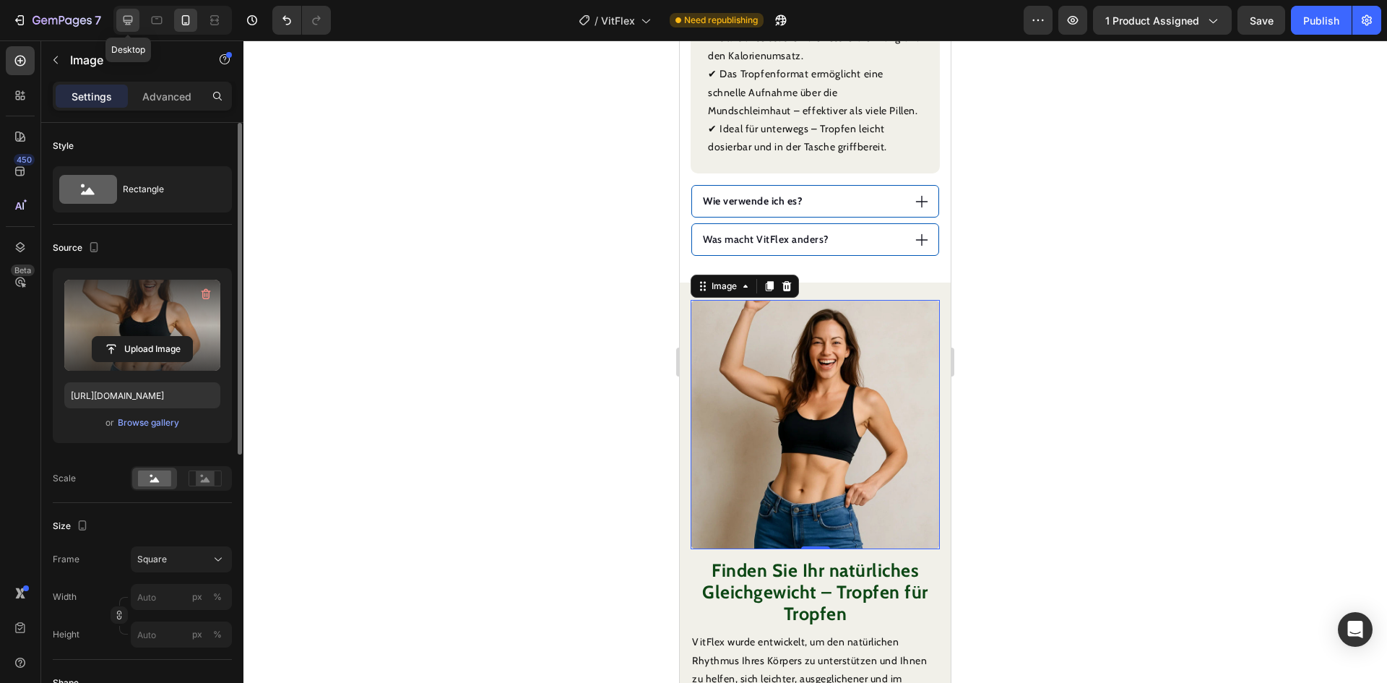
click at [130, 22] on icon at bounding box center [128, 20] width 9 height 9
type input "100"
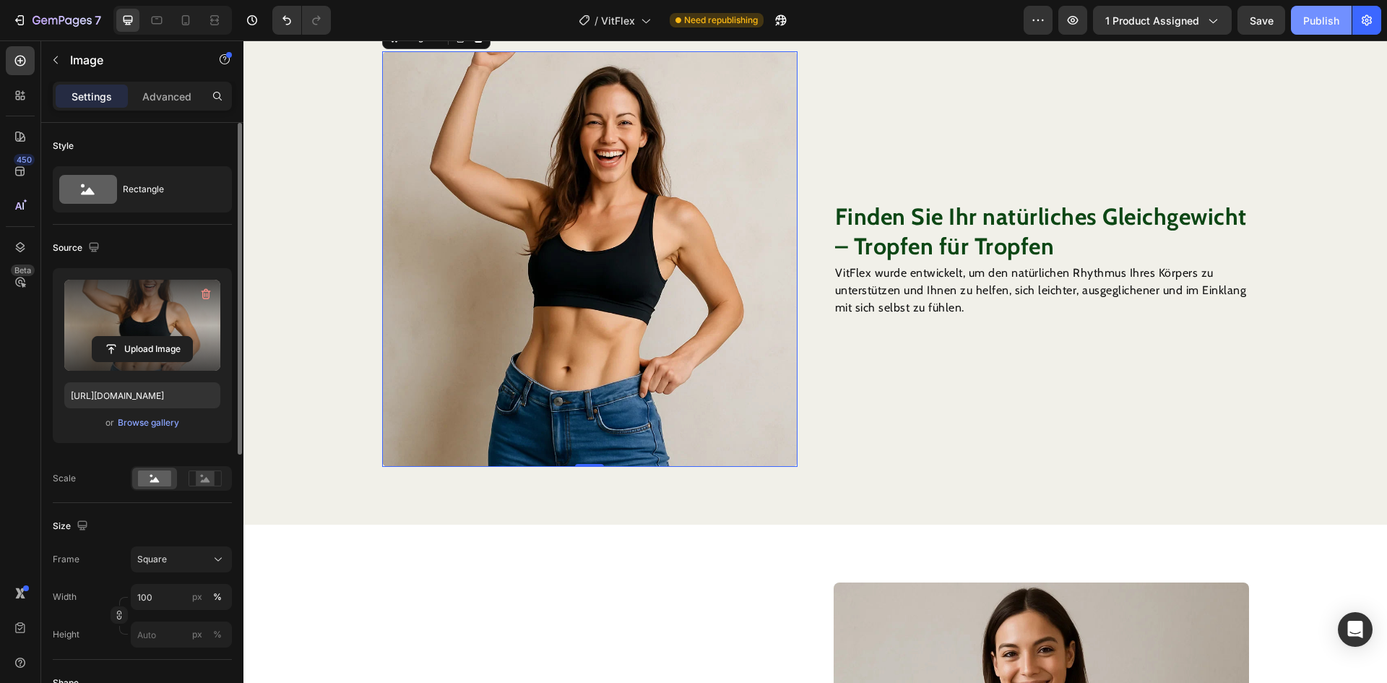
scroll to position [1058, 0]
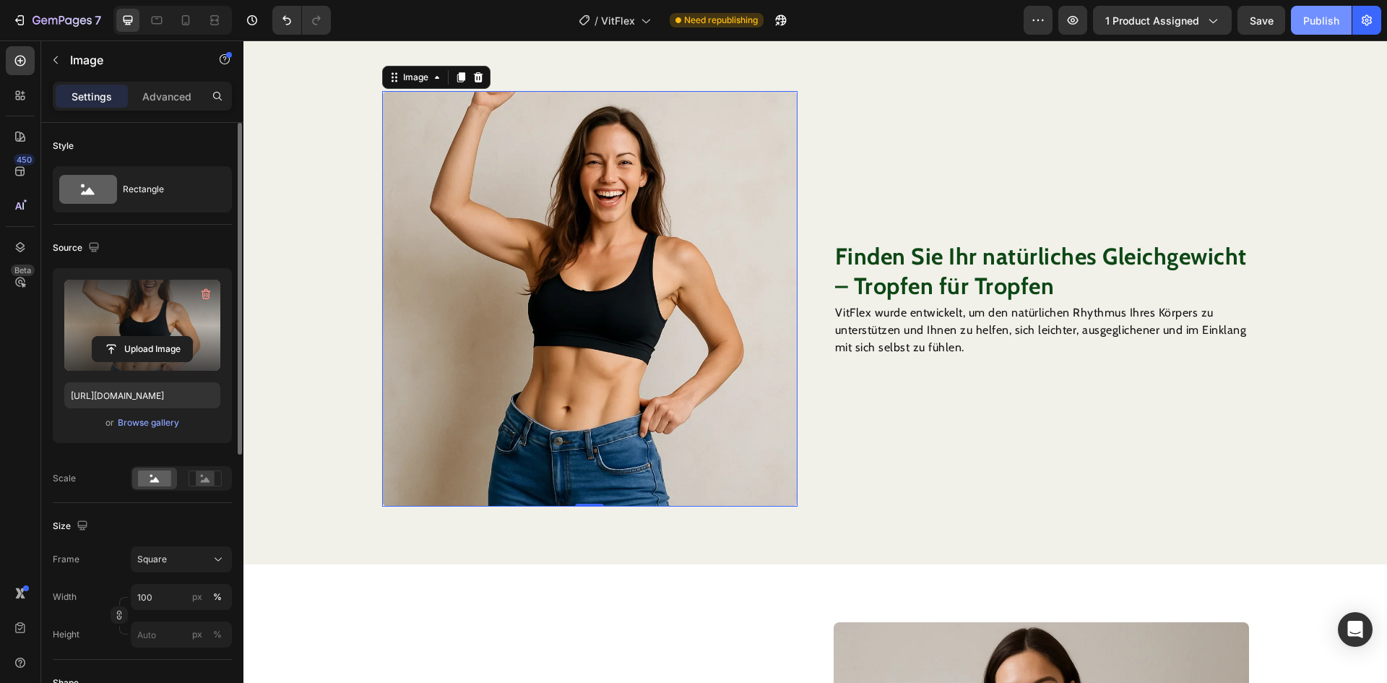
click at [1298, 17] on button "Publish" at bounding box center [1321, 20] width 61 height 29
